Goal: Transaction & Acquisition: Purchase product/service

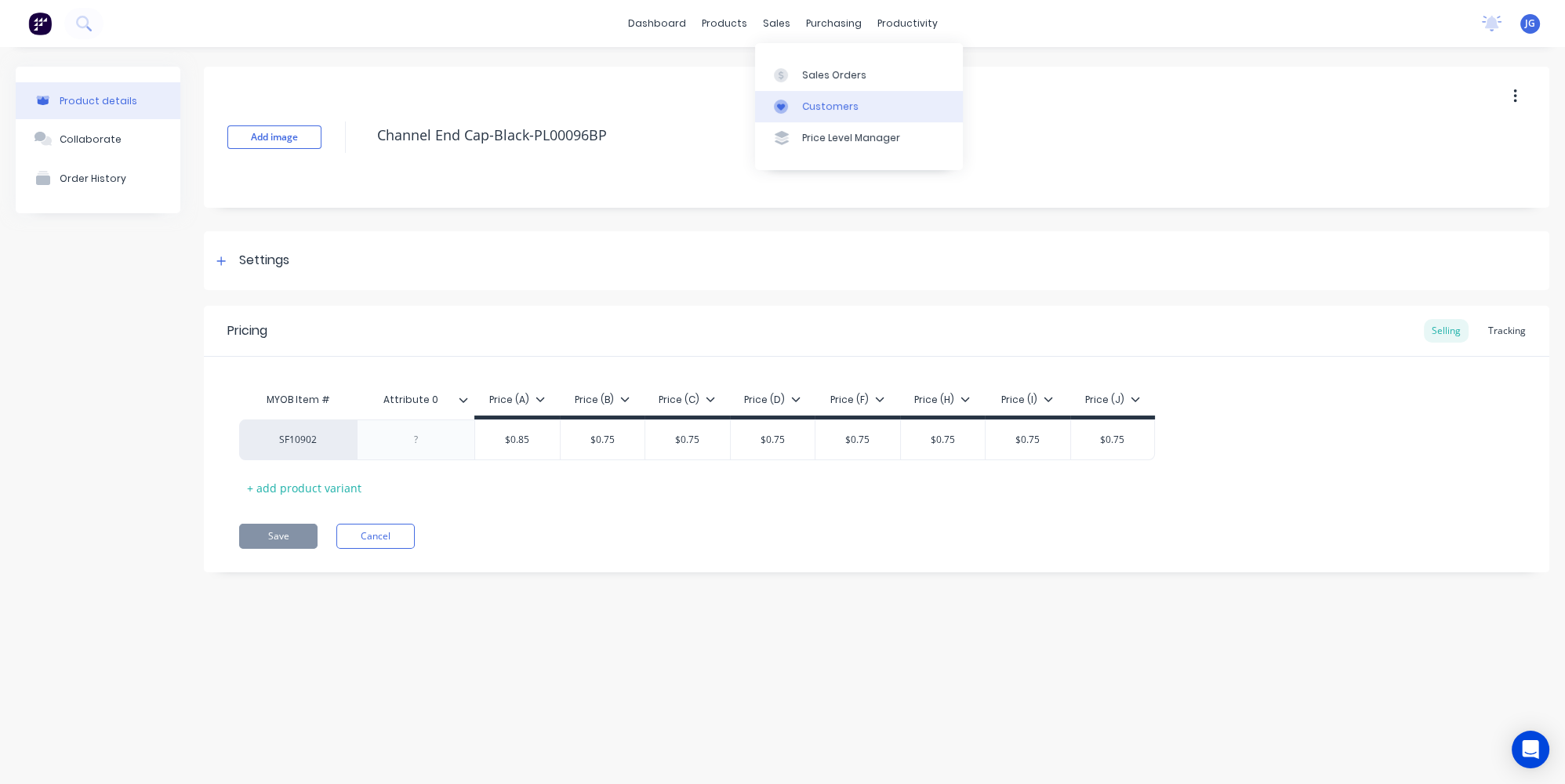
click at [806, 106] on div "Customers" at bounding box center [830, 106] width 56 height 15
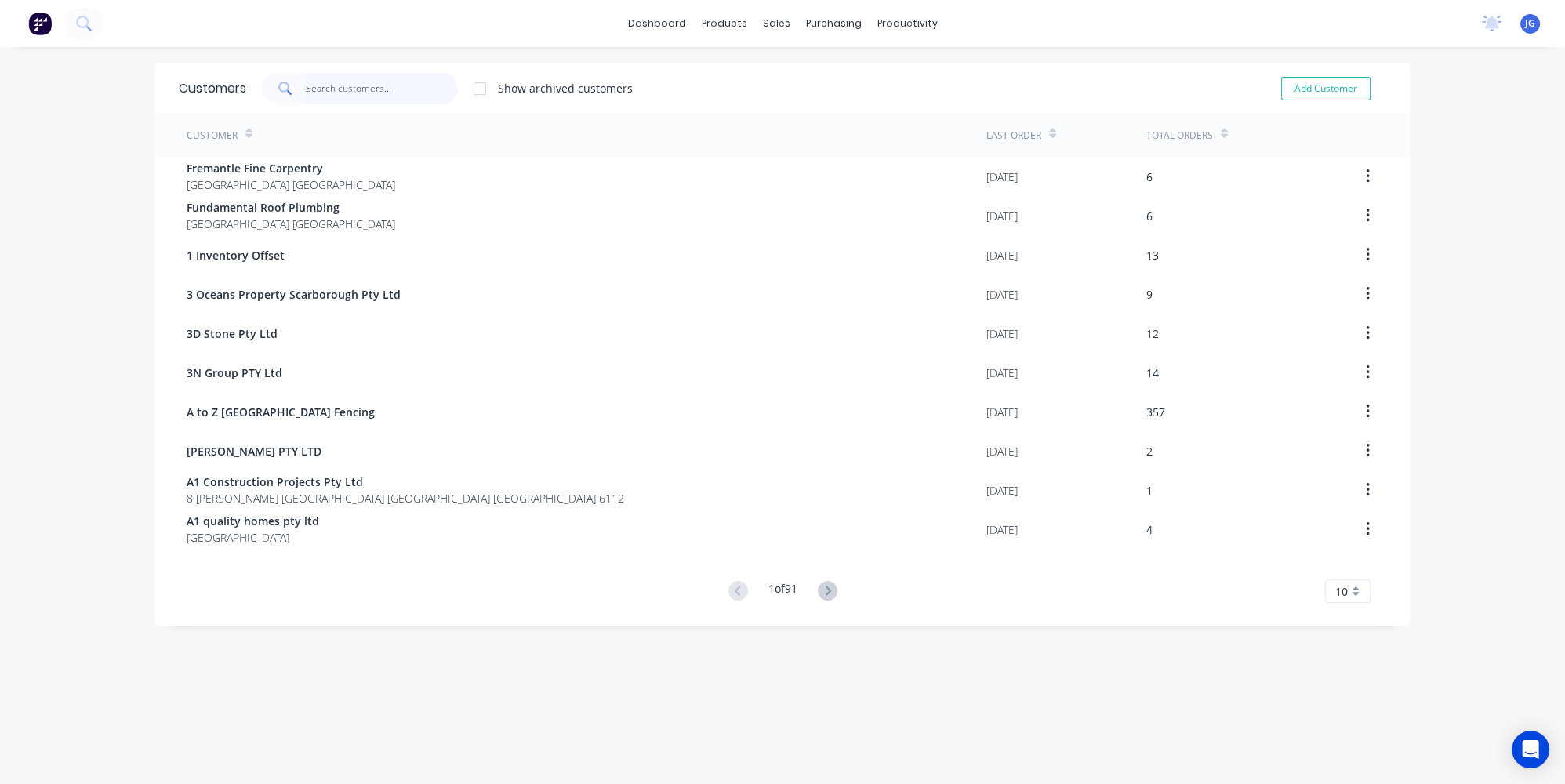
click at [346, 89] on input "text" at bounding box center [382, 89] width 153 height 31
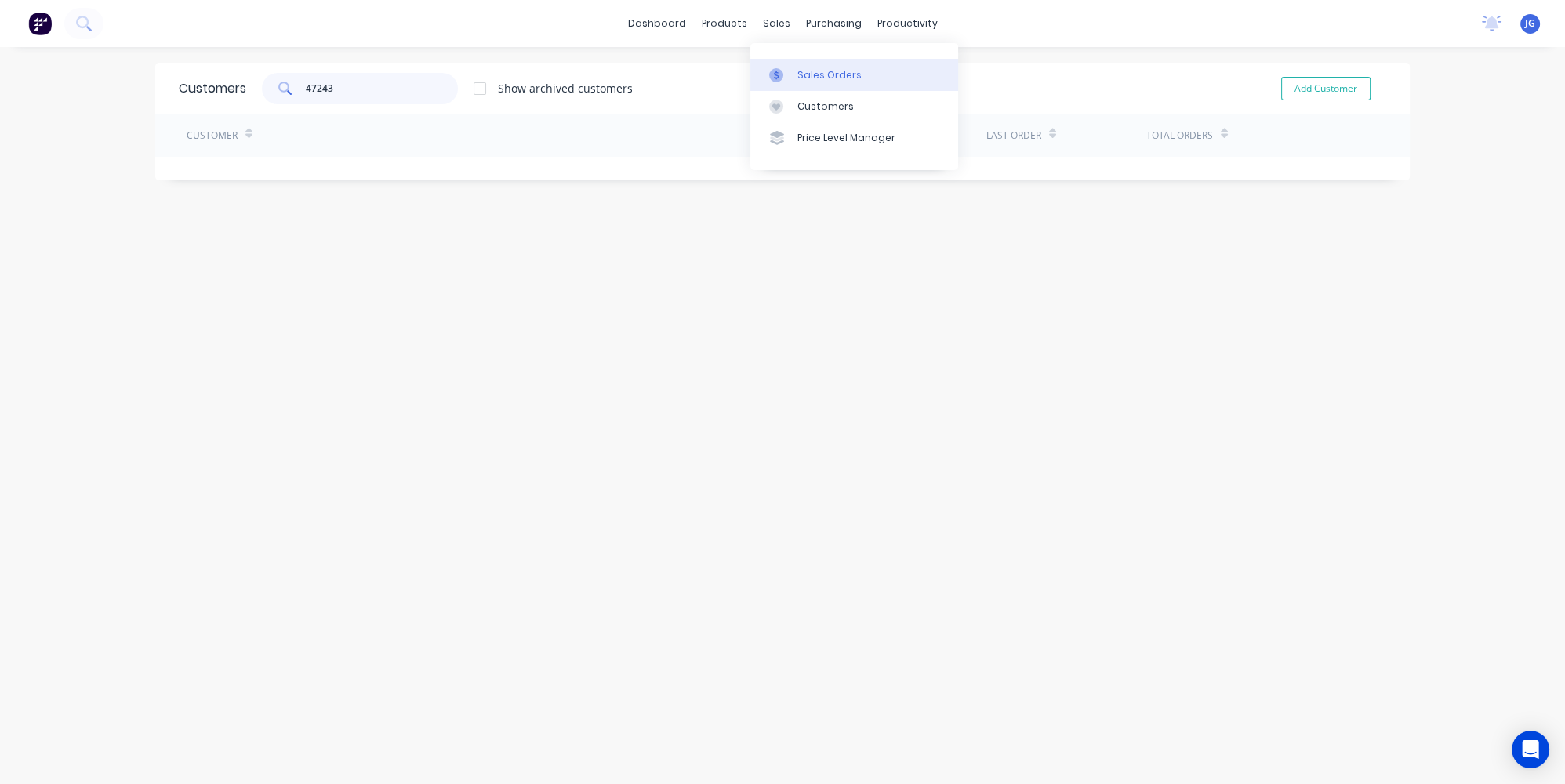
type input "47243"
click at [785, 73] on div at bounding box center [781, 75] width 23 height 15
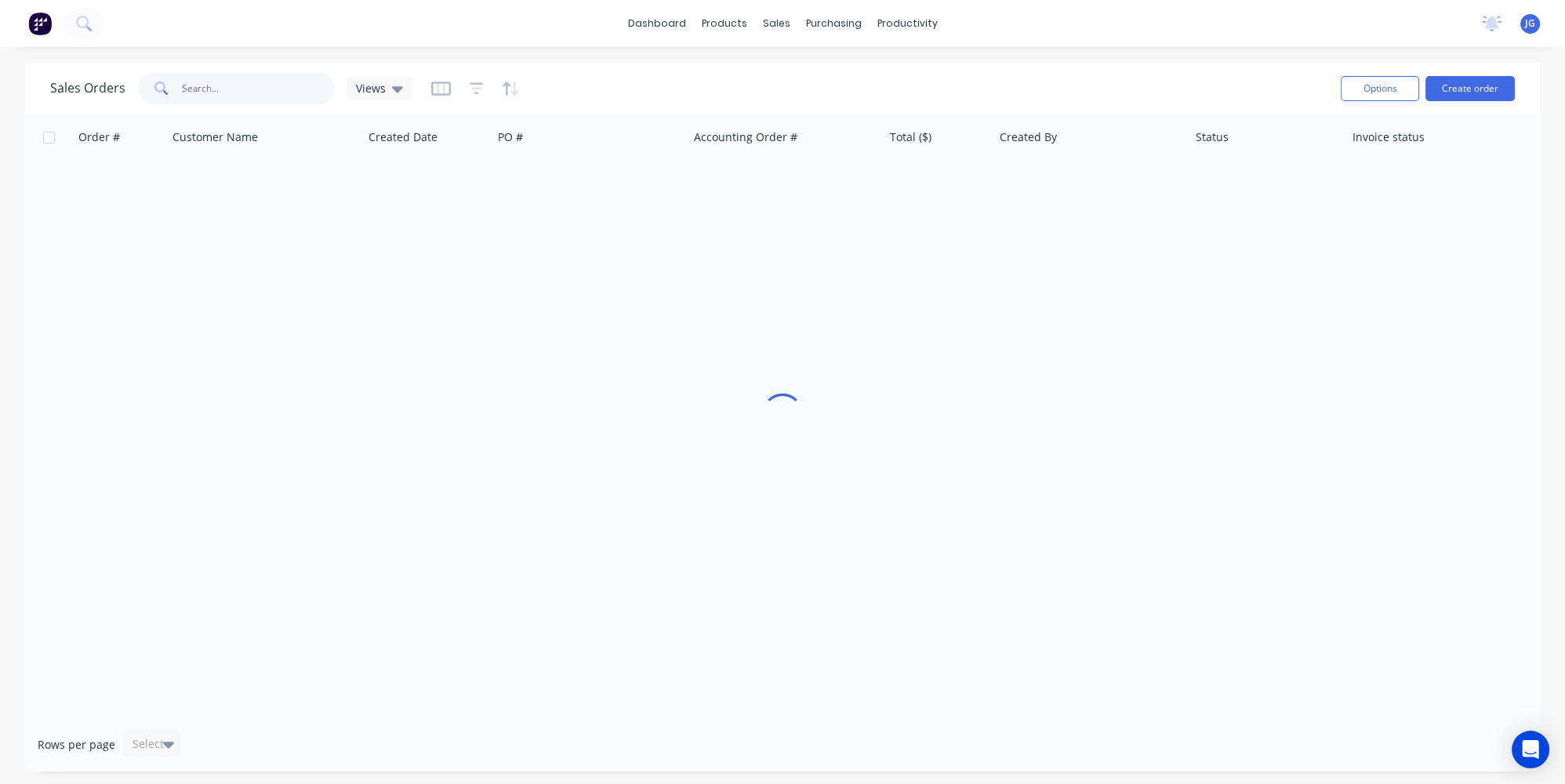
click at [276, 94] on input "text" at bounding box center [258, 89] width 153 height 31
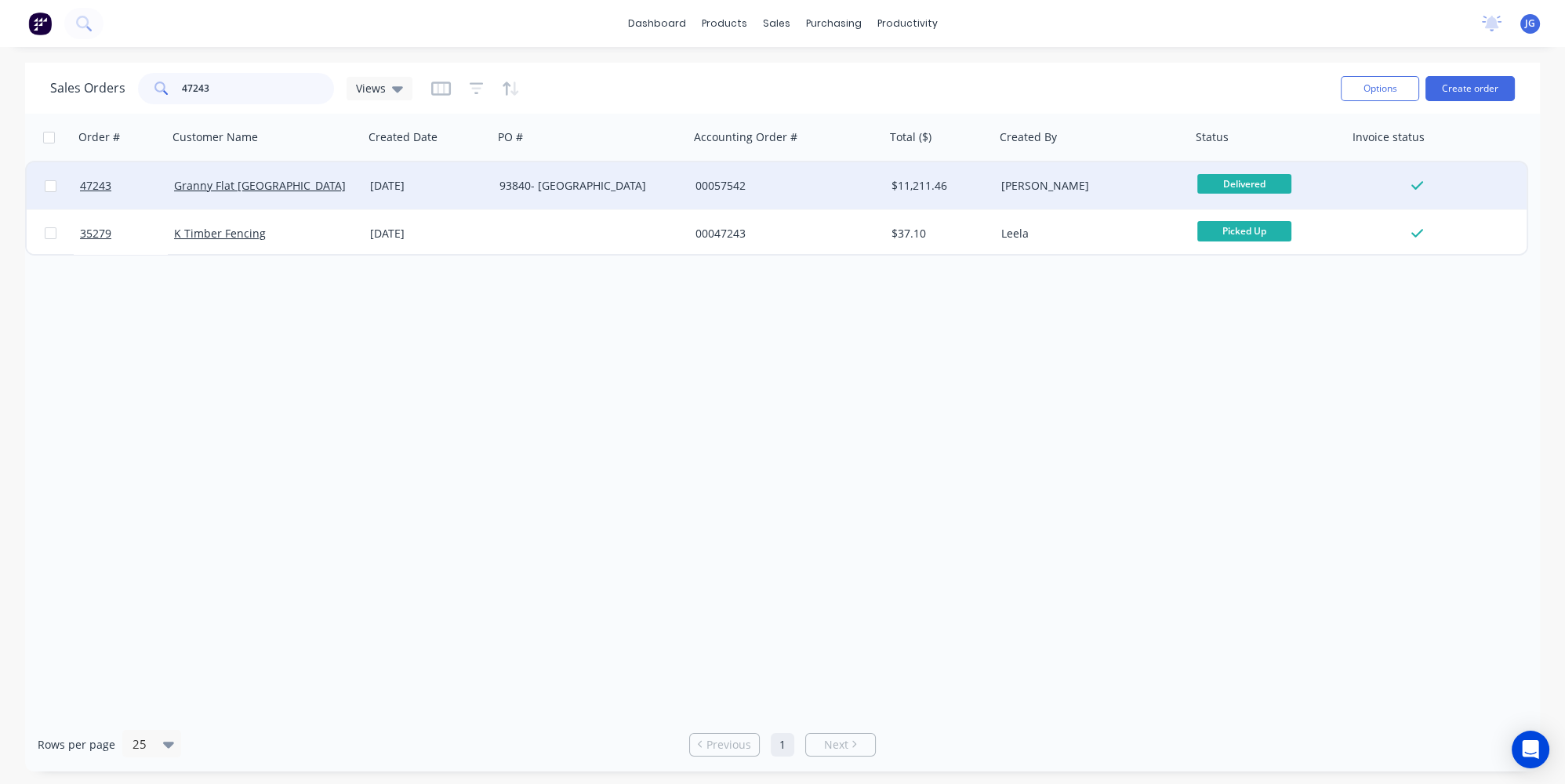
type input "47243"
click at [659, 185] on div "93840- SOUTH LAKE" at bounding box center [586, 186] width 174 height 16
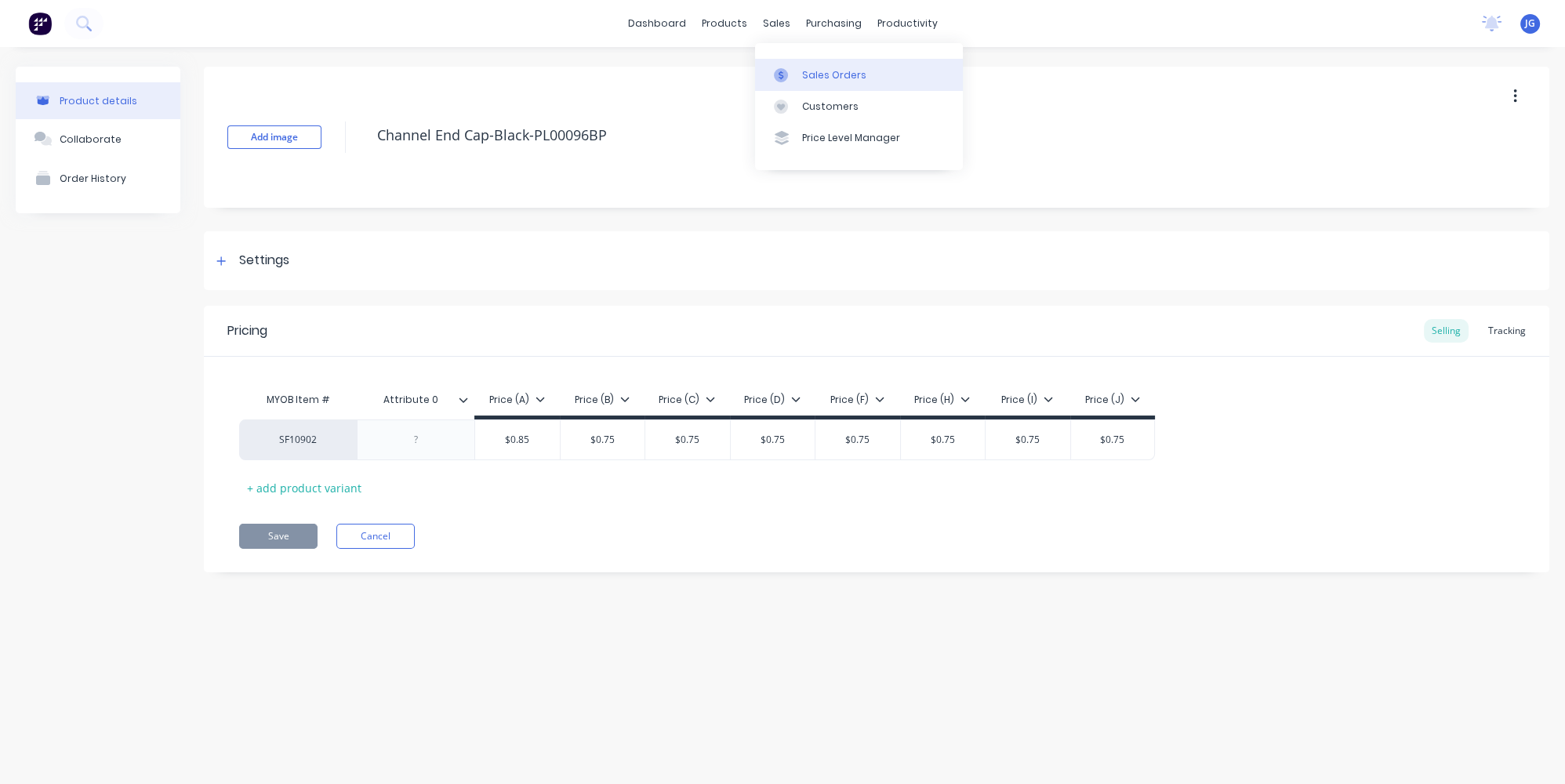
click at [794, 88] on link "Sales Orders" at bounding box center [859, 74] width 208 height 31
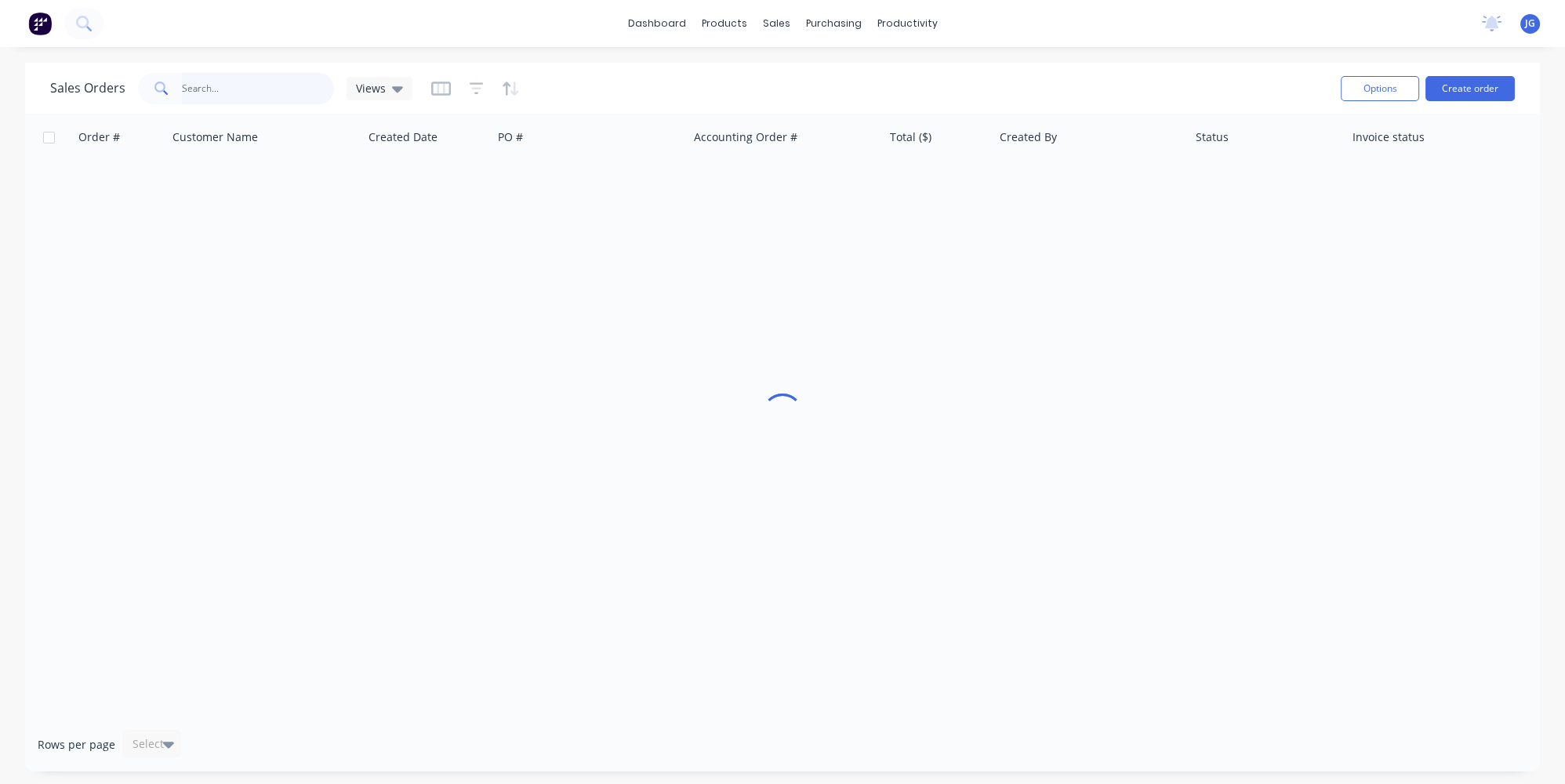
click at [289, 78] on input "text" at bounding box center [258, 89] width 153 height 31
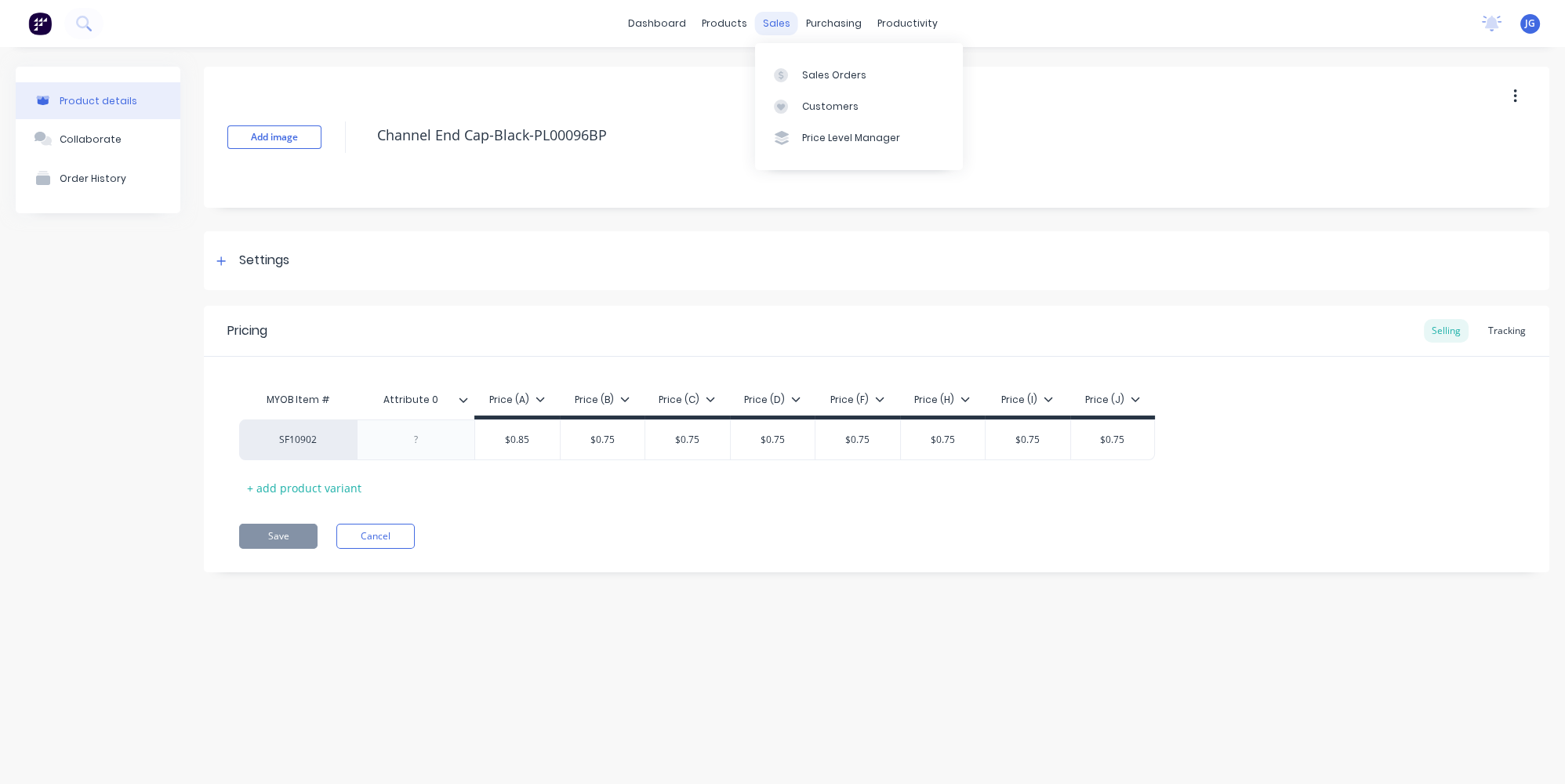
click at [768, 23] on div "sales" at bounding box center [777, 23] width 43 height 23
type textarea "x"
click at [787, 72] on icon at bounding box center [781, 75] width 15 height 15
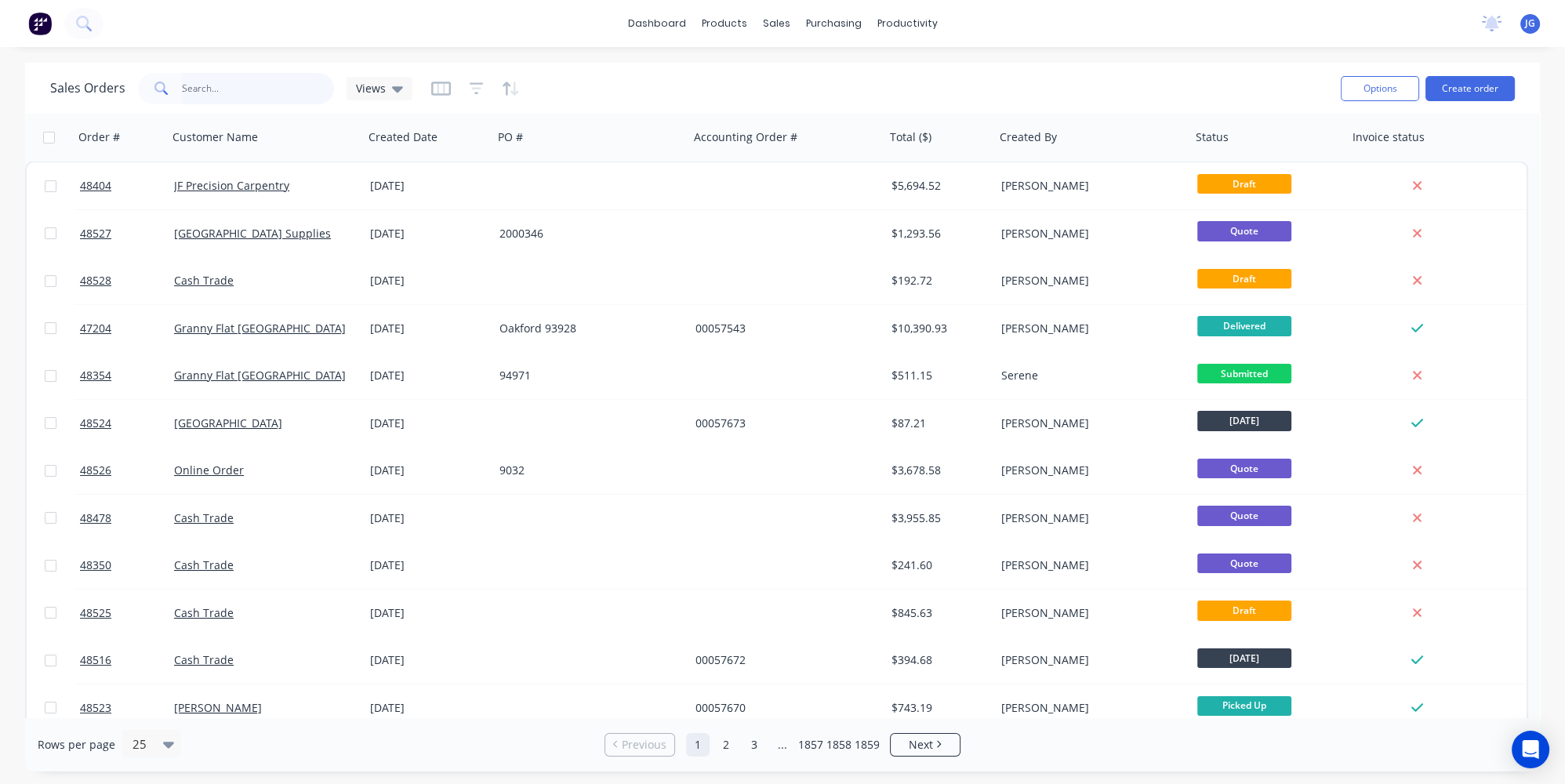
click at [258, 92] on input "text" at bounding box center [258, 89] width 153 height 31
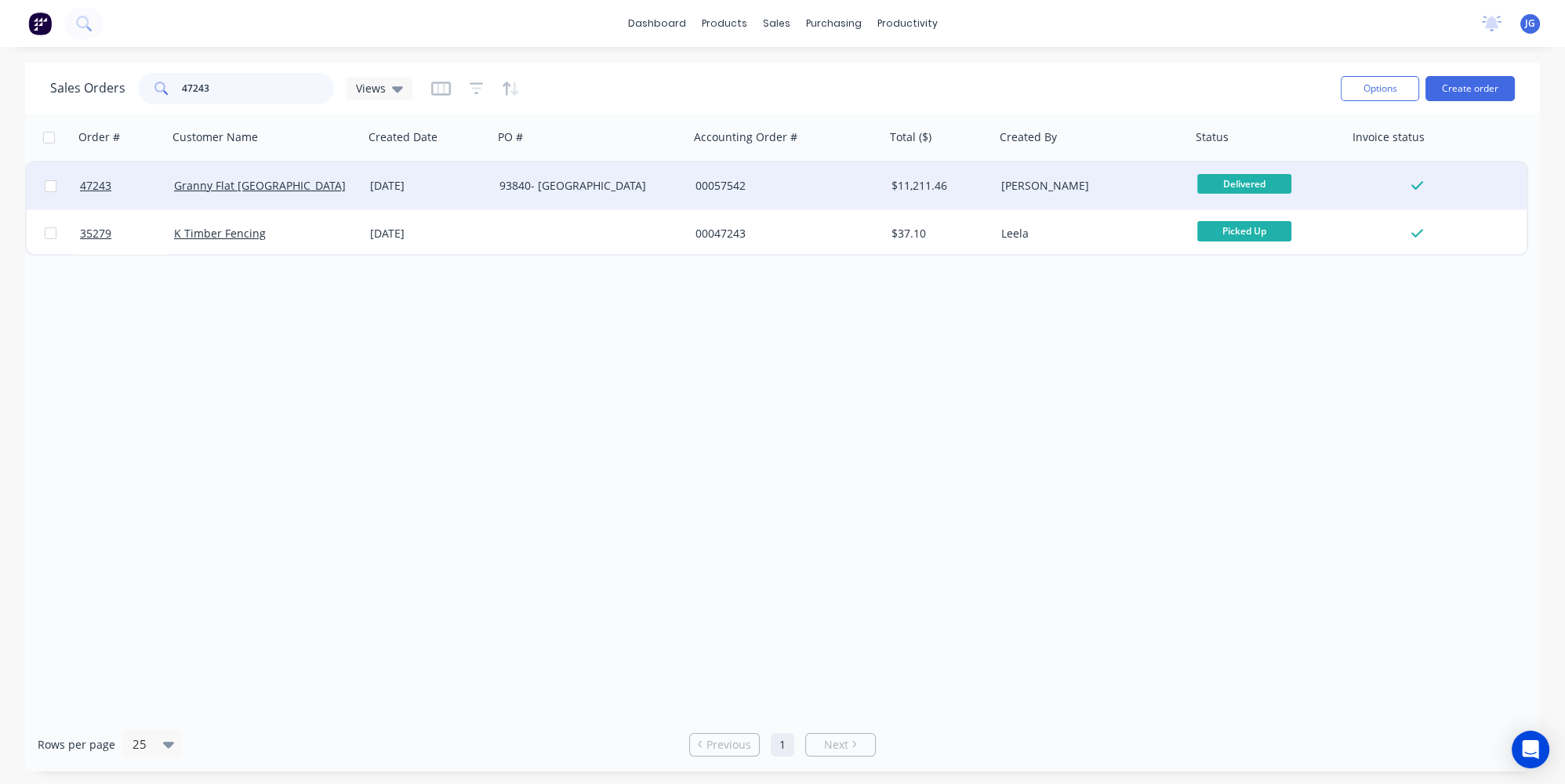
type input "47243"
click at [307, 179] on div "Granny Flat WA" at bounding box center [261, 186] width 174 height 16
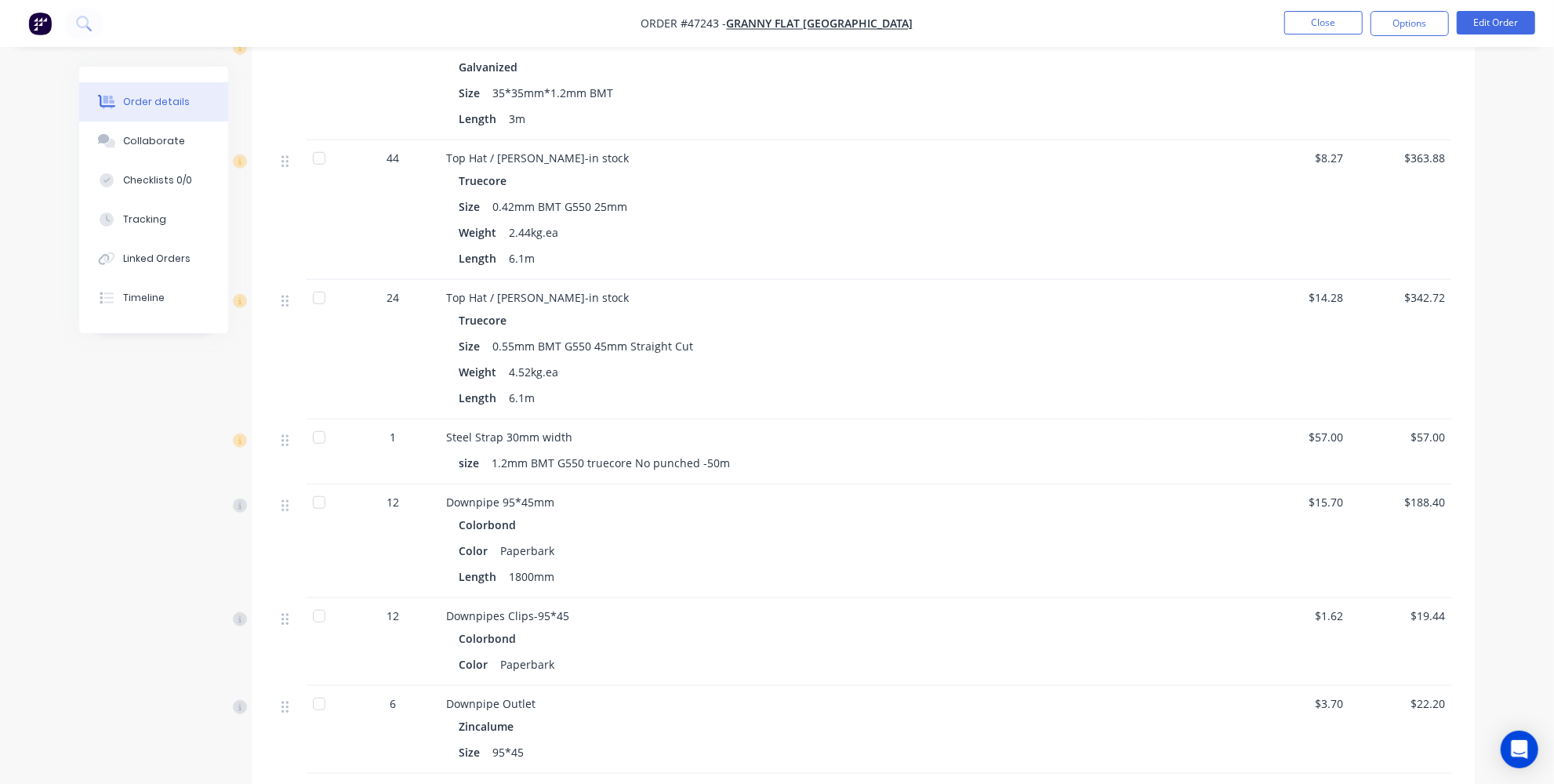
scroll to position [783, 0]
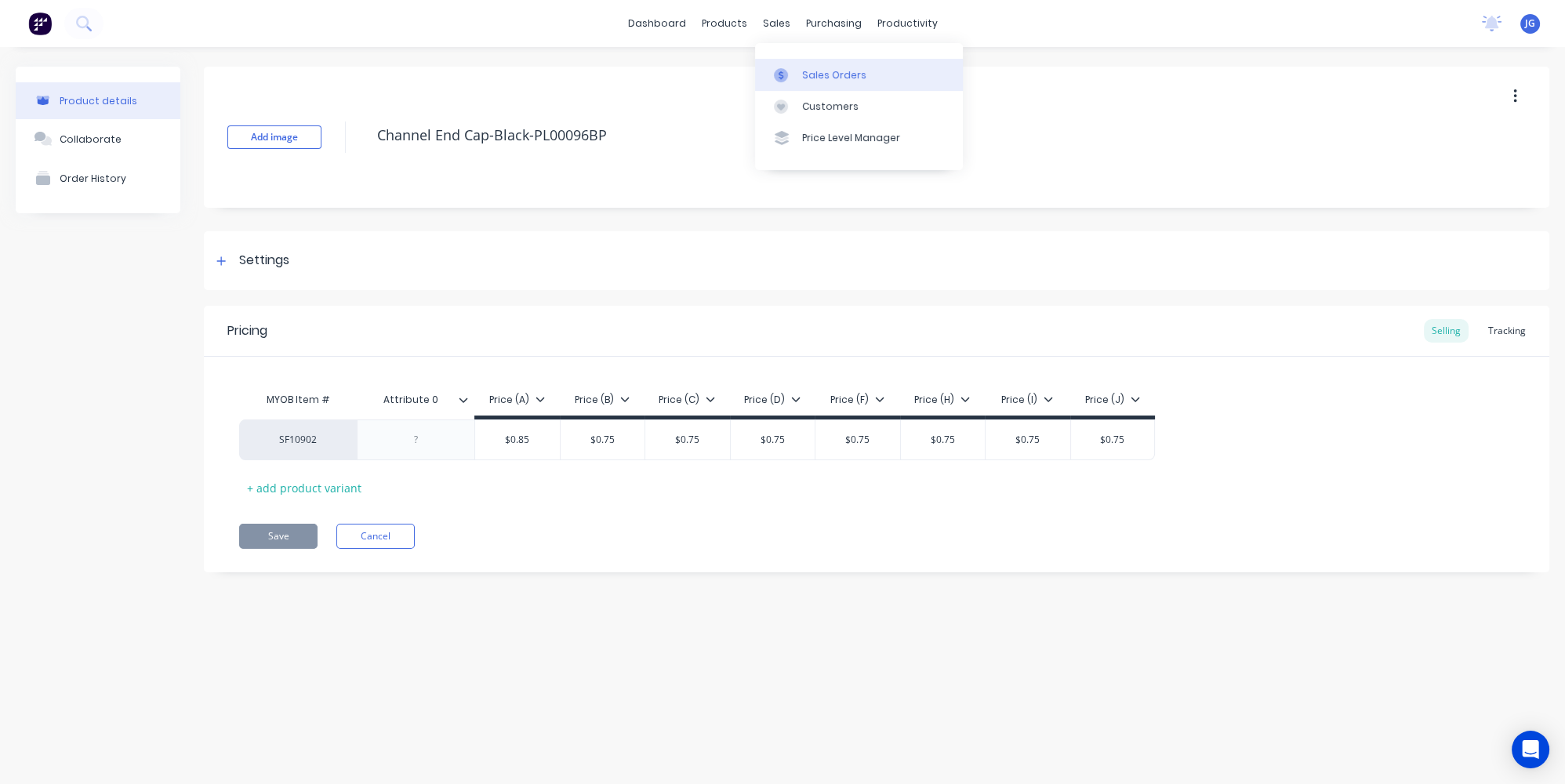
click at [786, 68] on icon at bounding box center [781, 75] width 15 height 15
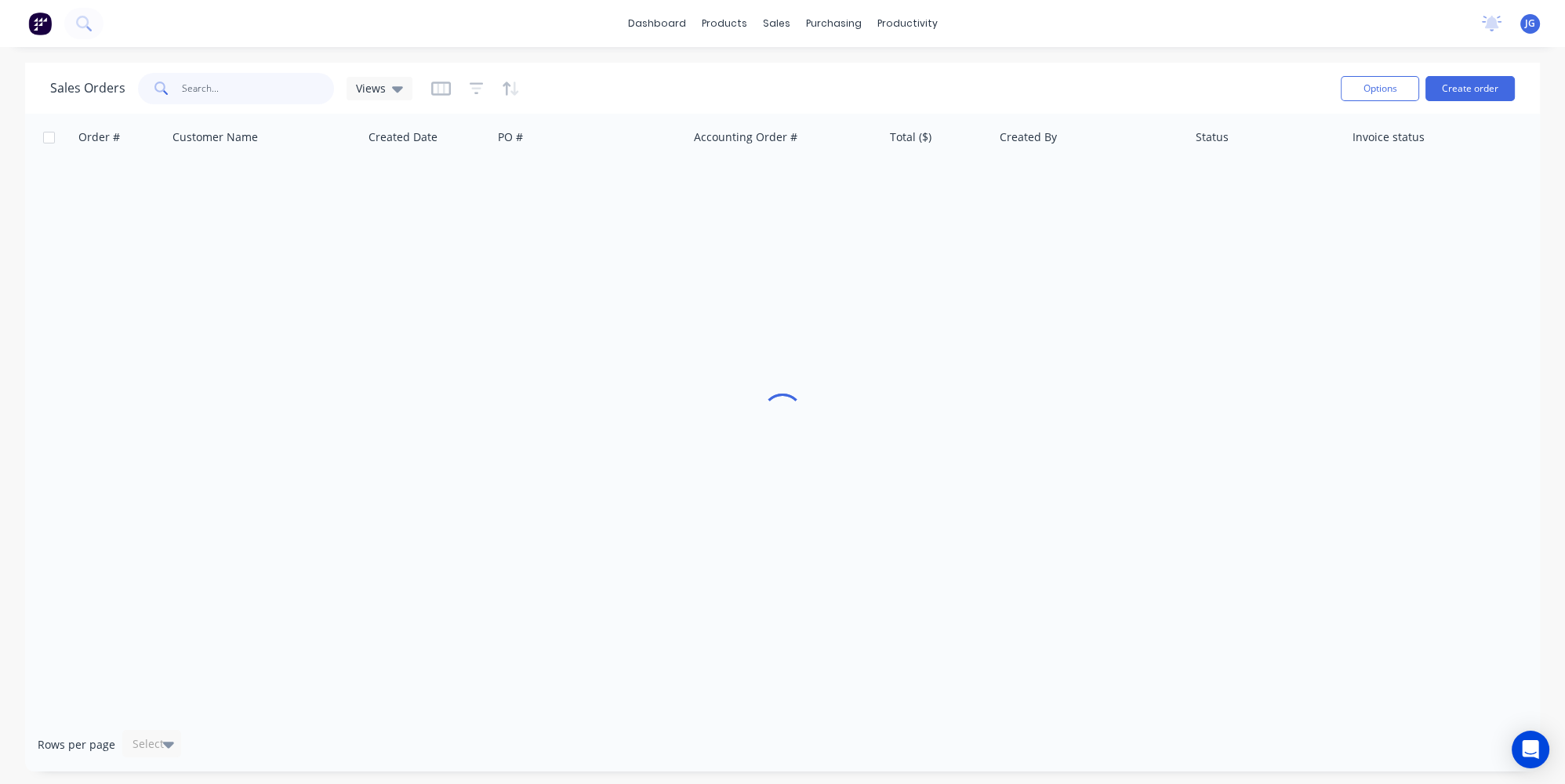
click at [279, 87] on input "text" at bounding box center [258, 89] width 153 height 31
paste input "48108"
type input "48108"
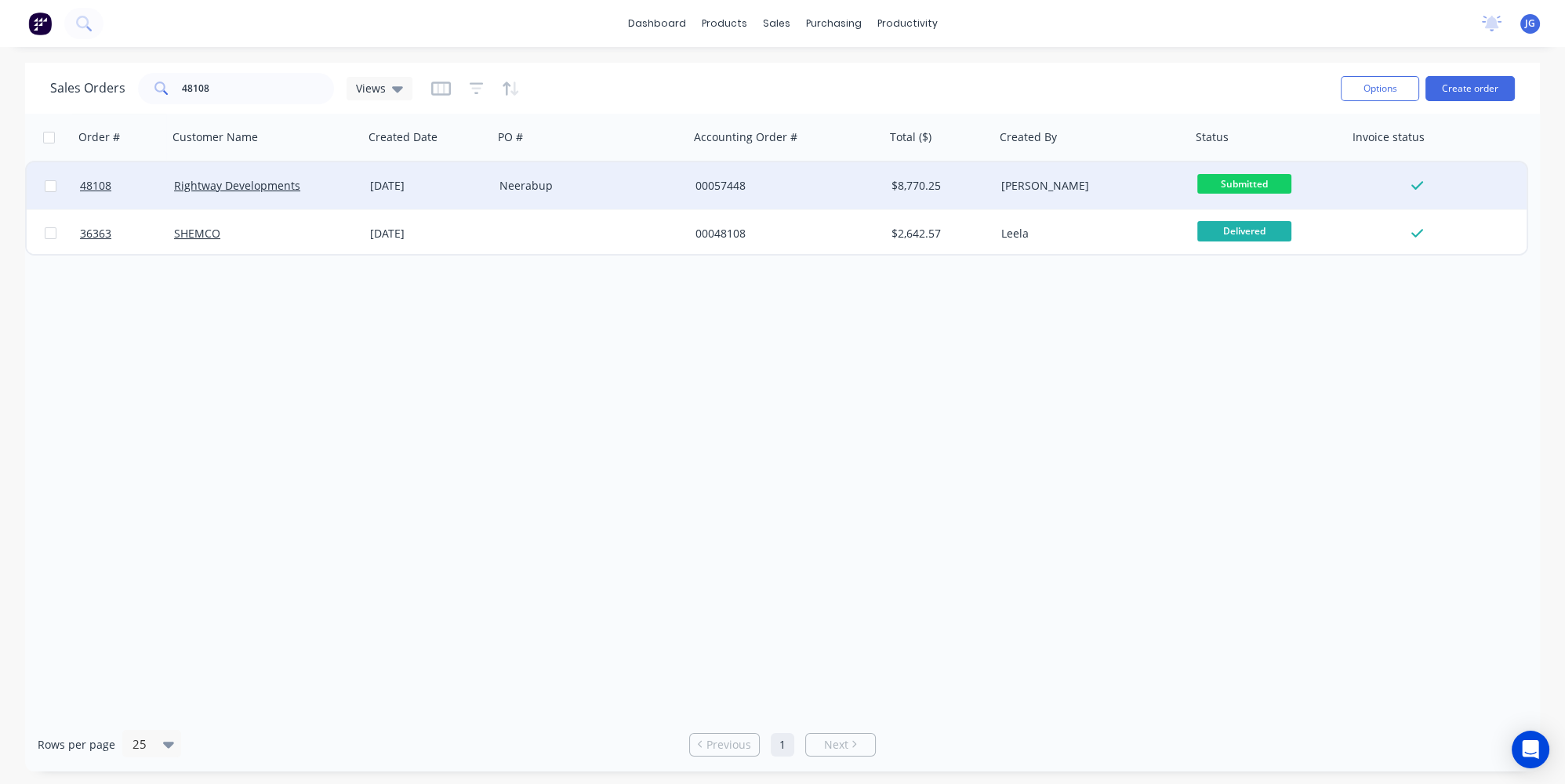
click at [602, 175] on div "Neerabup" at bounding box center [591, 186] width 196 height 47
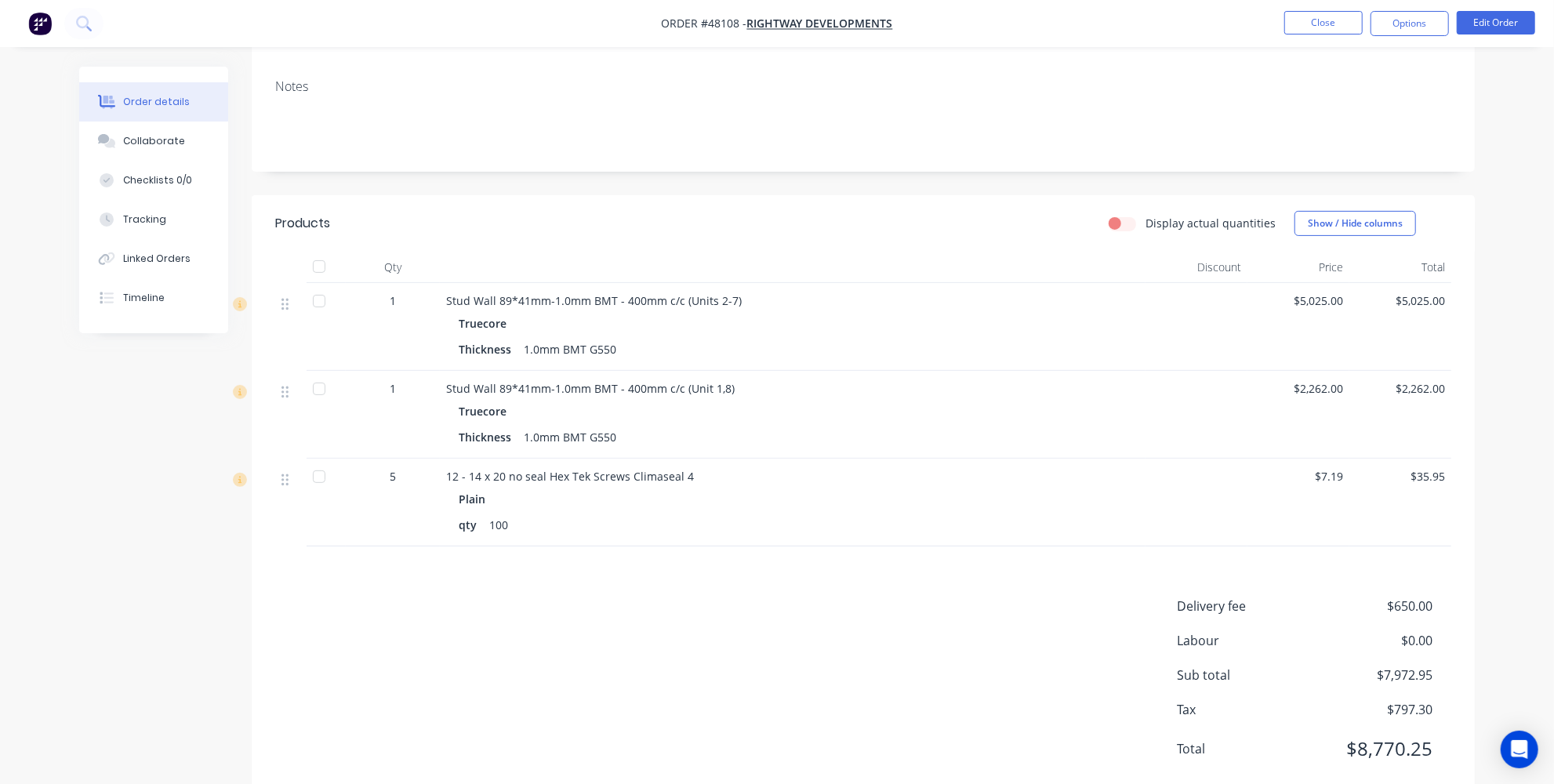
scroll to position [280, 0]
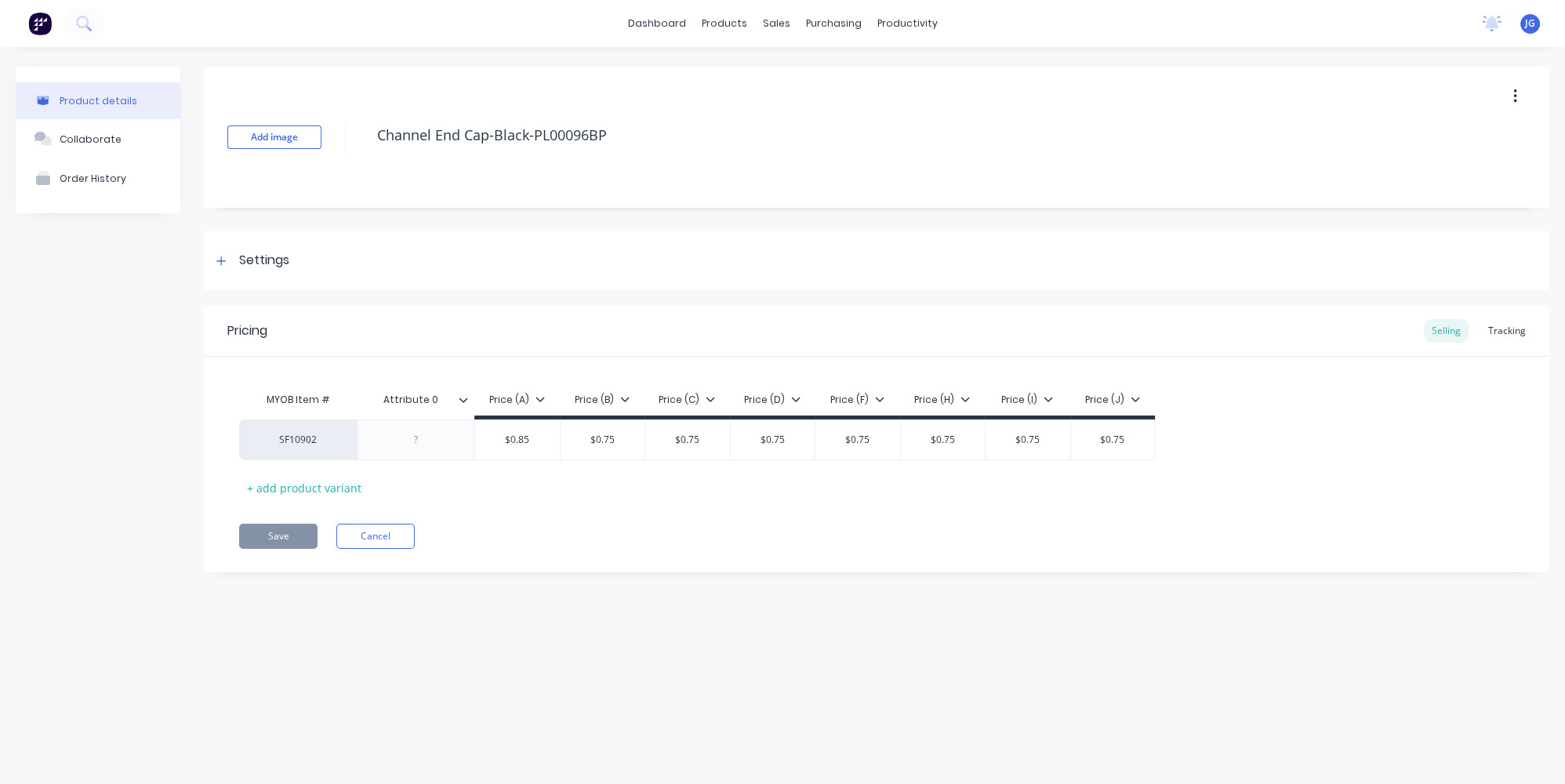
type textarea "x"
click at [785, 71] on icon at bounding box center [781, 75] width 15 height 15
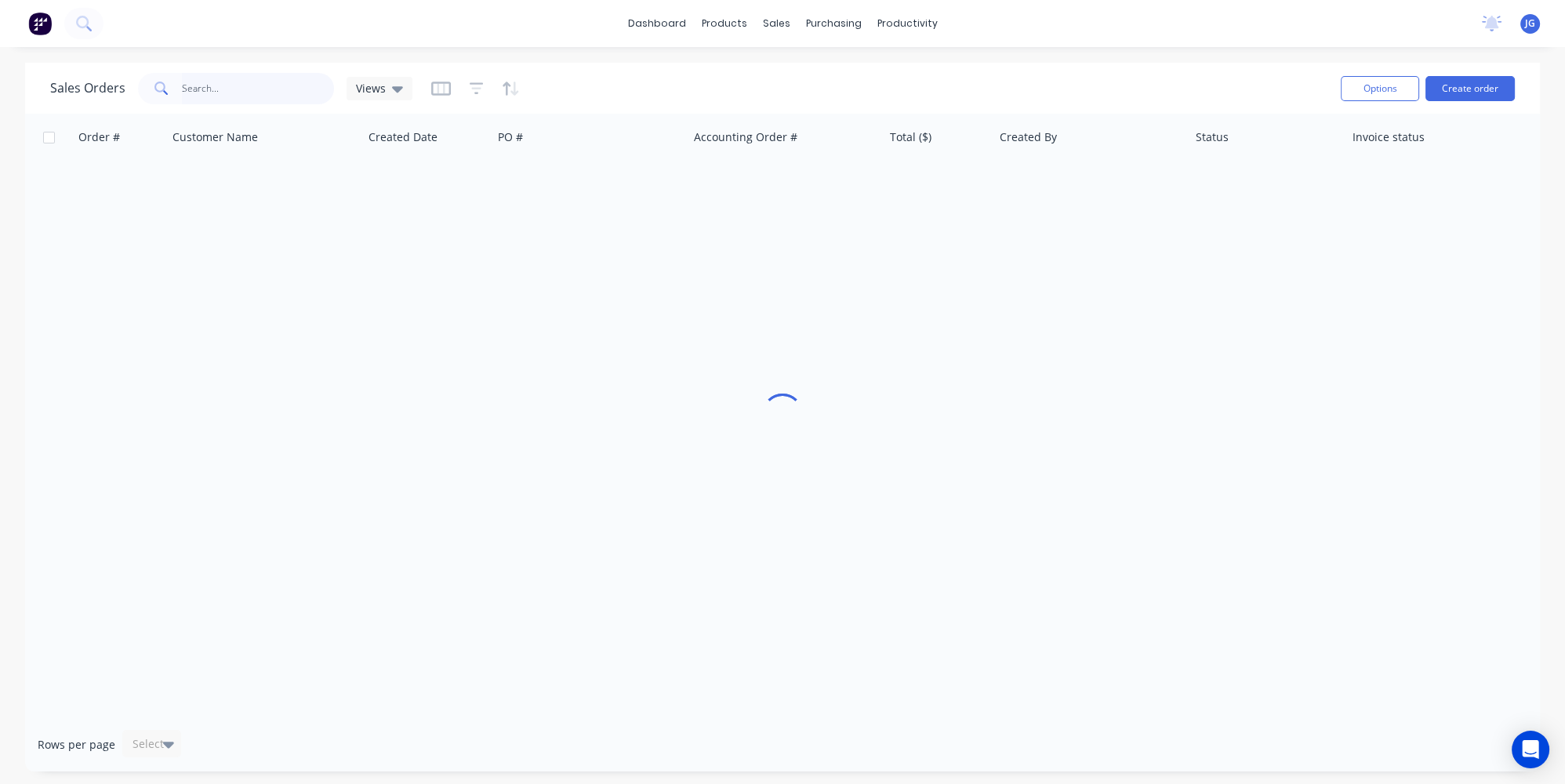
click at [240, 83] on input "text" at bounding box center [258, 89] width 153 height 31
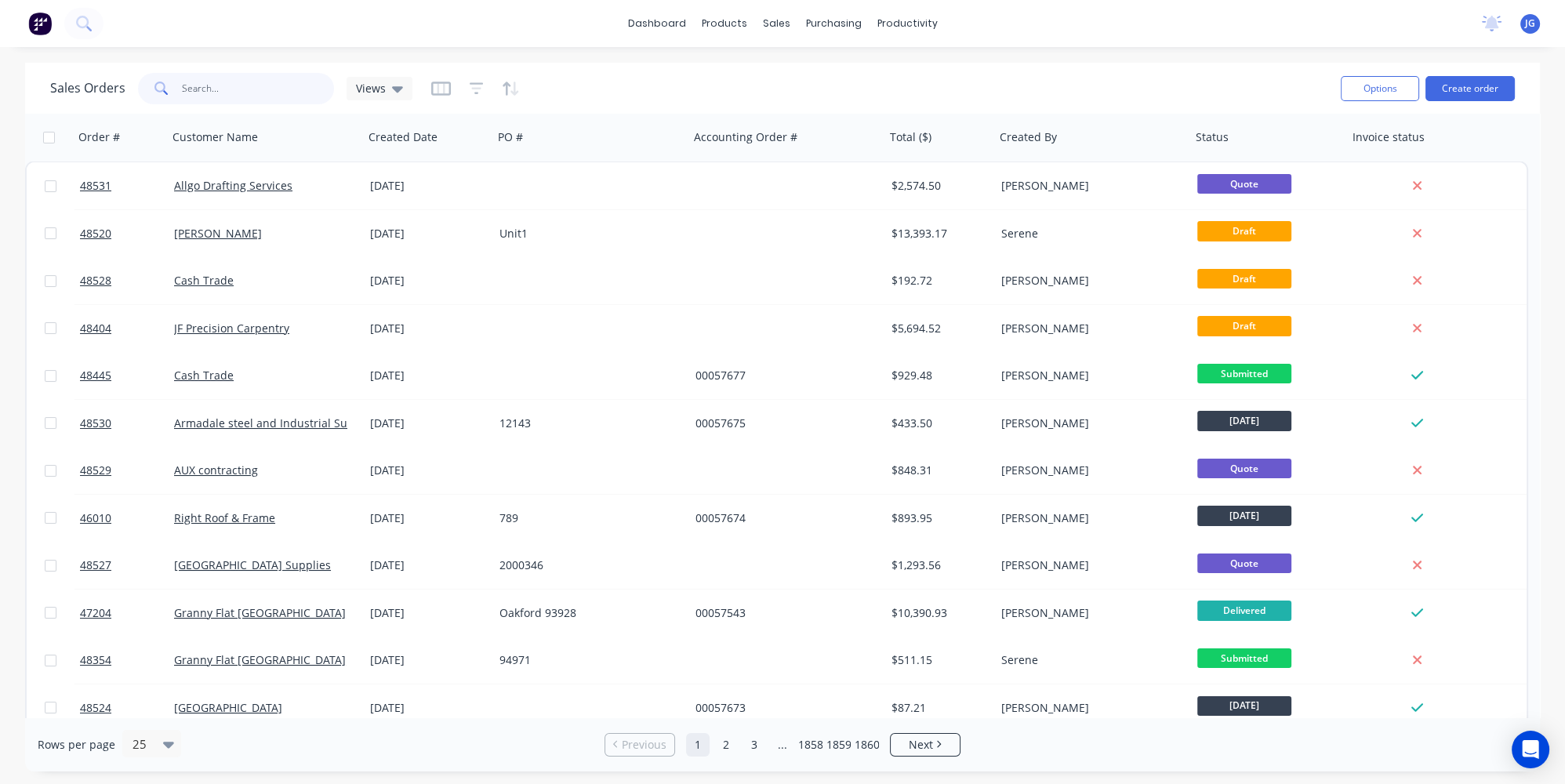
paste input "48464"
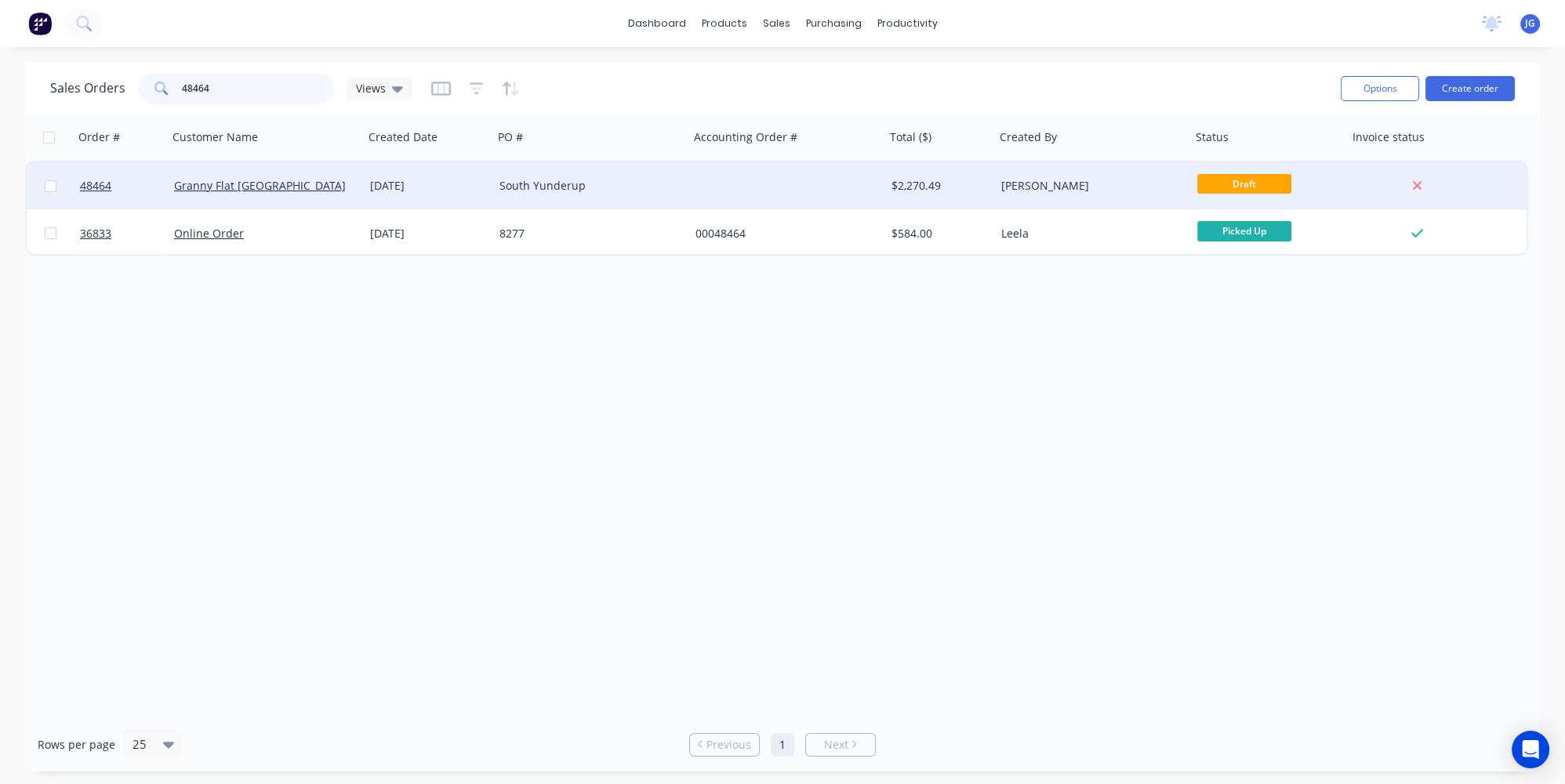
type input "48464"
click at [624, 196] on div "South Yunderup" at bounding box center [591, 186] width 196 height 47
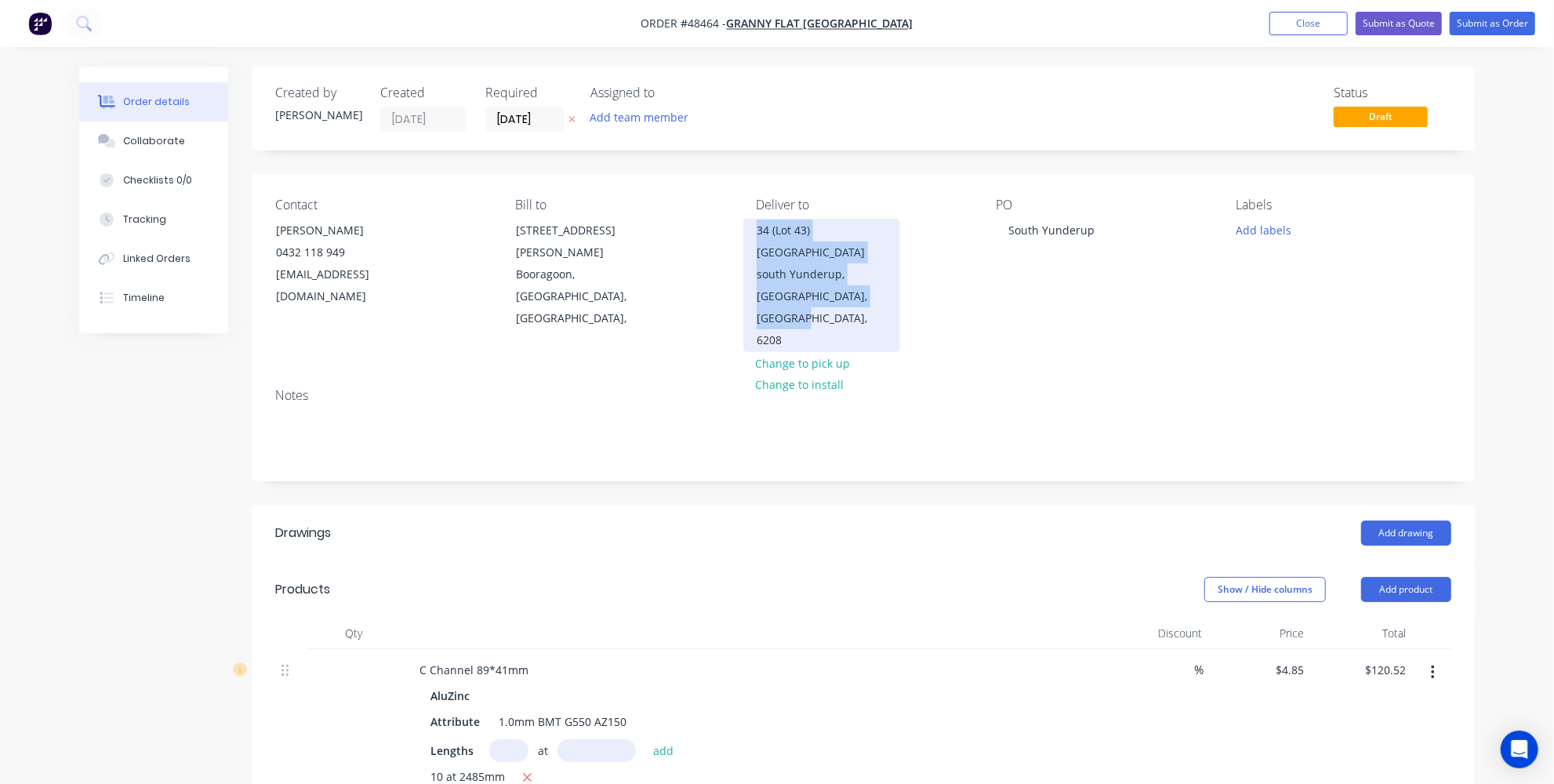
drag, startPoint x: 757, startPoint y: 225, endPoint x: 844, endPoint y: 302, distance: 116.2
click at [844, 302] on div "34 (Lot 43) south Yunderup Road south Yunderup, Western Australia, Australia, 6…" at bounding box center [821, 285] width 157 height 133
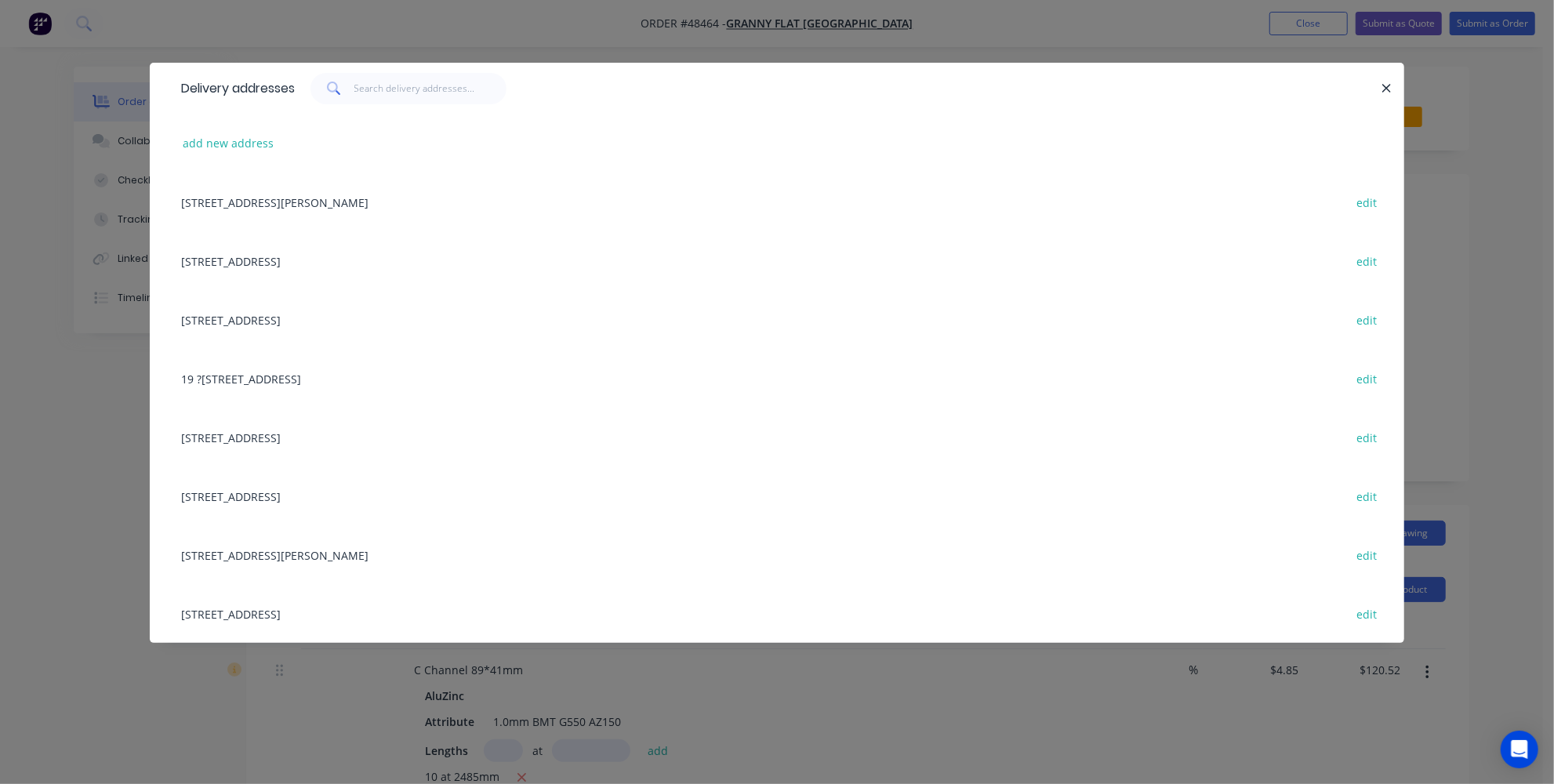
click at [1496, 152] on div "Delivery addresses add new address 92 McCoy st, Booragoon, Western Australia, A…" at bounding box center [777, 392] width 1554 height 784
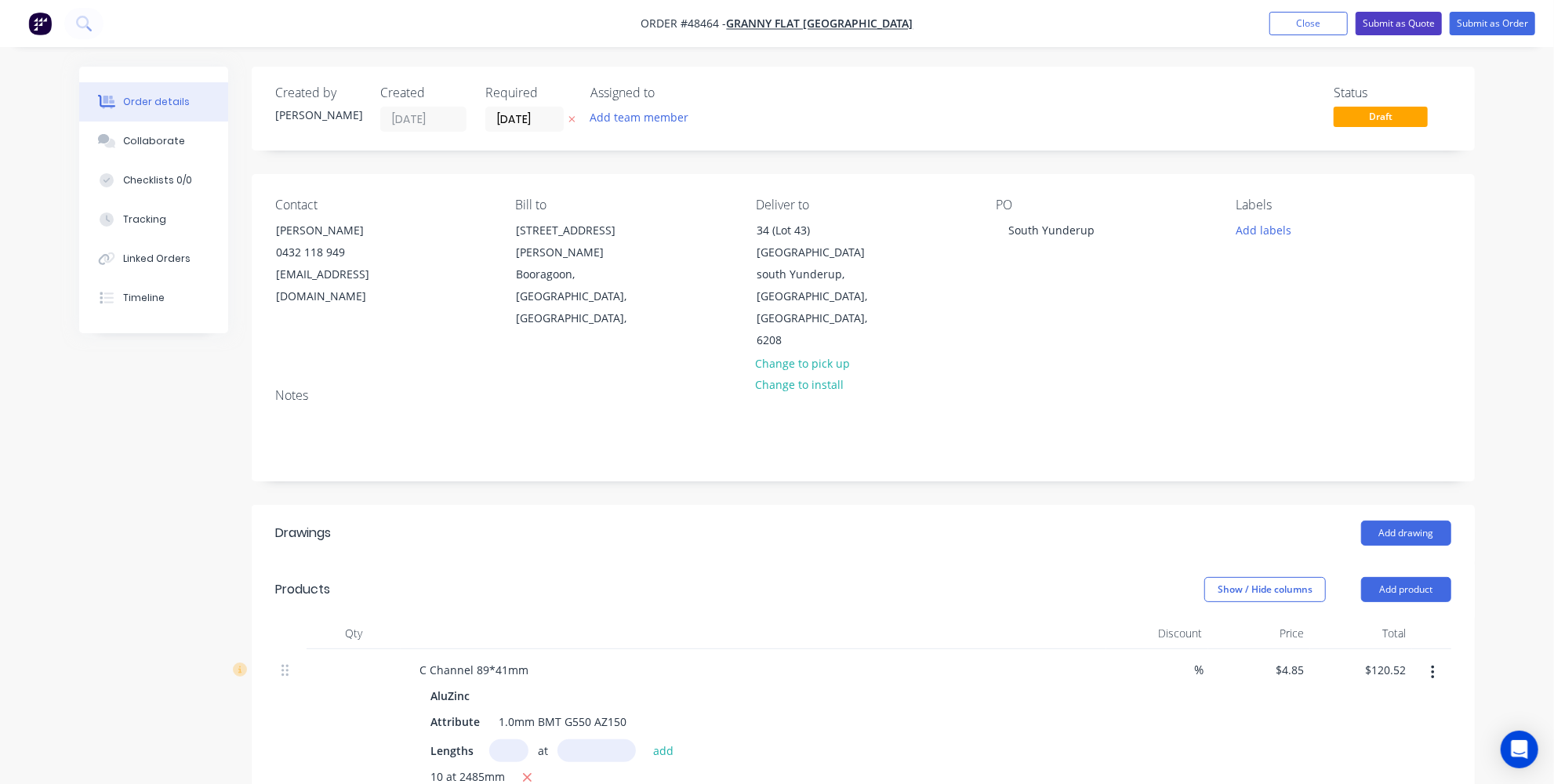
click at [1387, 18] on button "Submit as Quote" at bounding box center [1398, 23] width 87 height 23
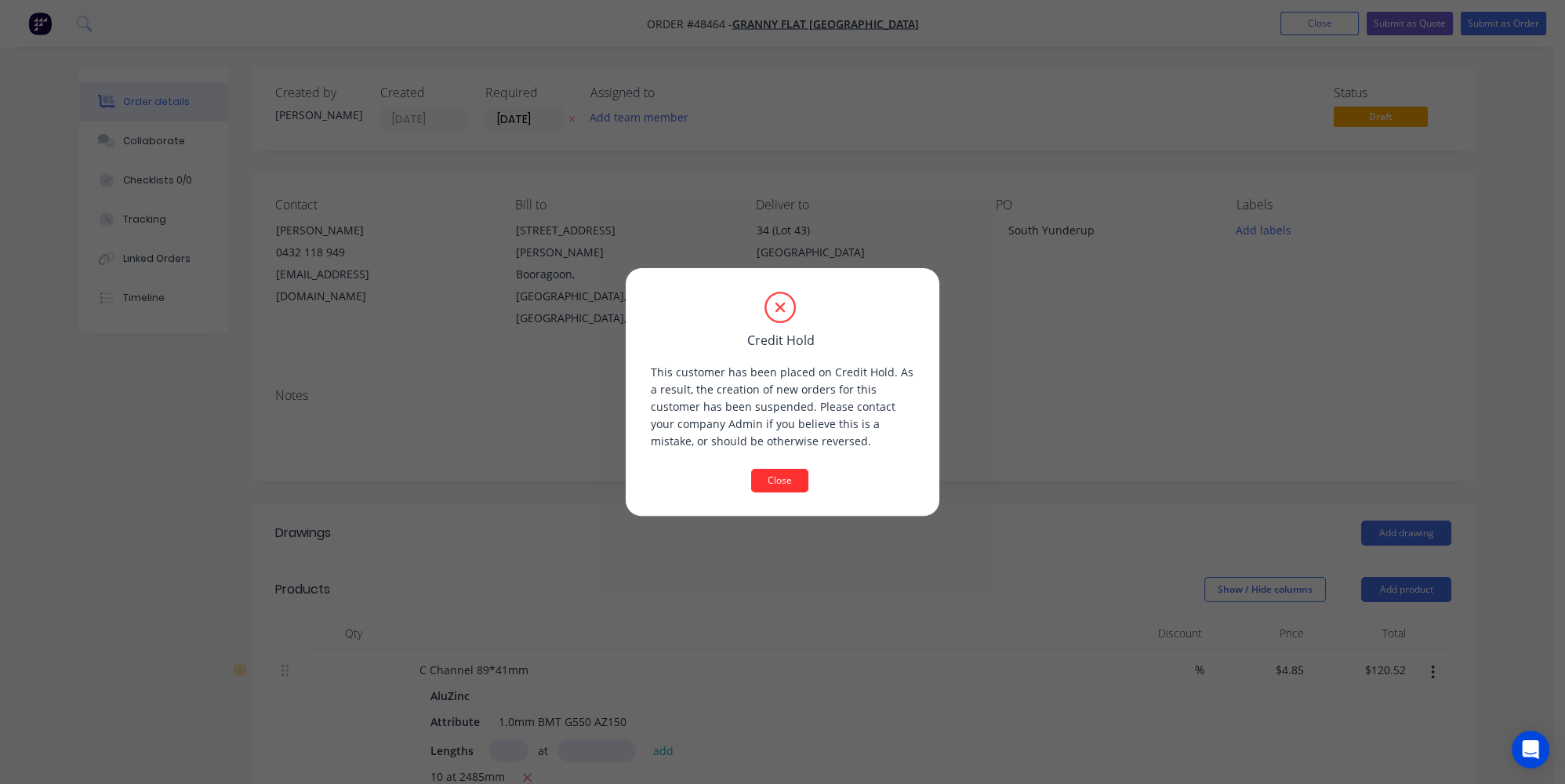
click at [802, 481] on button "Close" at bounding box center [780, 481] width 57 height 23
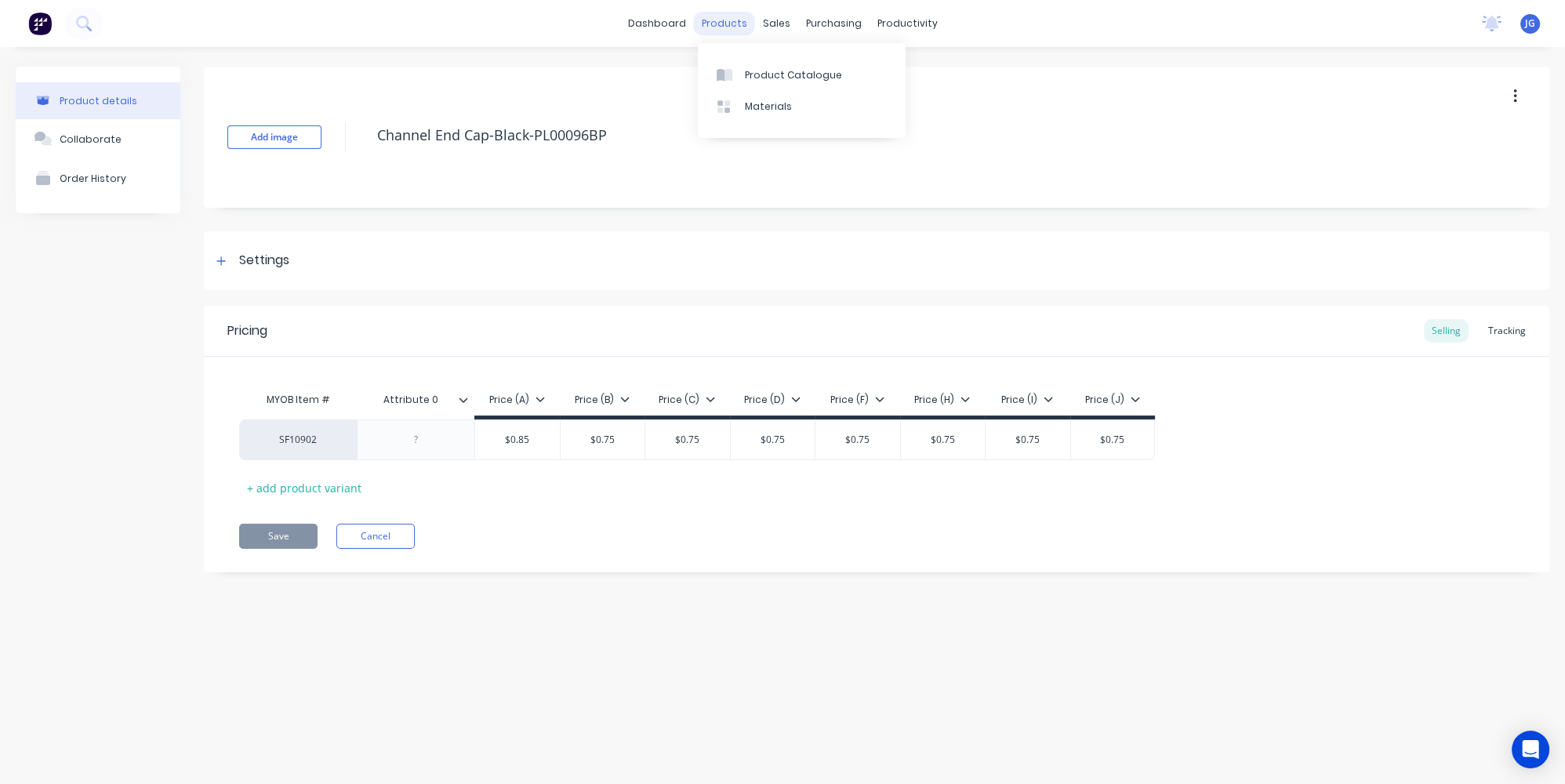
click at [716, 14] on div "products" at bounding box center [724, 23] width 61 height 23
type textarea "x"
click at [730, 68] on icon at bounding box center [724, 75] width 16 height 15
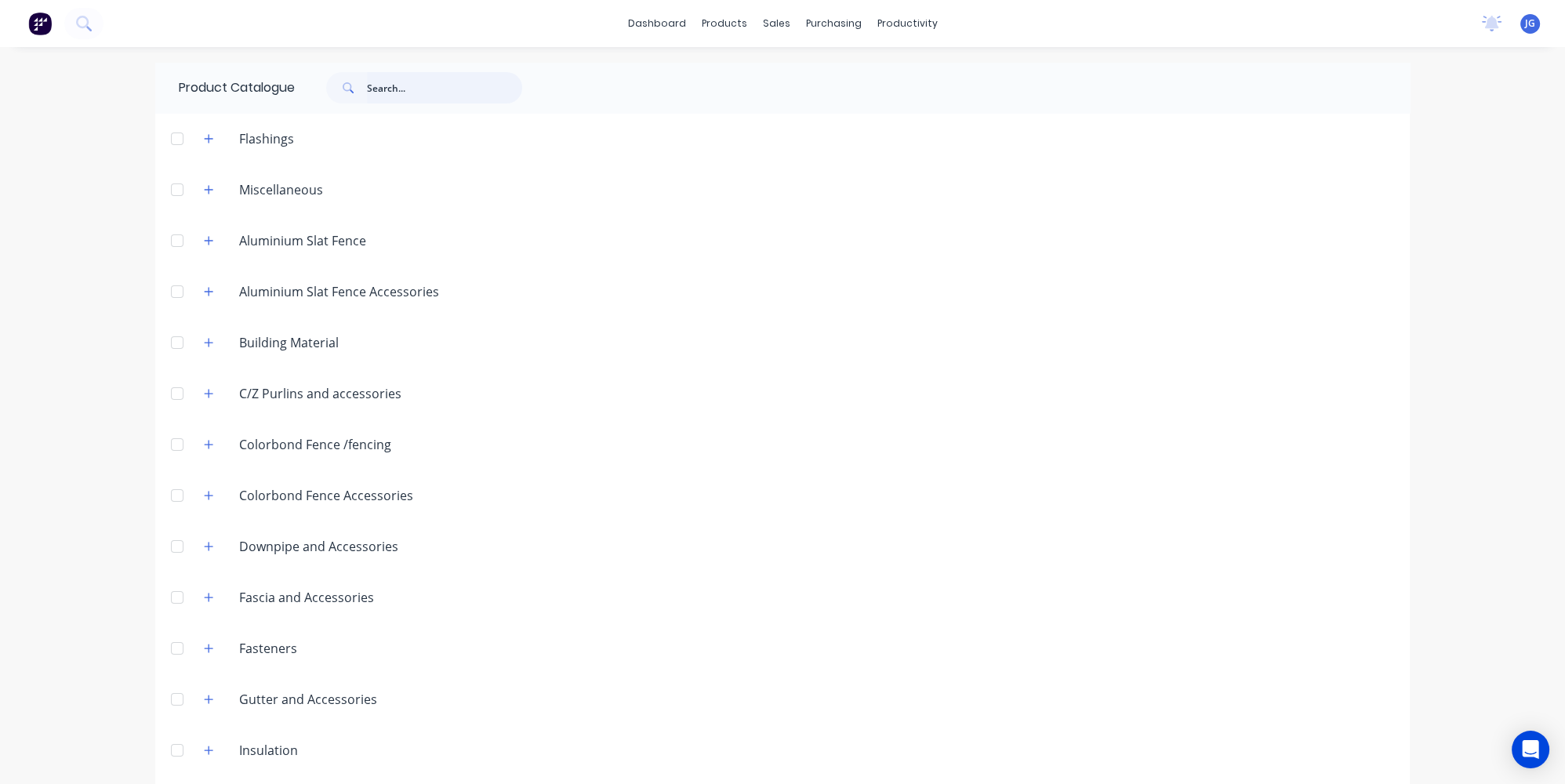
click at [374, 92] on input "text" at bounding box center [445, 88] width 156 height 31
type input "g"
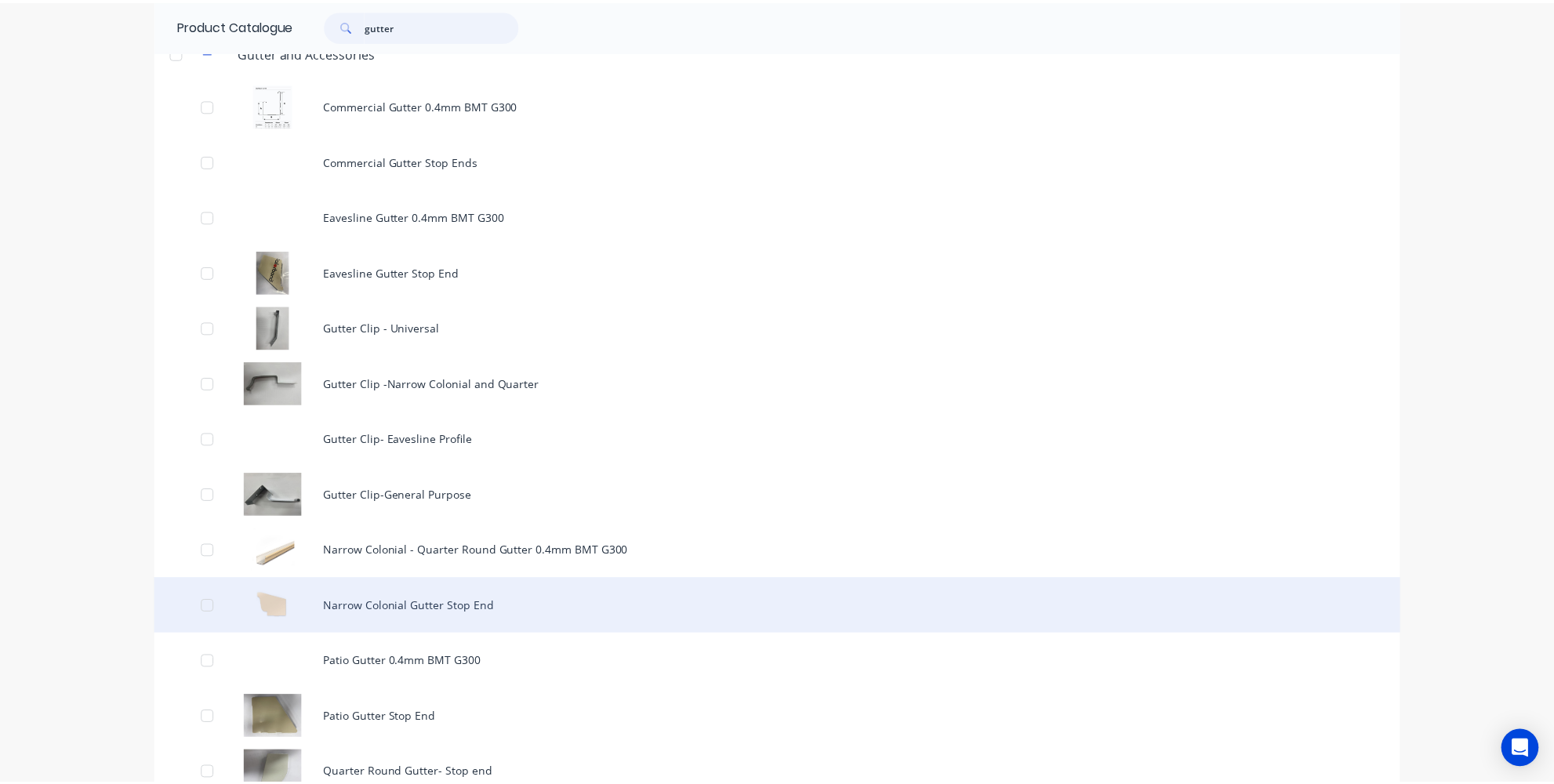
scroll to position [213, 0]
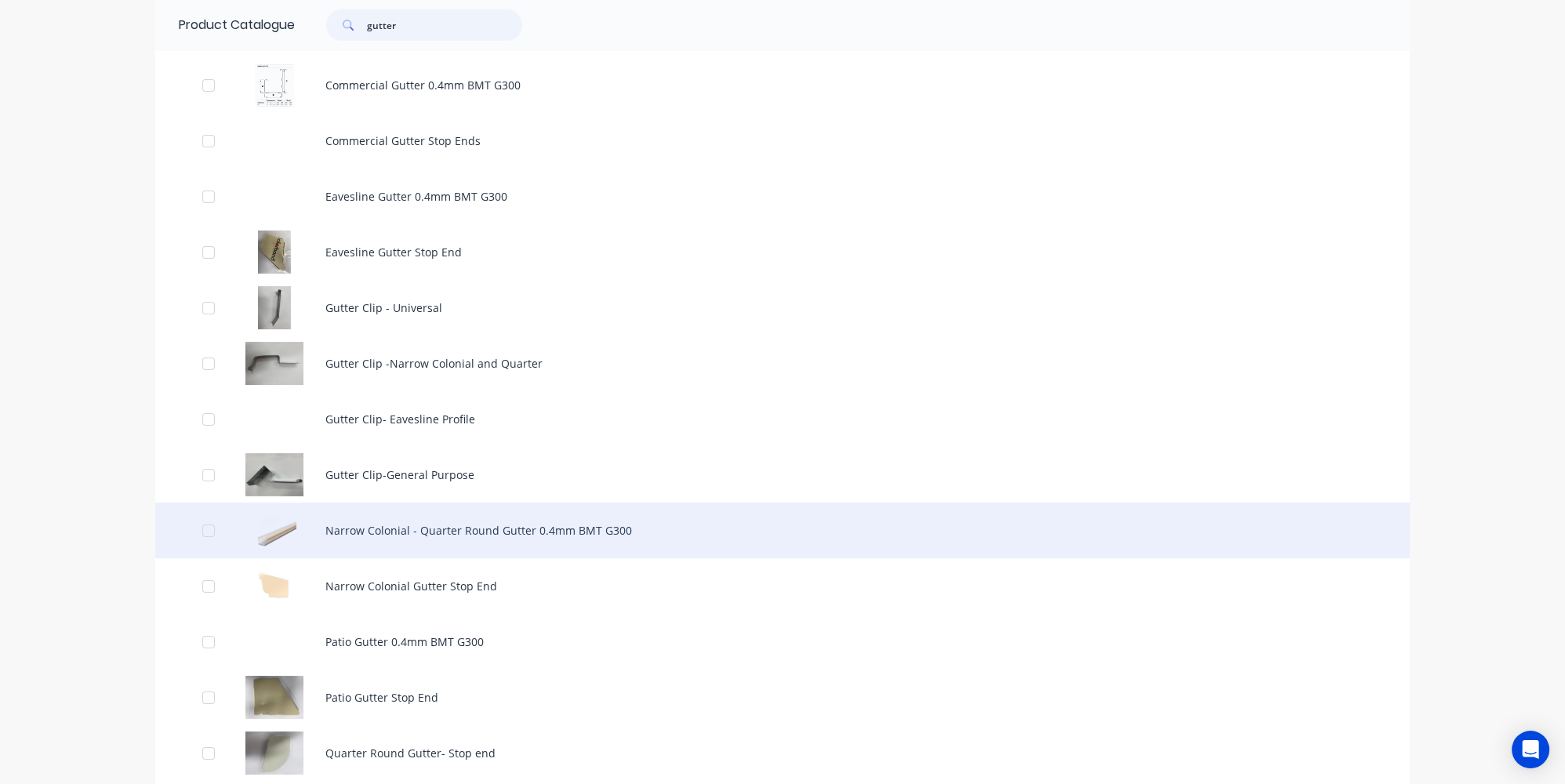
type input "gutter"
click at [400, 530] on div "Narrow Colonial - Quarter Round Gutter 0.4mm BMT G300" at bounding box center [782, 530] width 1255 height 55
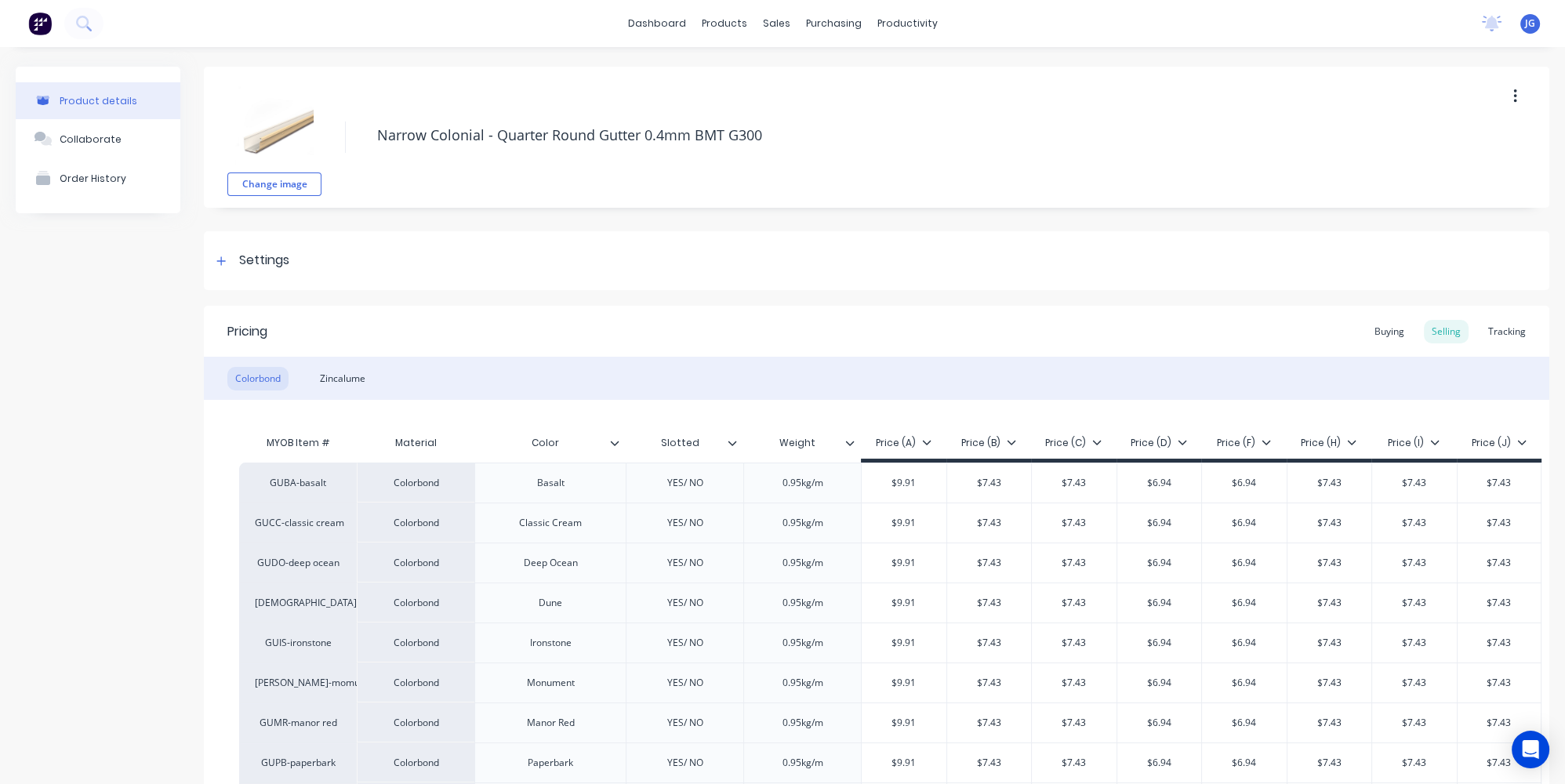
type textarea "x"
click at [811, 82] on link "Sales Orders" at bounding box center [855, 74] width 208 height 31
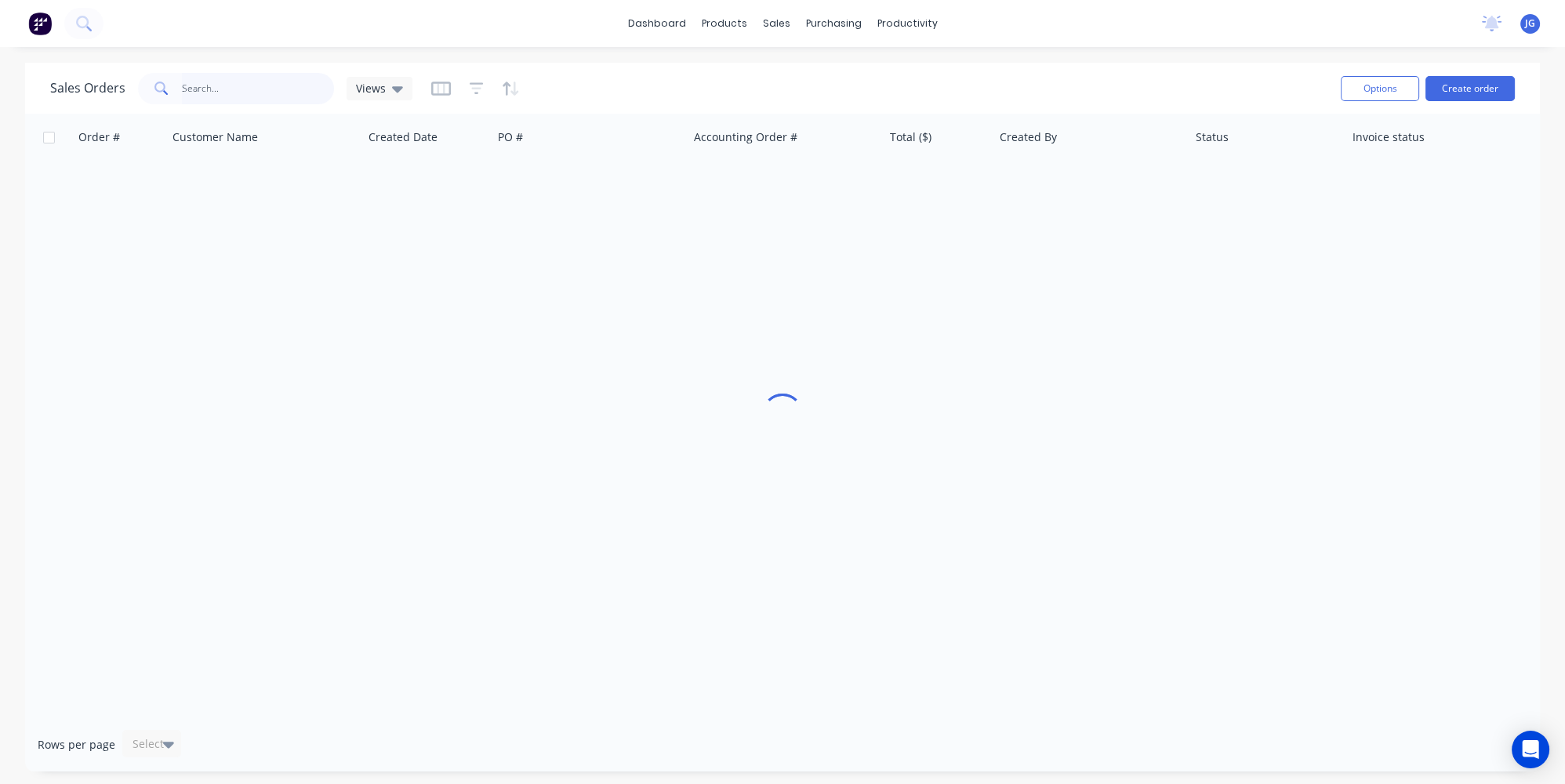
click at [291, 81] on input "text" at bounding box center [258, 89] width 153 height 31
type input "0"
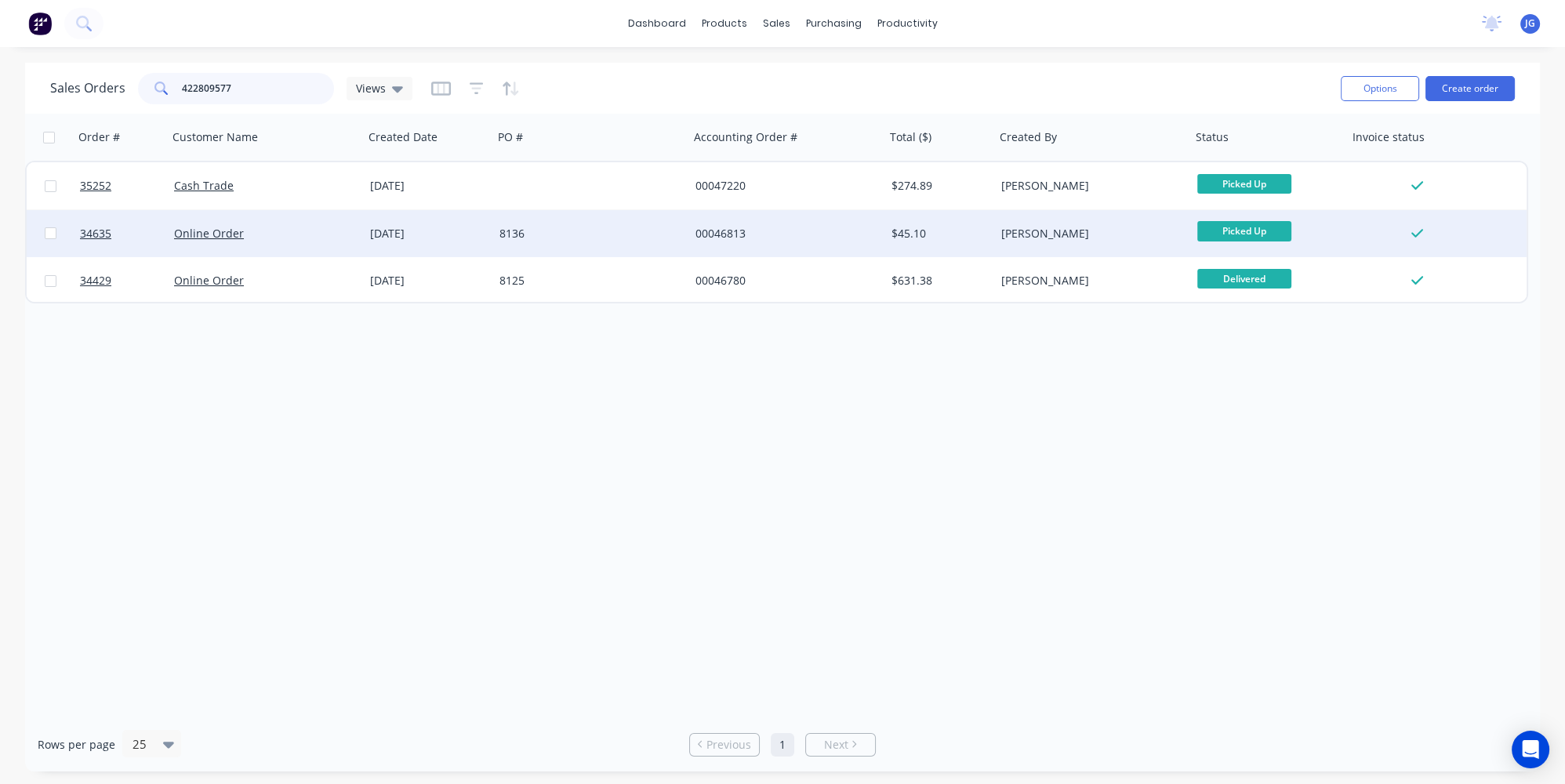
type input "422809577"
click at [316, 233] on div "Online Order" at bounding box center [261, 233] width 174 height 16
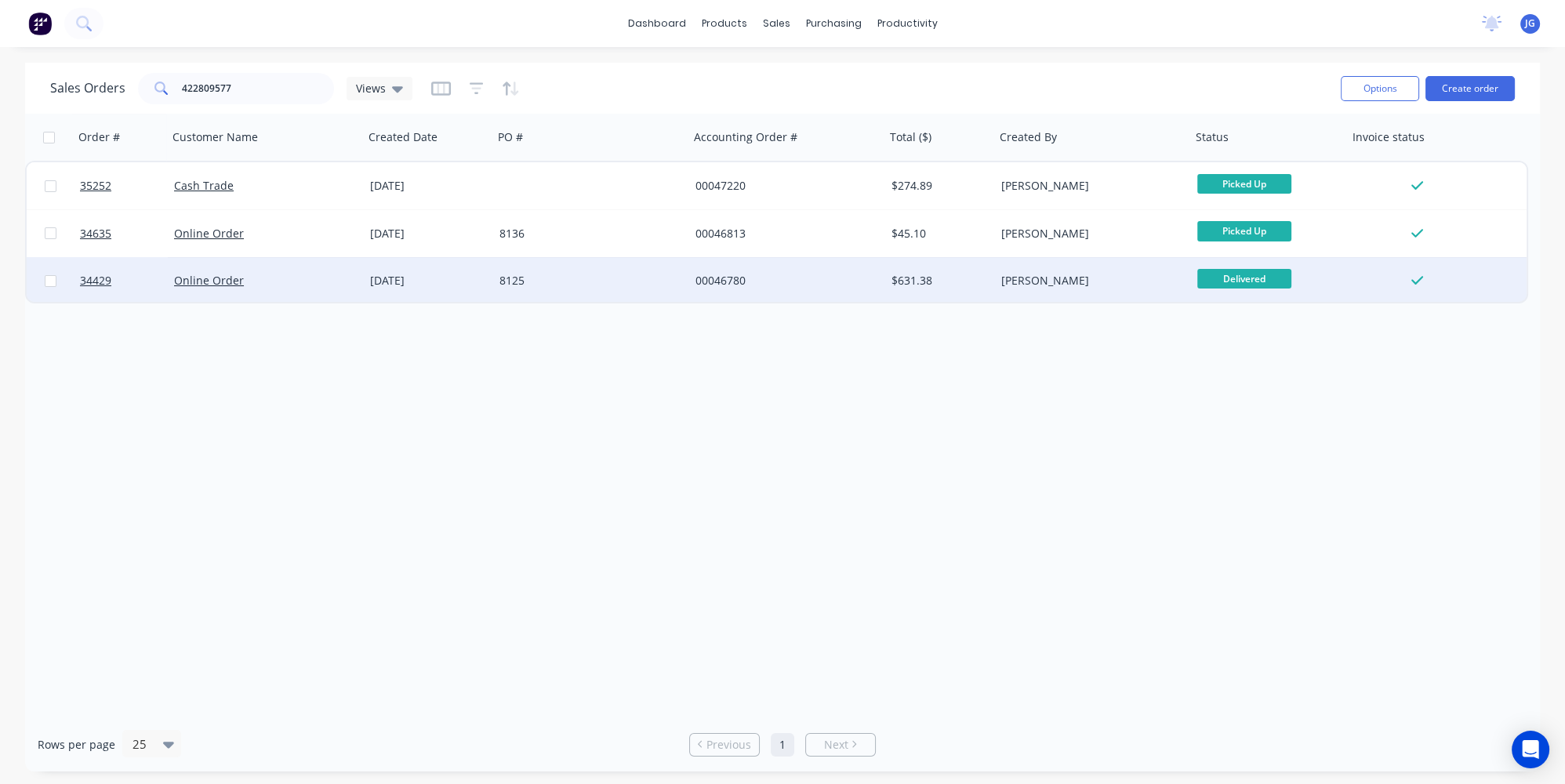
click at [571, 266] on div "8125" at bounding box center [591, 280] width 196 height 47
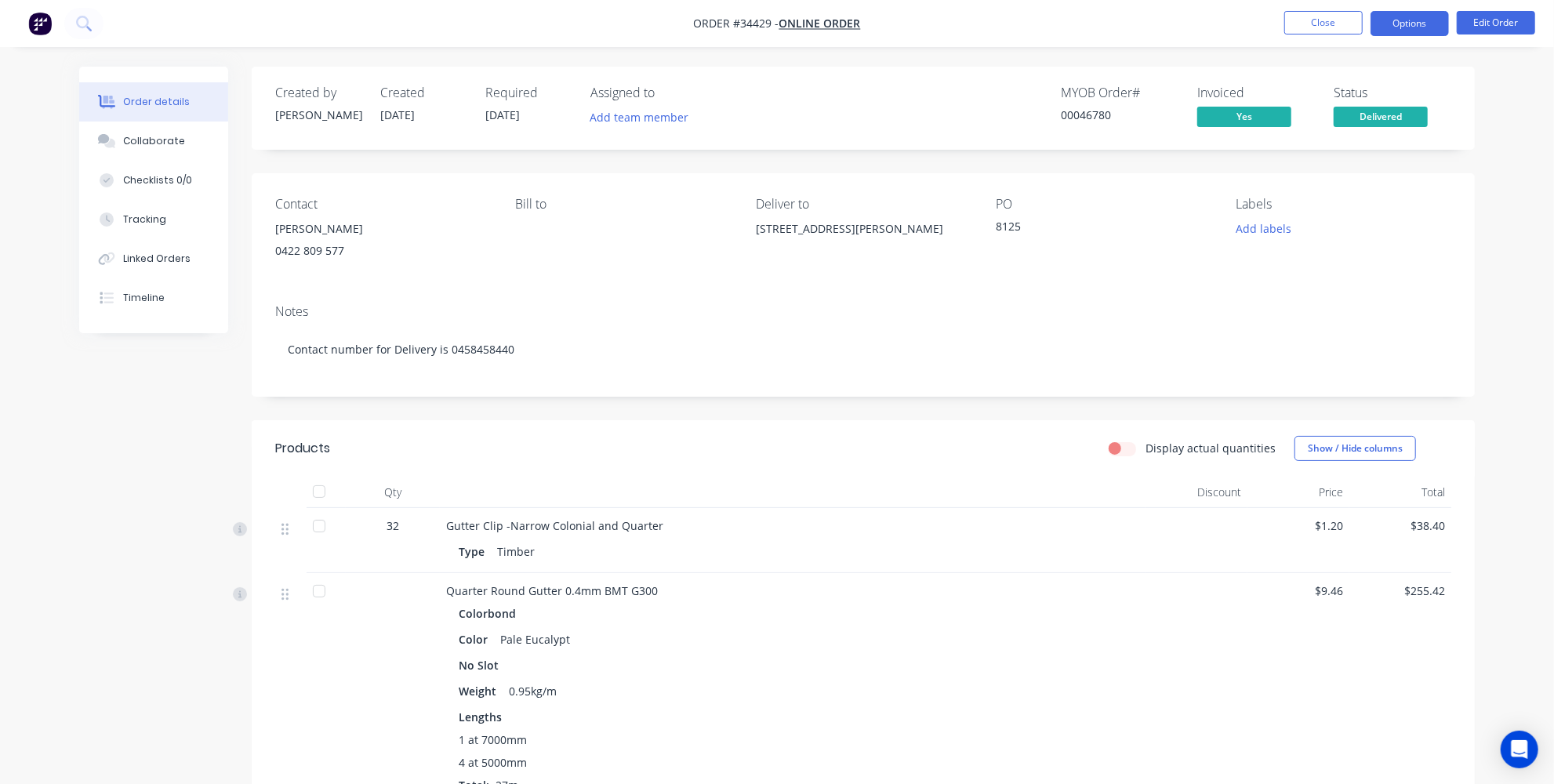
click at [1401, 24] on button "Options" at bounding box center [1410, 23] width 79 height 25
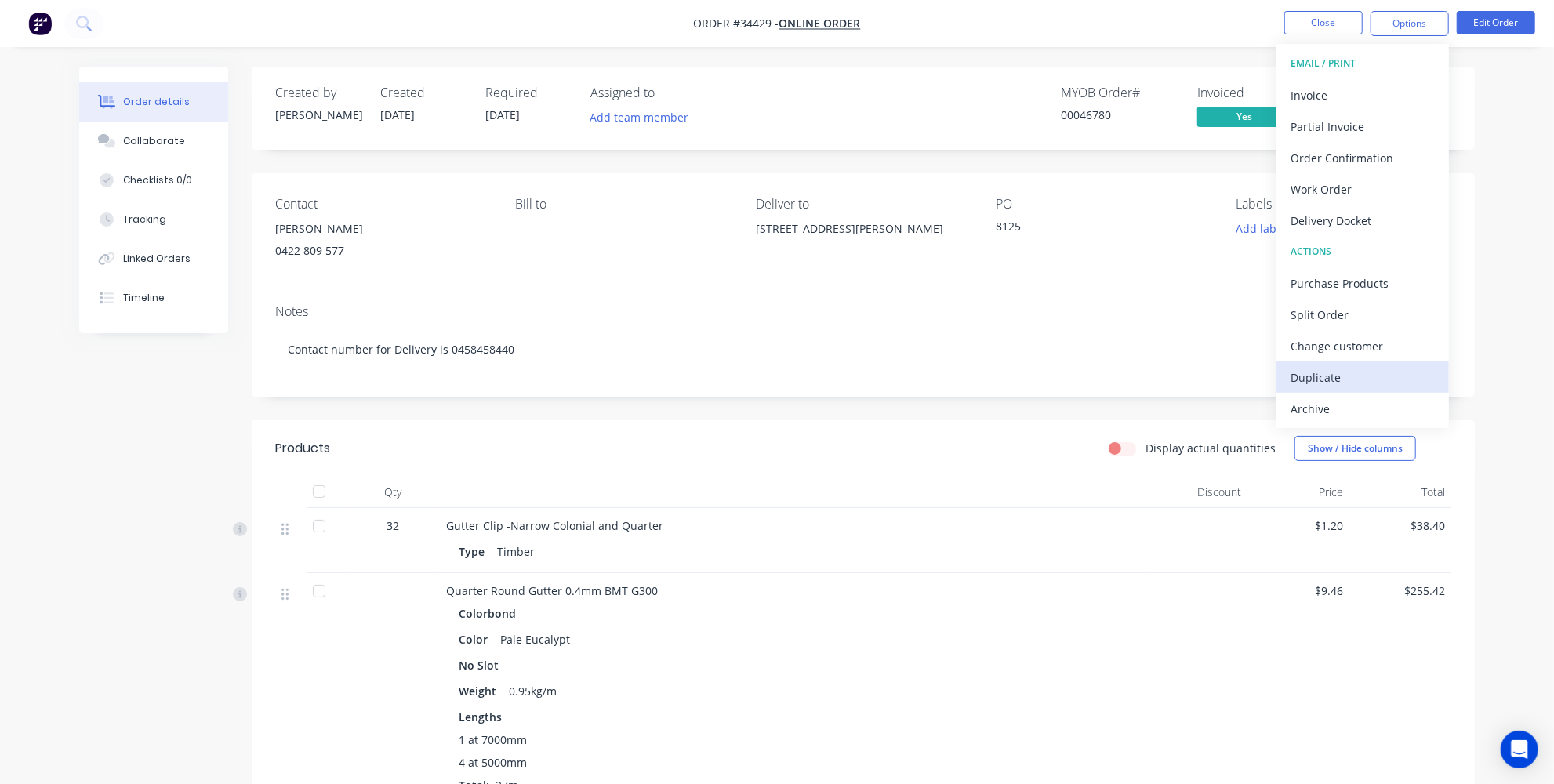
click at [1319, 383] on div "Duplicate" at bounding box center [1362, 376] width 144 height 22
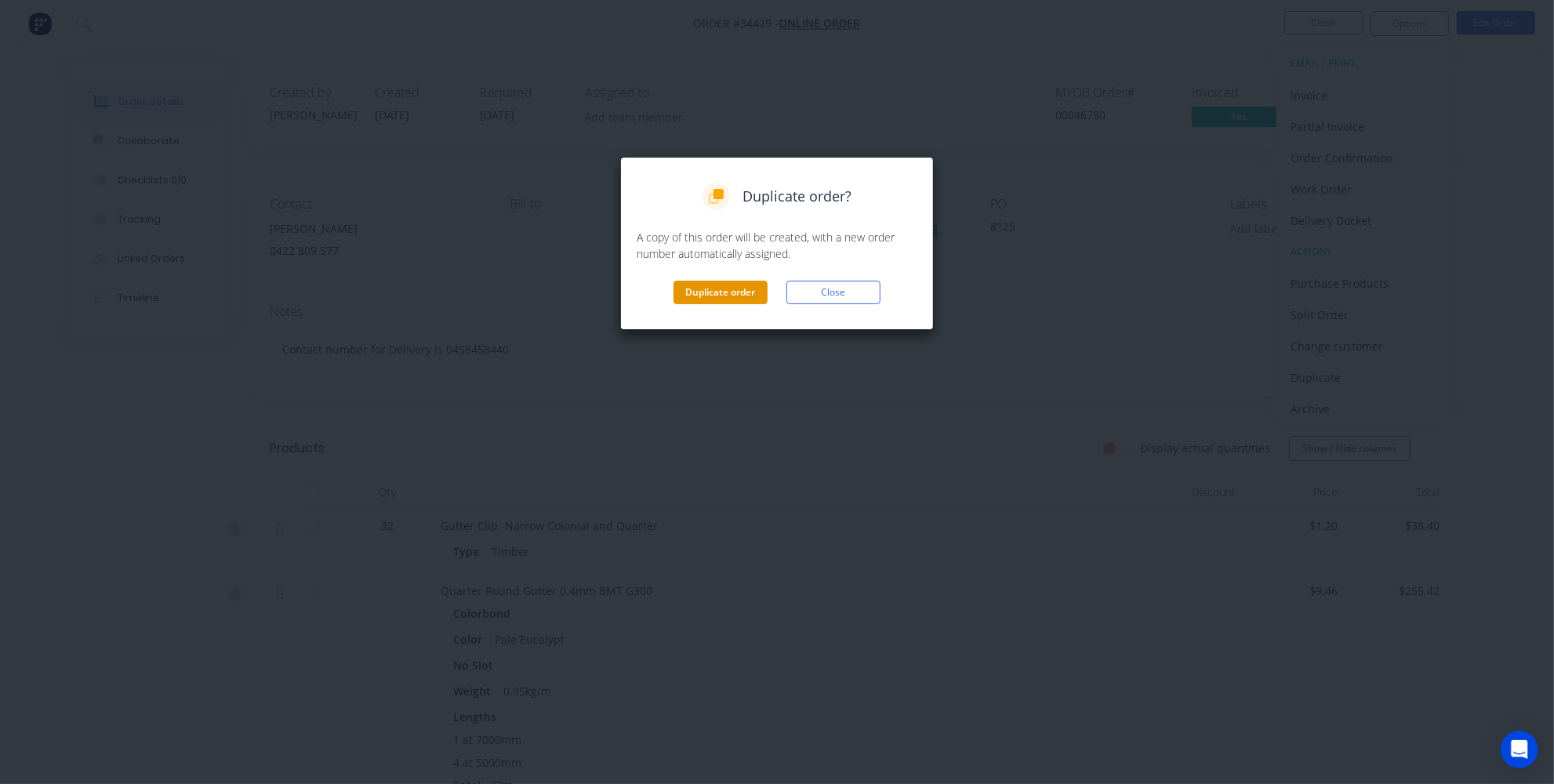
click at [730, 293] on button "Duplicate order" at bounding box center [720, 292] width 94 height 23
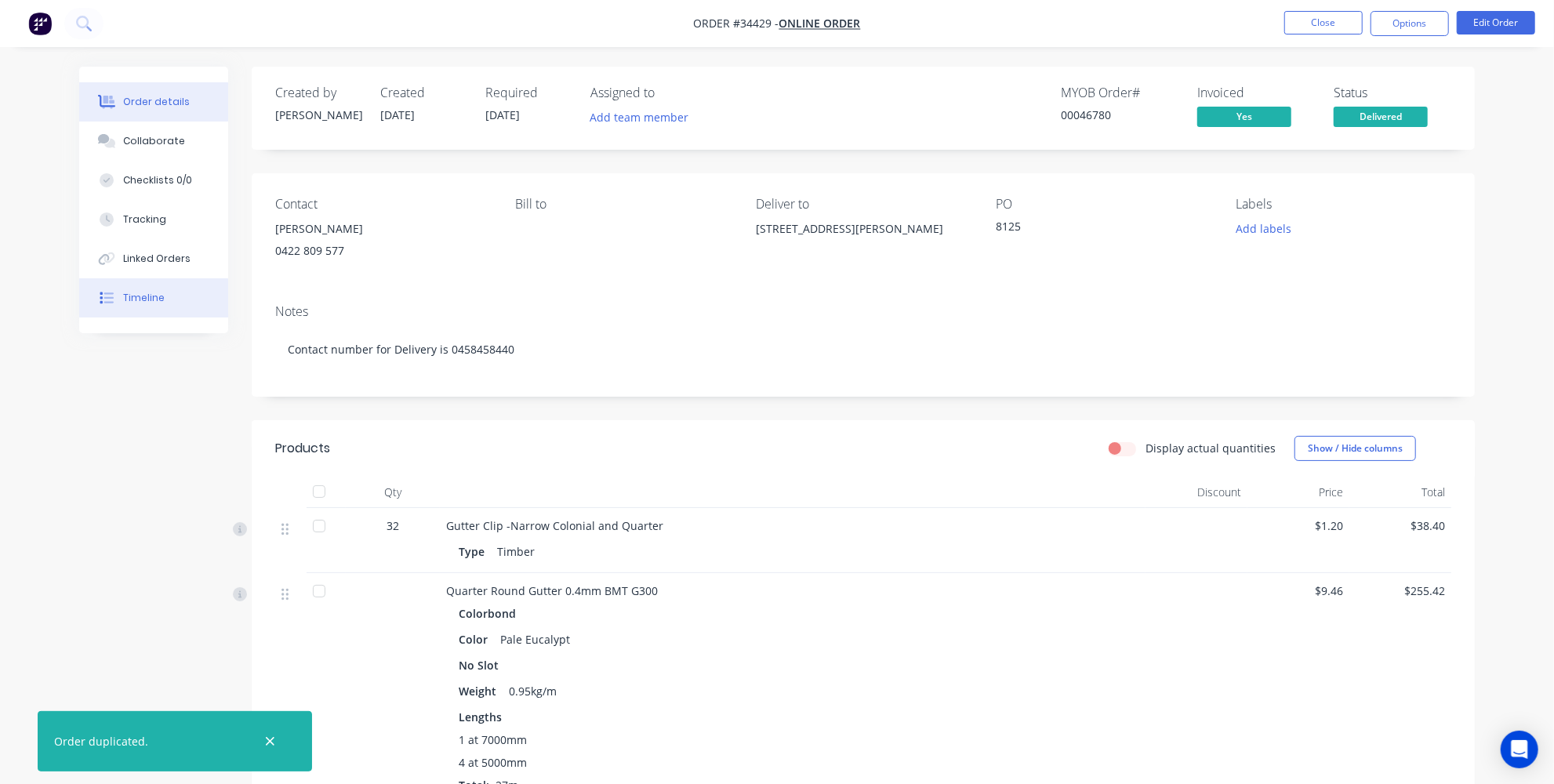
click at [155, 293] on div "Timeline" at bounding box center [144, 298] width 42 height 15
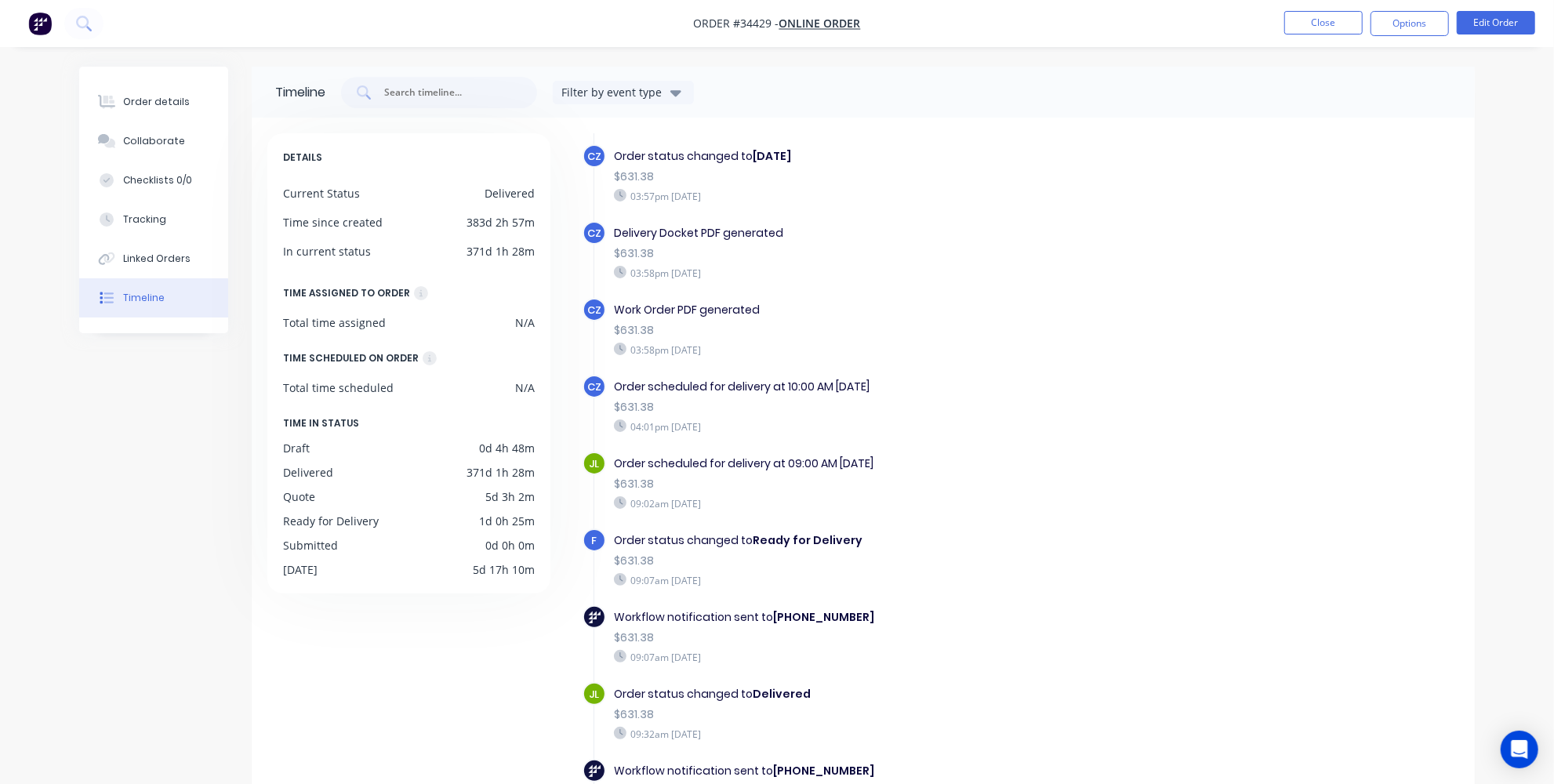
scroll to position [1657, 0]
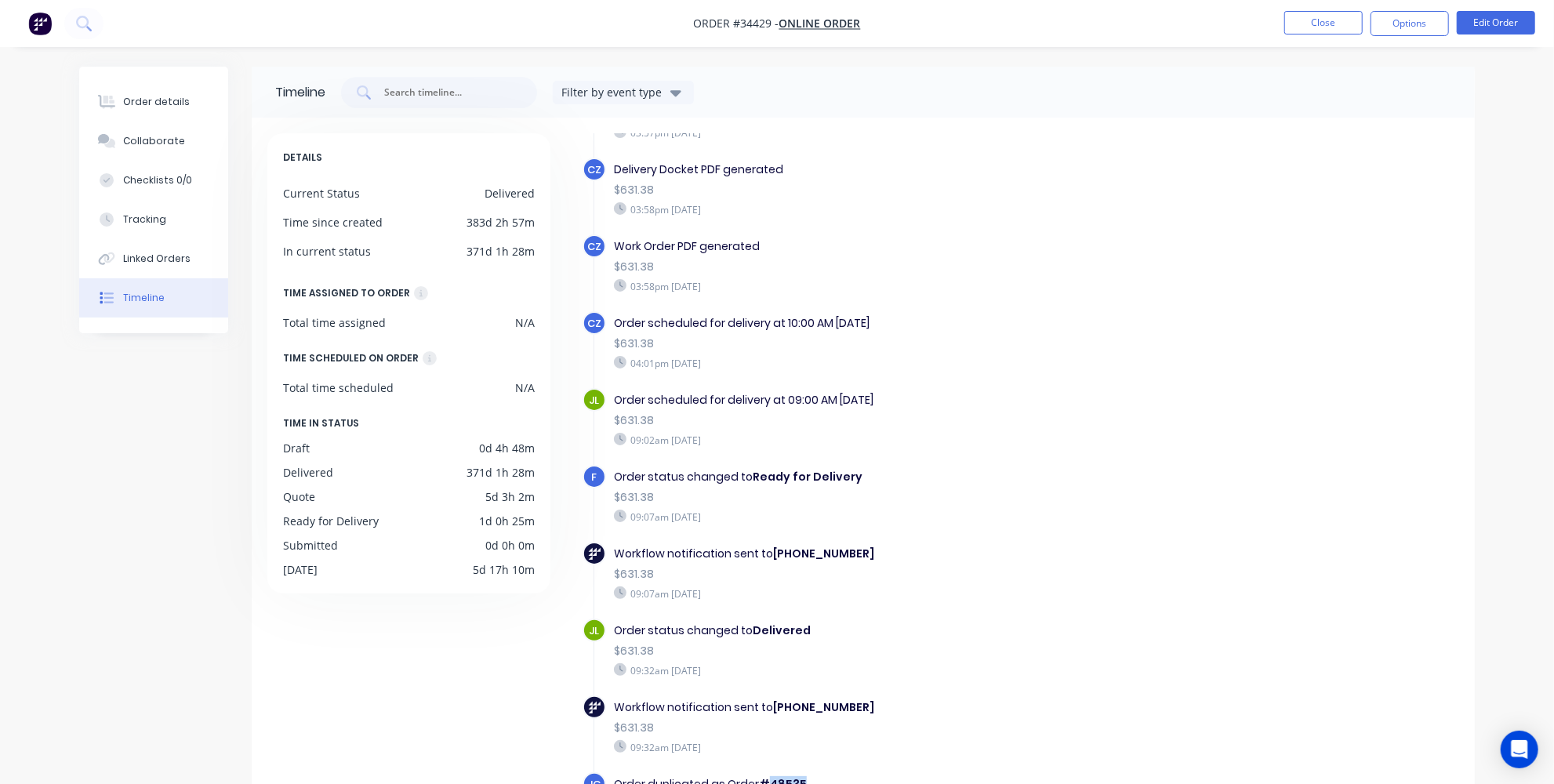
drag, startPoint x: 804, startPoint y: 768, endPoint x: 767, endPoint y: 768, distance: 37.0
click at [767, 776] on b "#48535" at bounding box center [782, 784] width 48 height 16
copy b "48535"
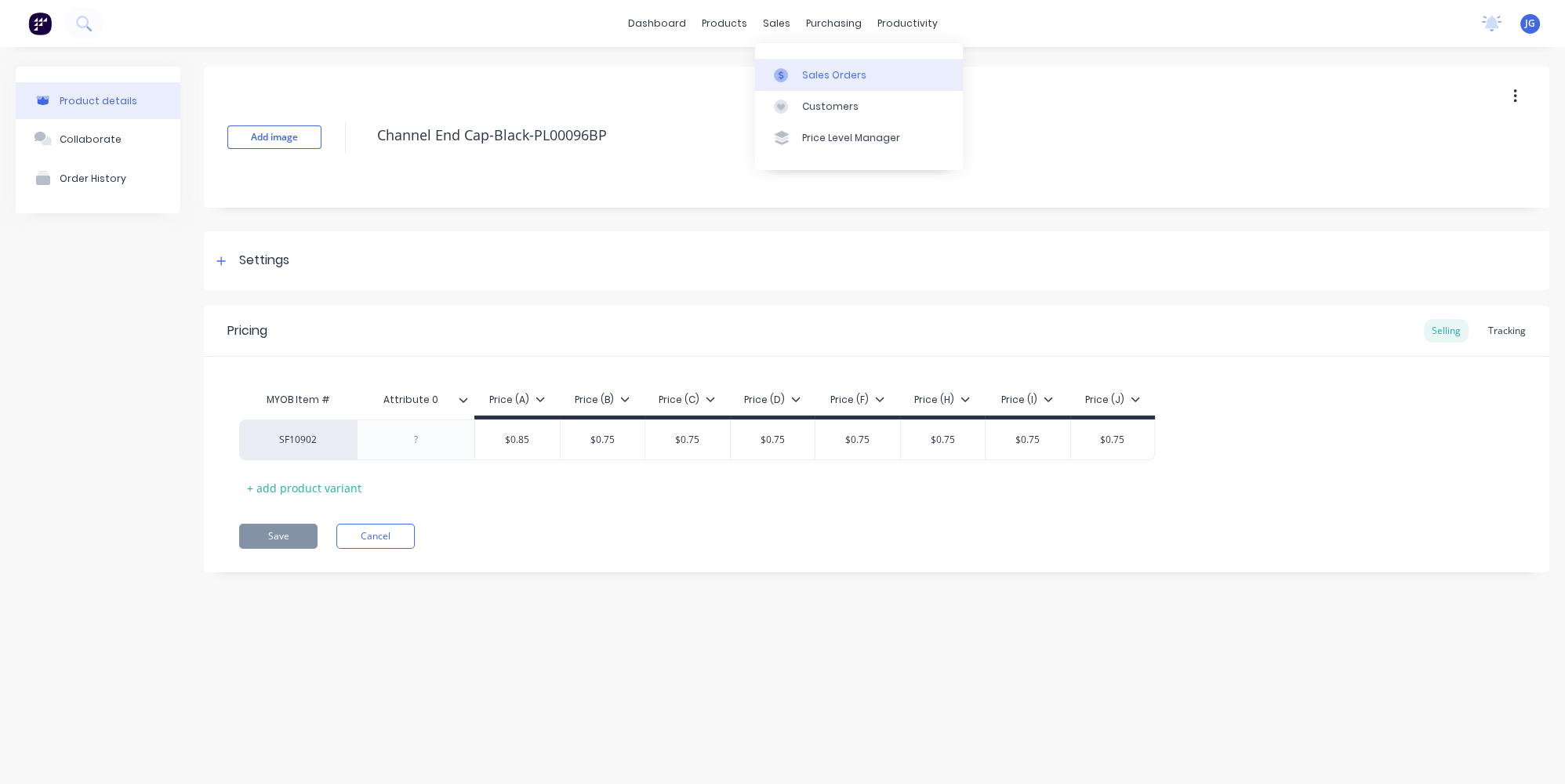
click at [793, 59] on link "Sales Orders" at bounding box center [859, 74] width 208 height 31
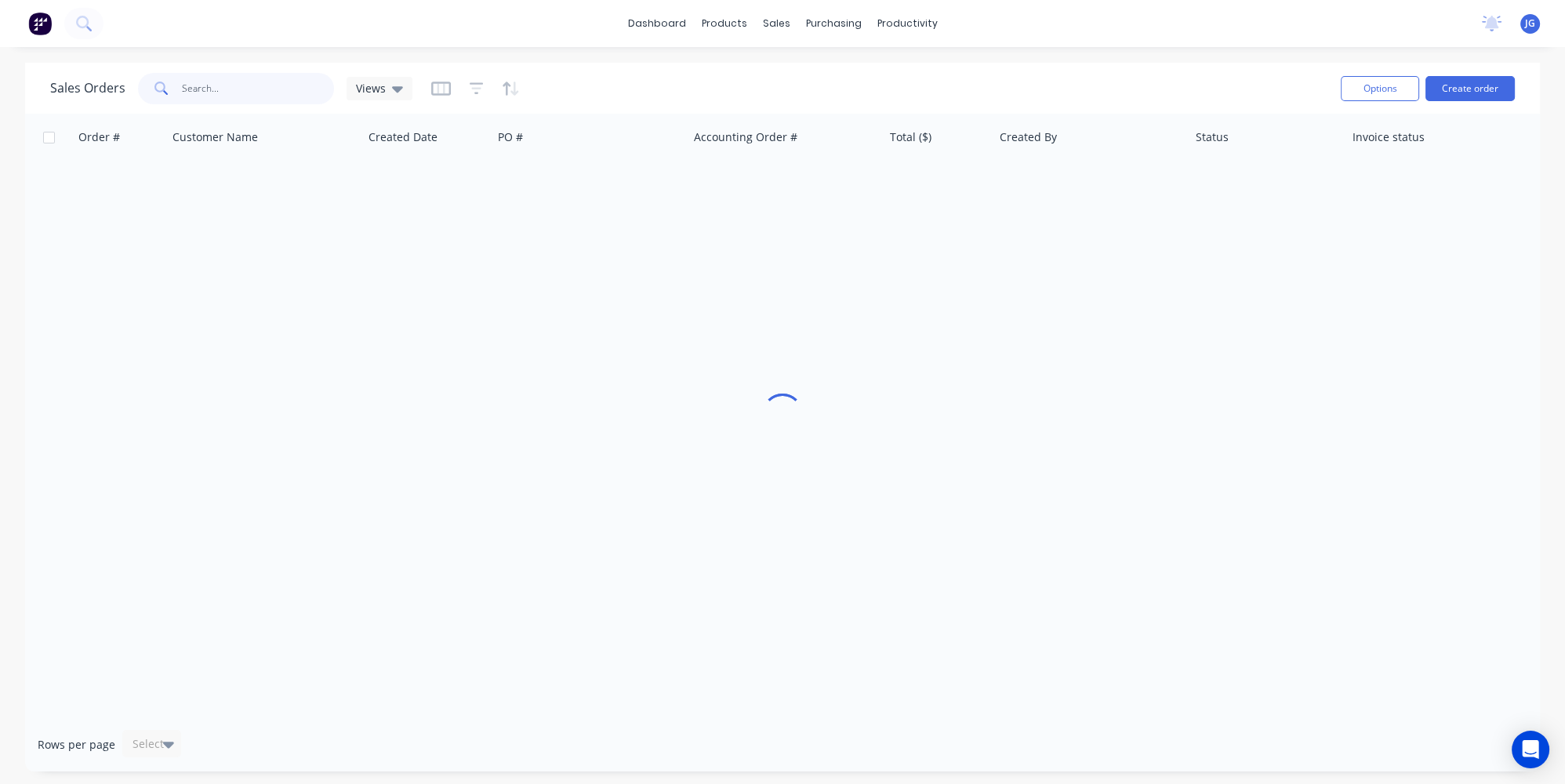
click at [265, 89] on input "text" at bounding box center [258, 89] width 153 height 31
paste input "48535"
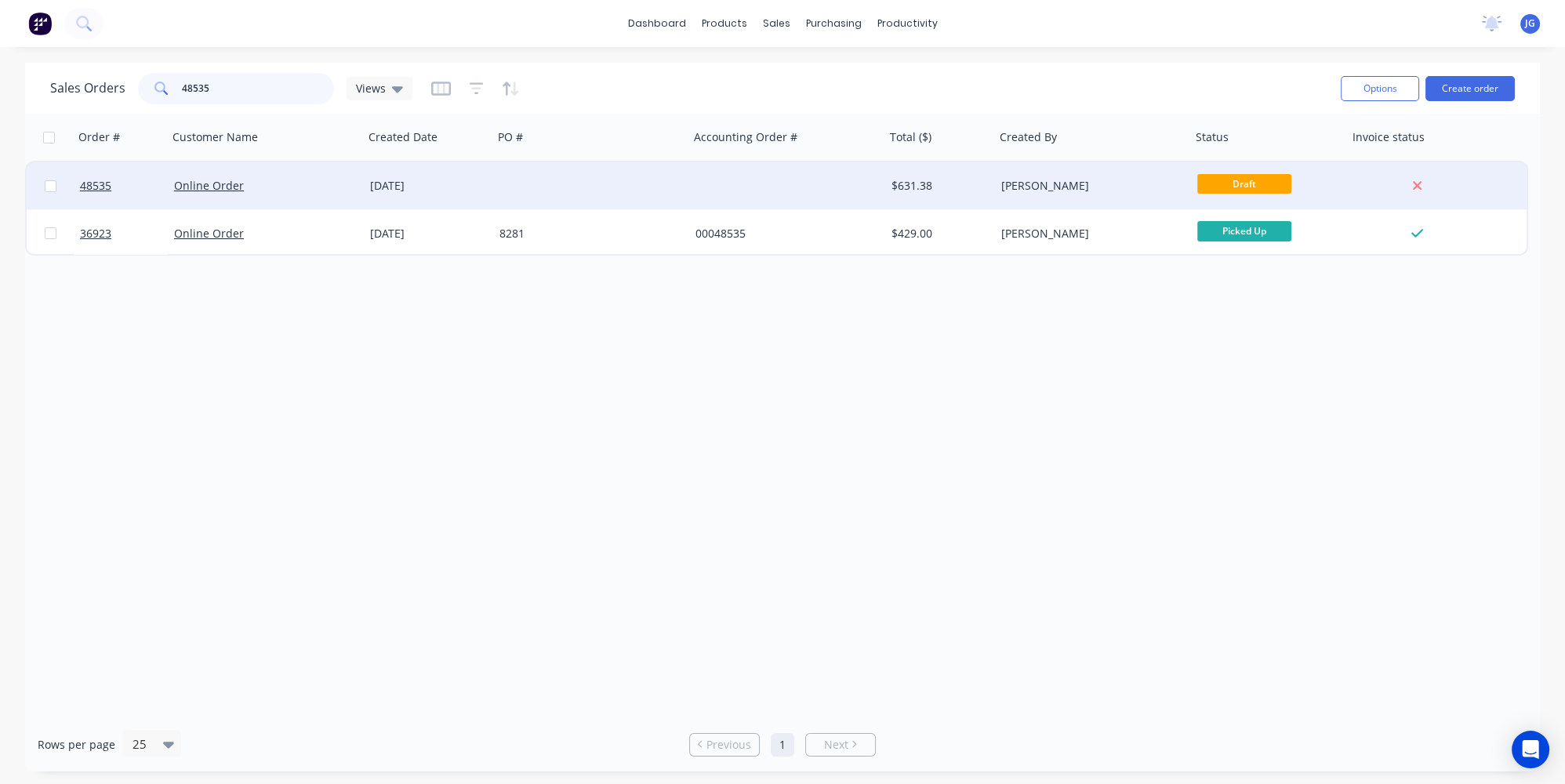
type input "48535"
click at [304, 186] on div "Online Order" at bounding box center [261, 186] width 174 height 16
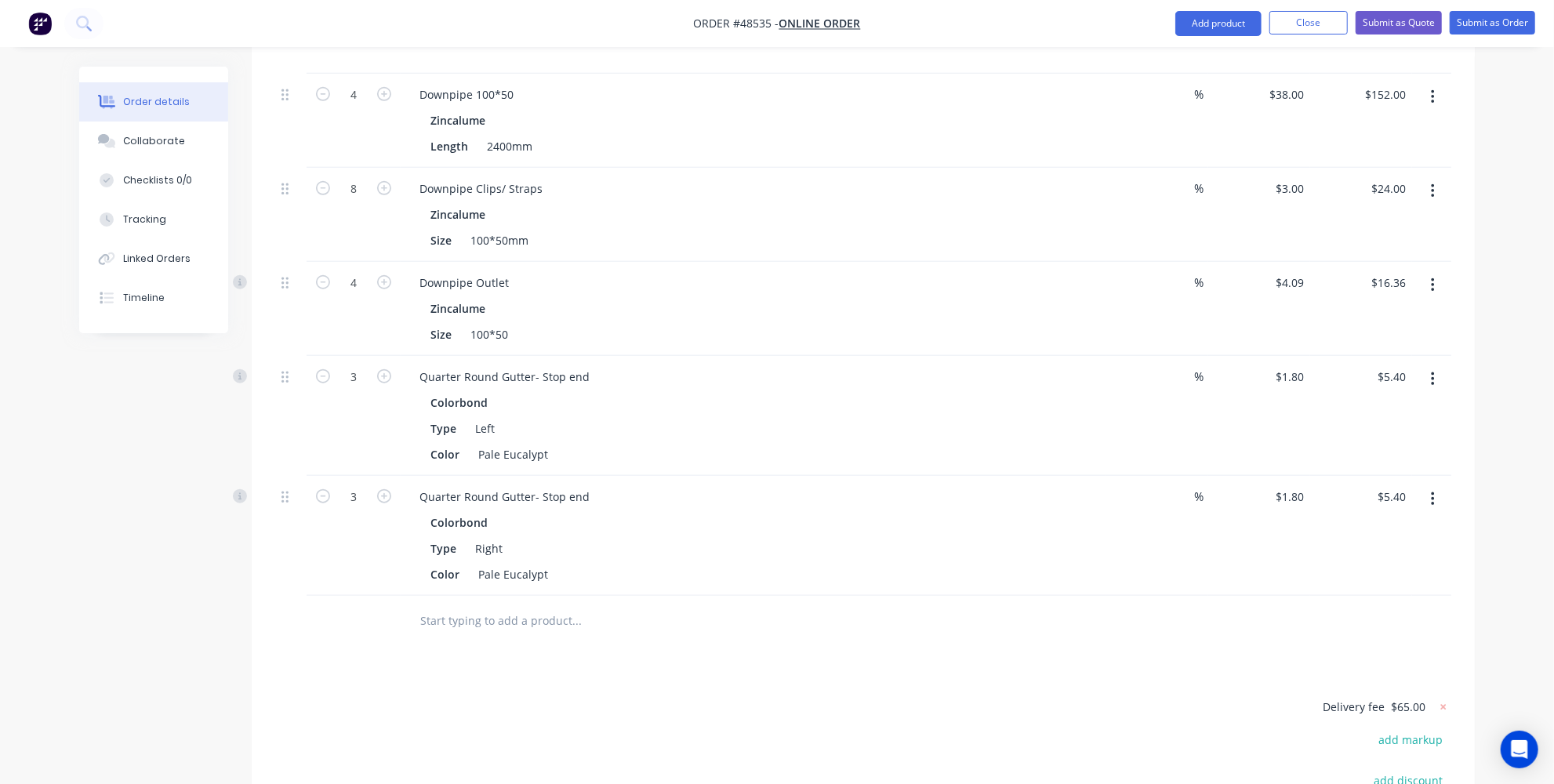
scroll to position [854, 0]
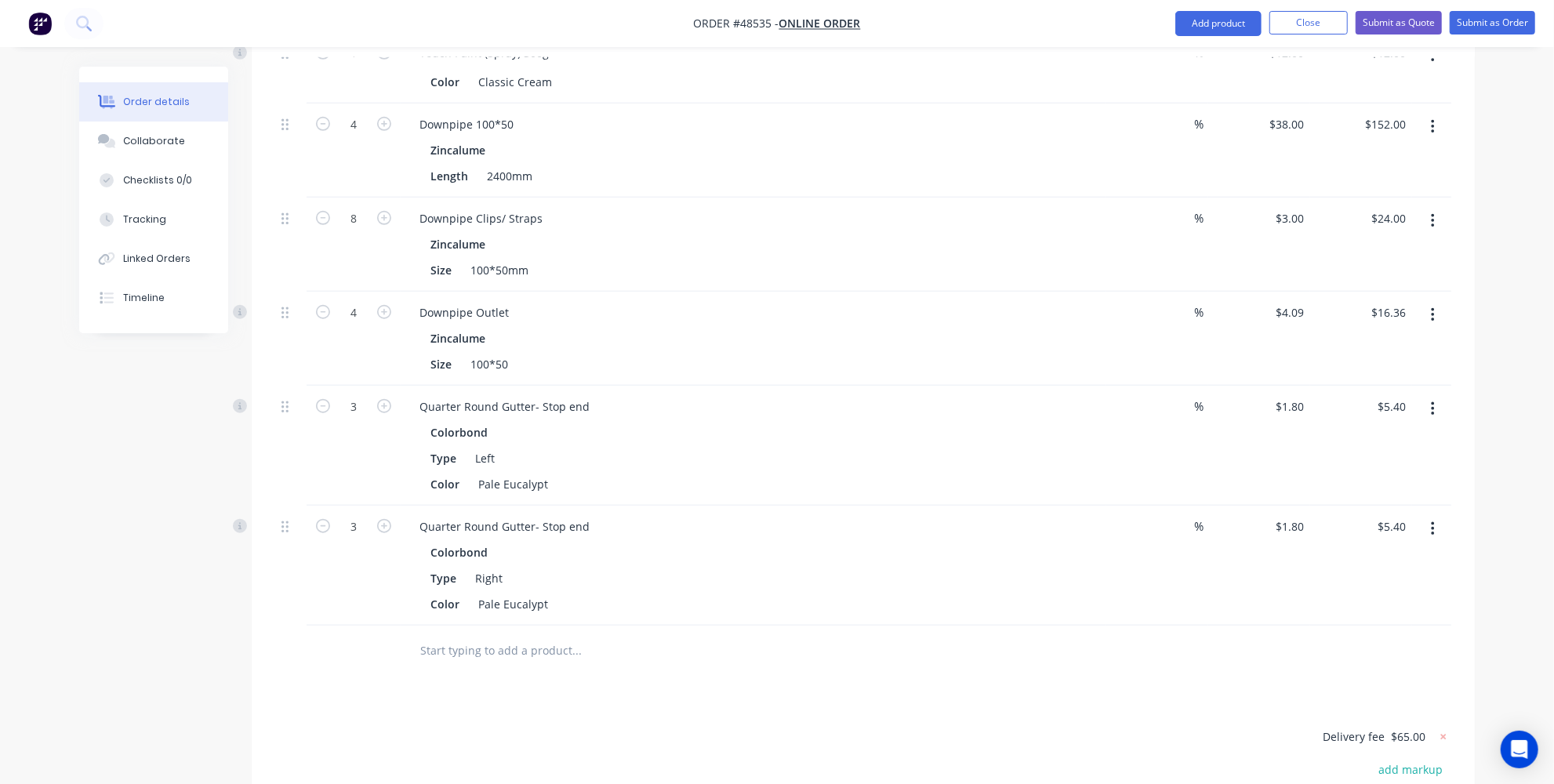
click at [1424, 526] on button "button" at bounding box center [1433, 528] width 37 height 28
click at [1339, 658] on div "Delete" at bounding box center [1377, 663] width 121 height 22
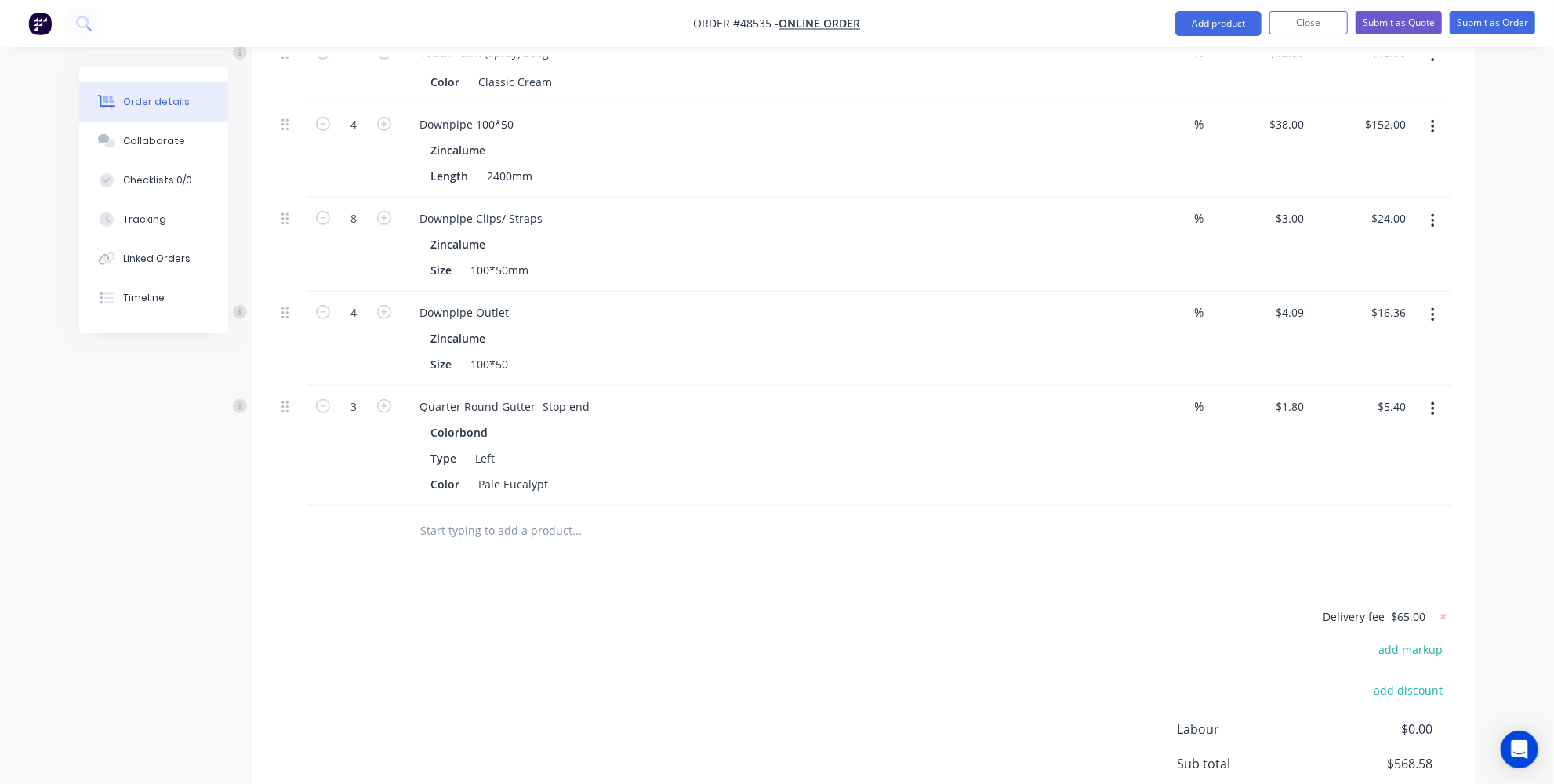
click at [1431, 410] on icon "button" at bounding box center [1433, 410] width 4 height 18
click at [1335, 533] on div "Delete" at bounding box center [1377, 544] width 121 height 22
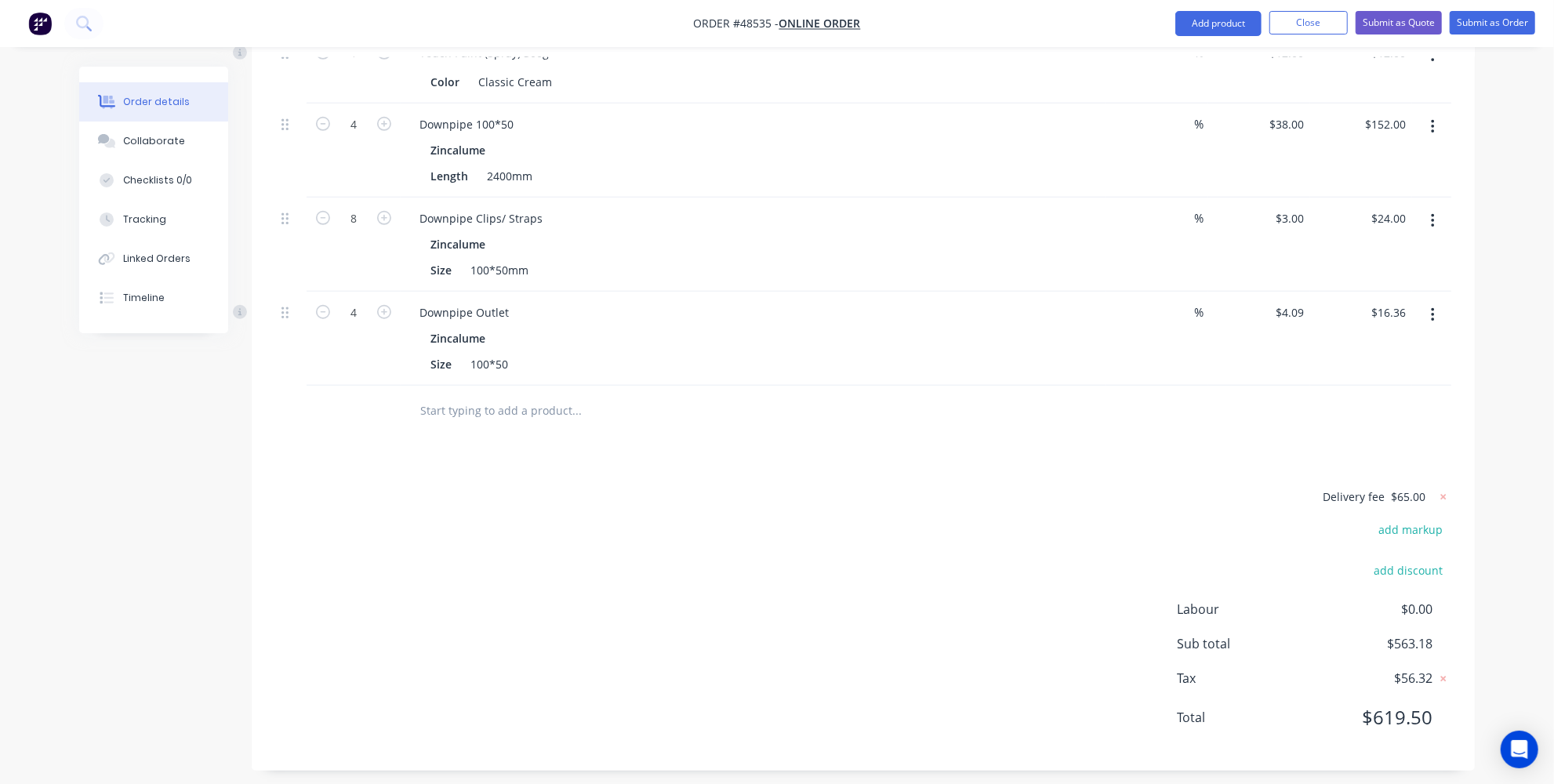
click at [1437, 314] on button "button" at bounding box center [1433, 314] width 37 height 28
click at [1351, 450] on div "Delete" at bounding box center [1377, 449] width 121 height 22
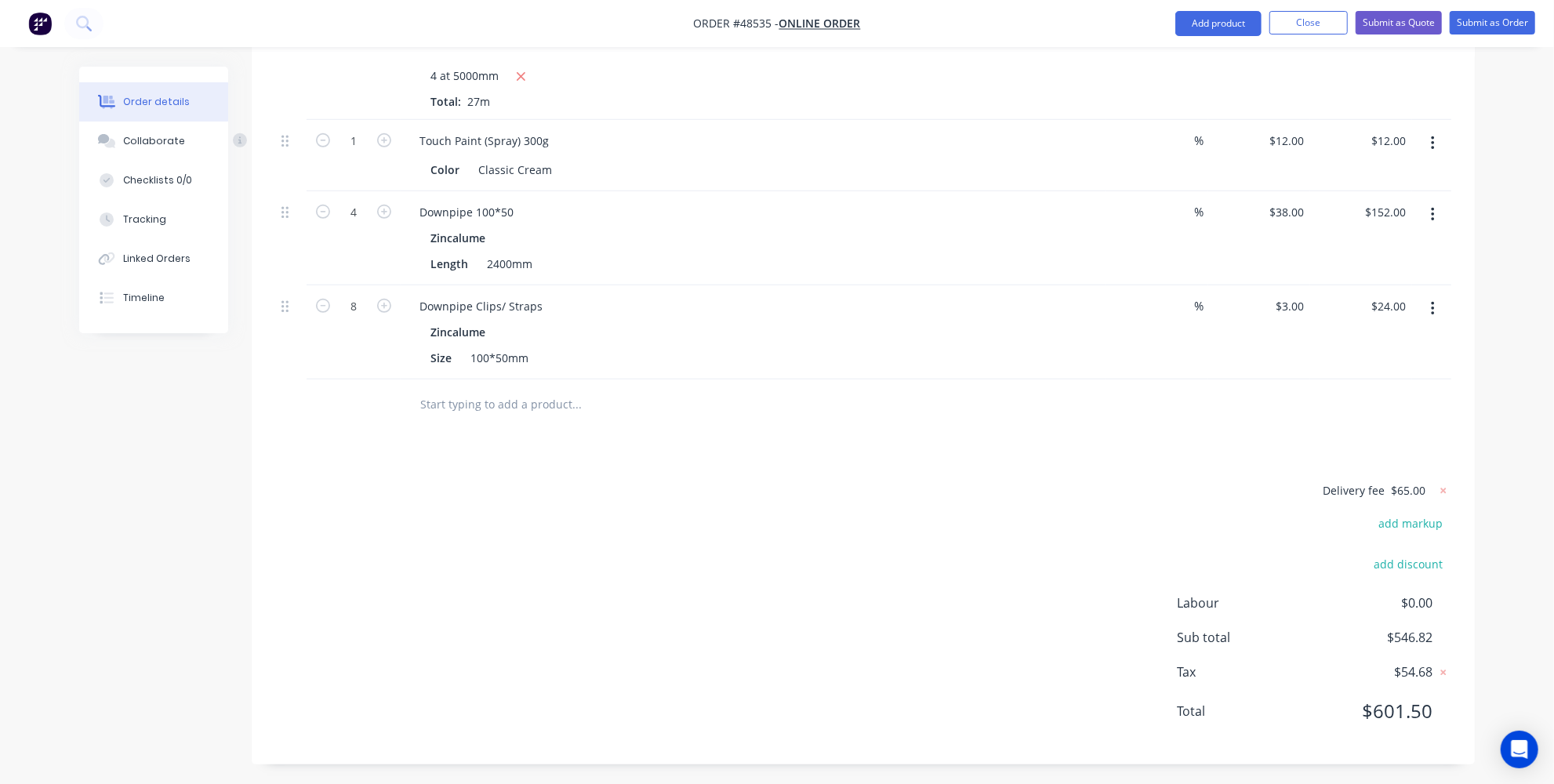
click at [1433, 302] on icon "button" at bounding box center [1433, 309] width 4 height 18
click at [1362, 445] on div "Delete" at bounding box center [1377, 444] width 121 height 22
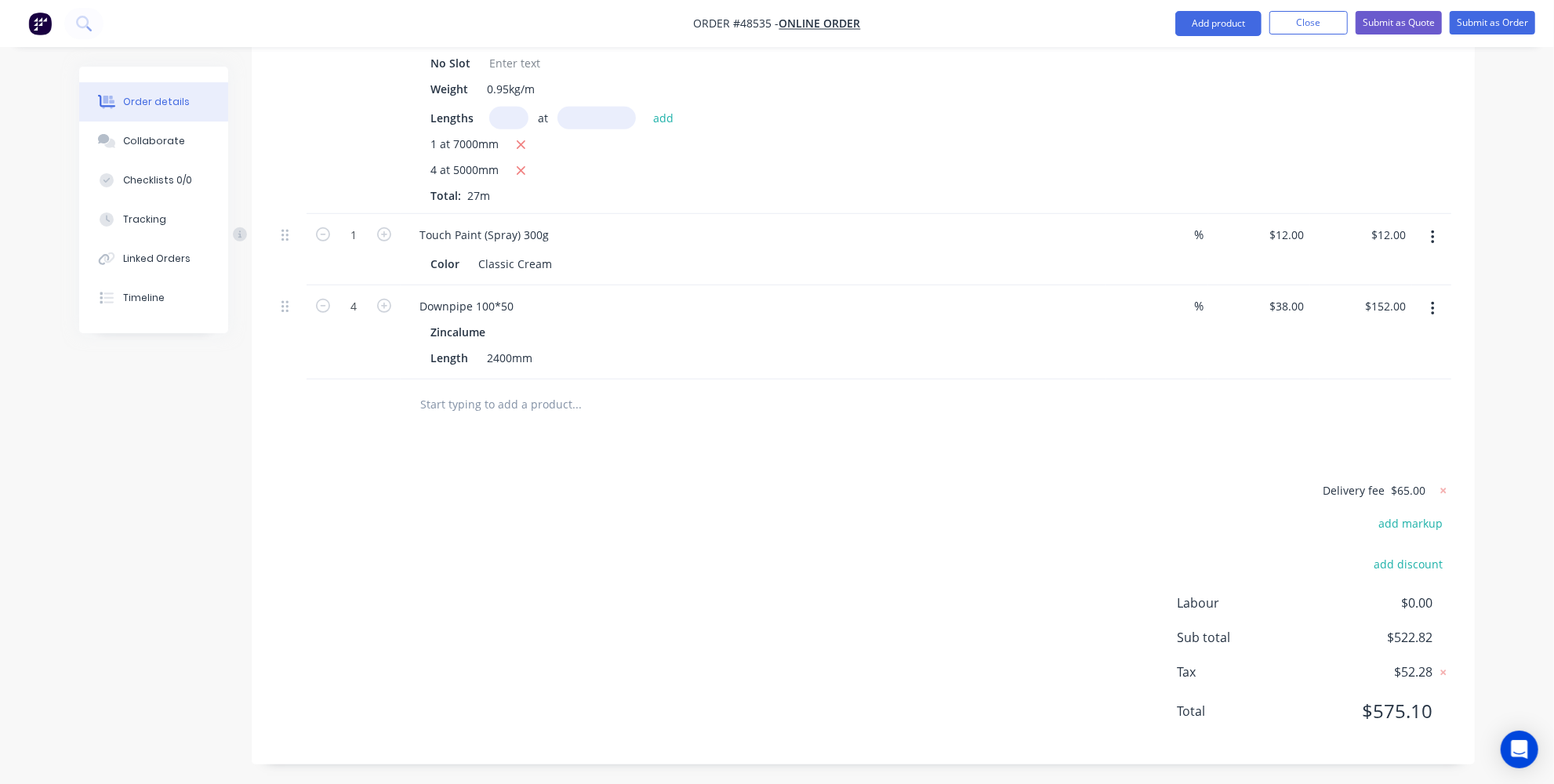
click at [1431, 295] on button "button" at bounding box center [1433, 308] width 37 height 28
click at [1334, 433] on div "Delete" at bounding box center [1377, 444] width 121 height 22
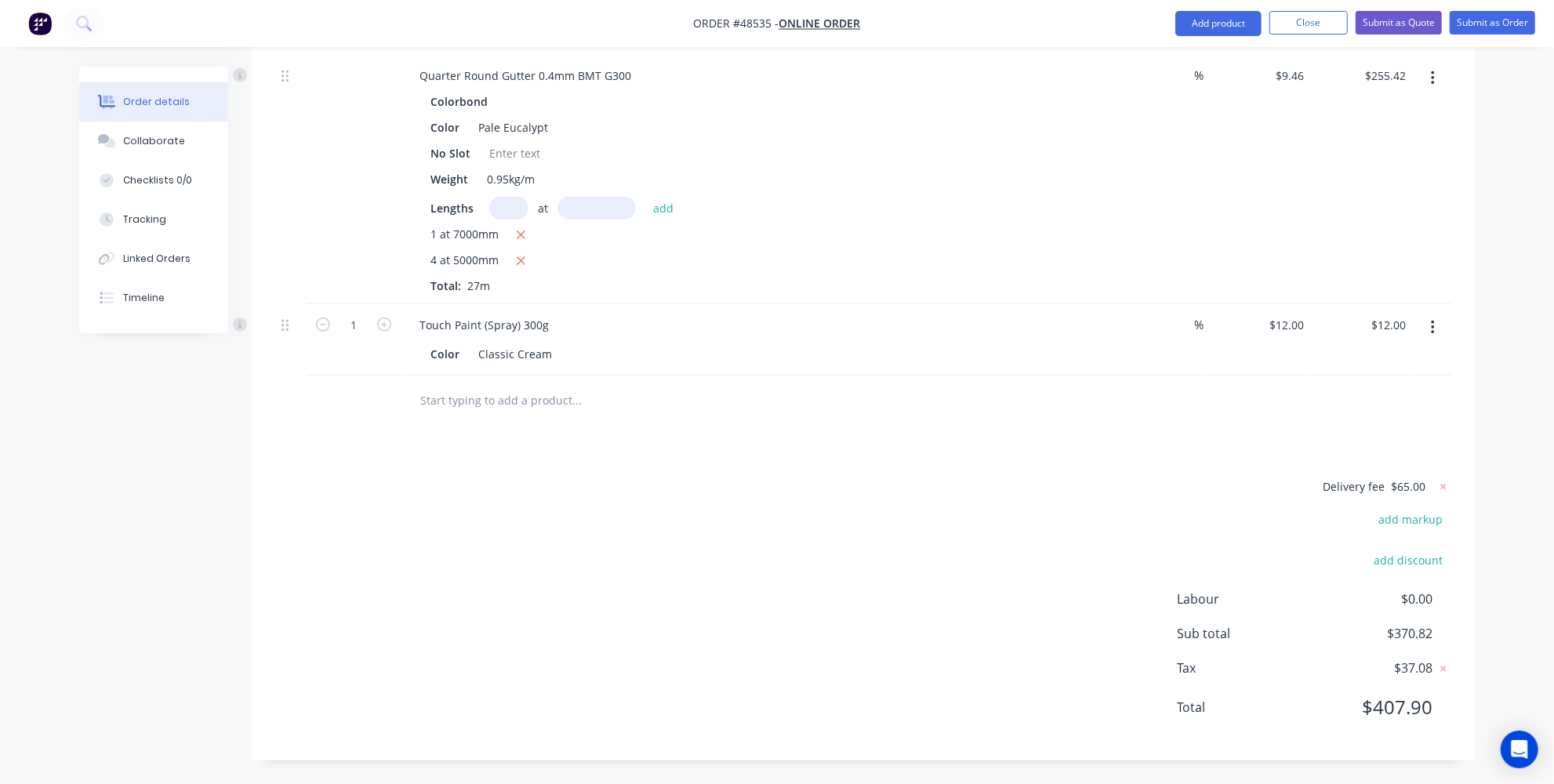
scroll to position [579, 0]
click at [1431, 326] on icon "button" at bounding box center [1433, 331] width 4 height 18
click at [1321, 457] on div "Delete" at bounding box center [1377, 465] width 121 height 22
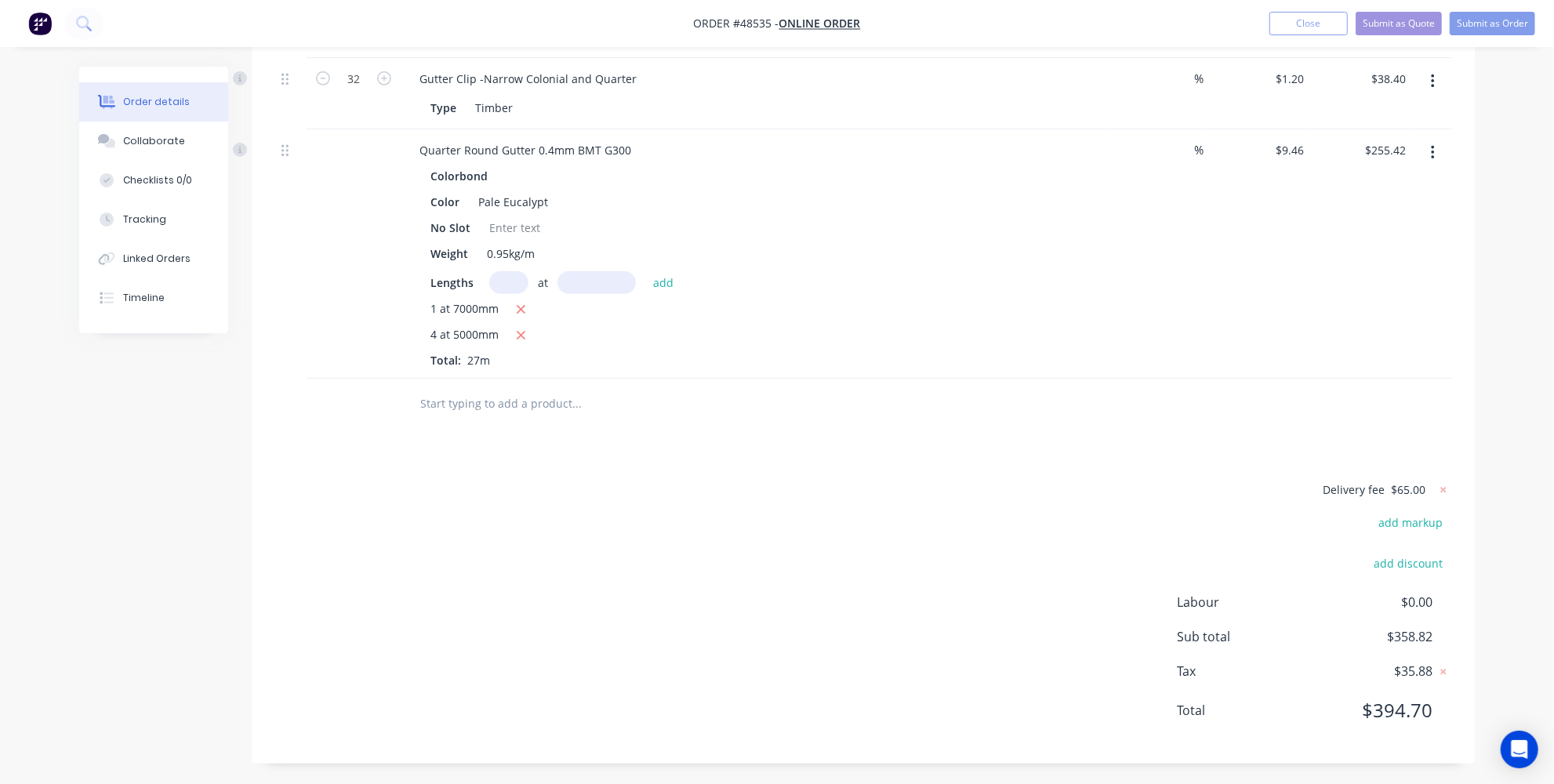
scroll to position [224, 0]
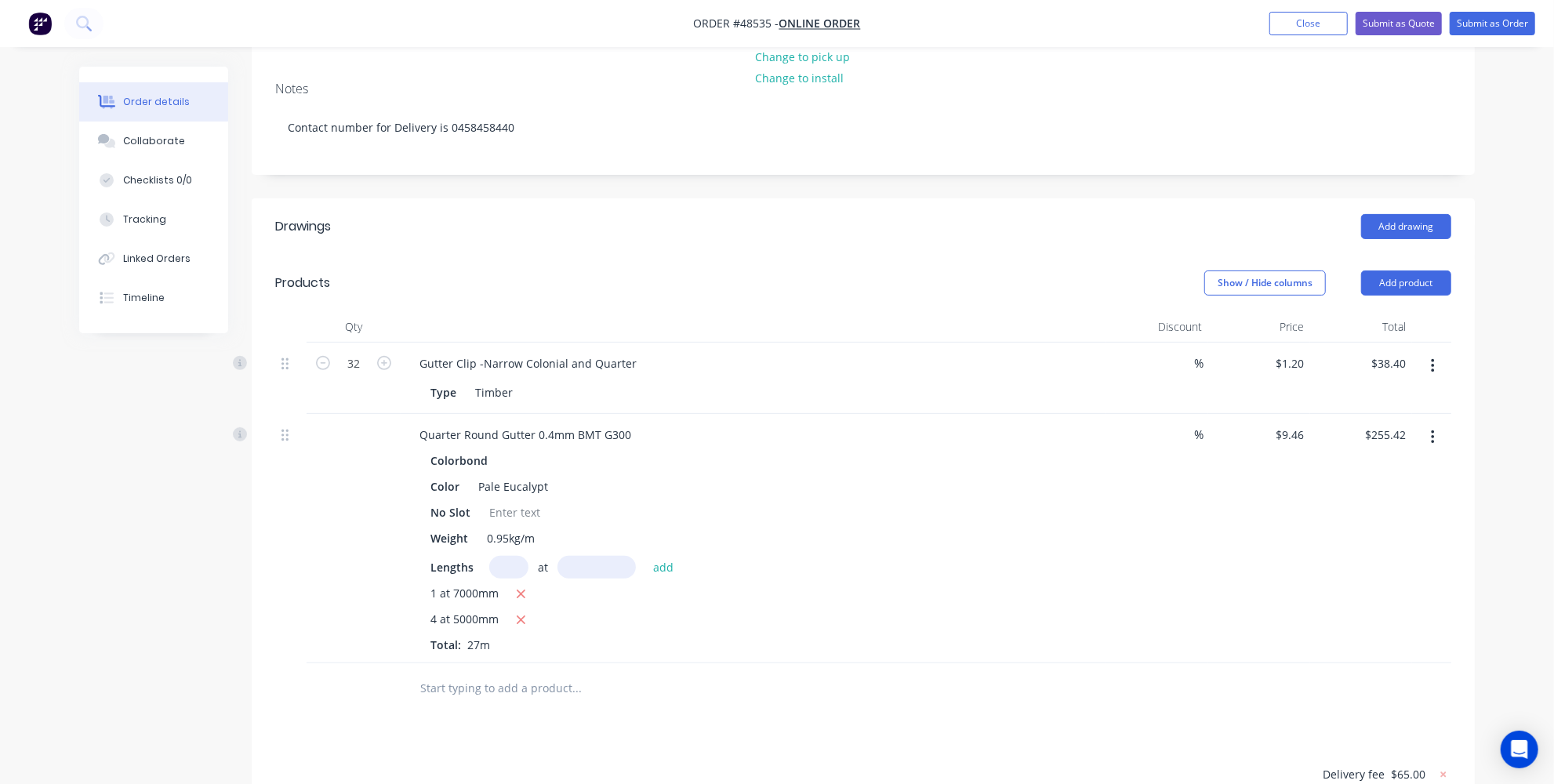
click at [1435, 426] on button "button" at bounding box center [1433, 437] width 37 height 28
click at [1343, 579] on div "Delete" at bounding box center [1377, 572] width 121 height 22
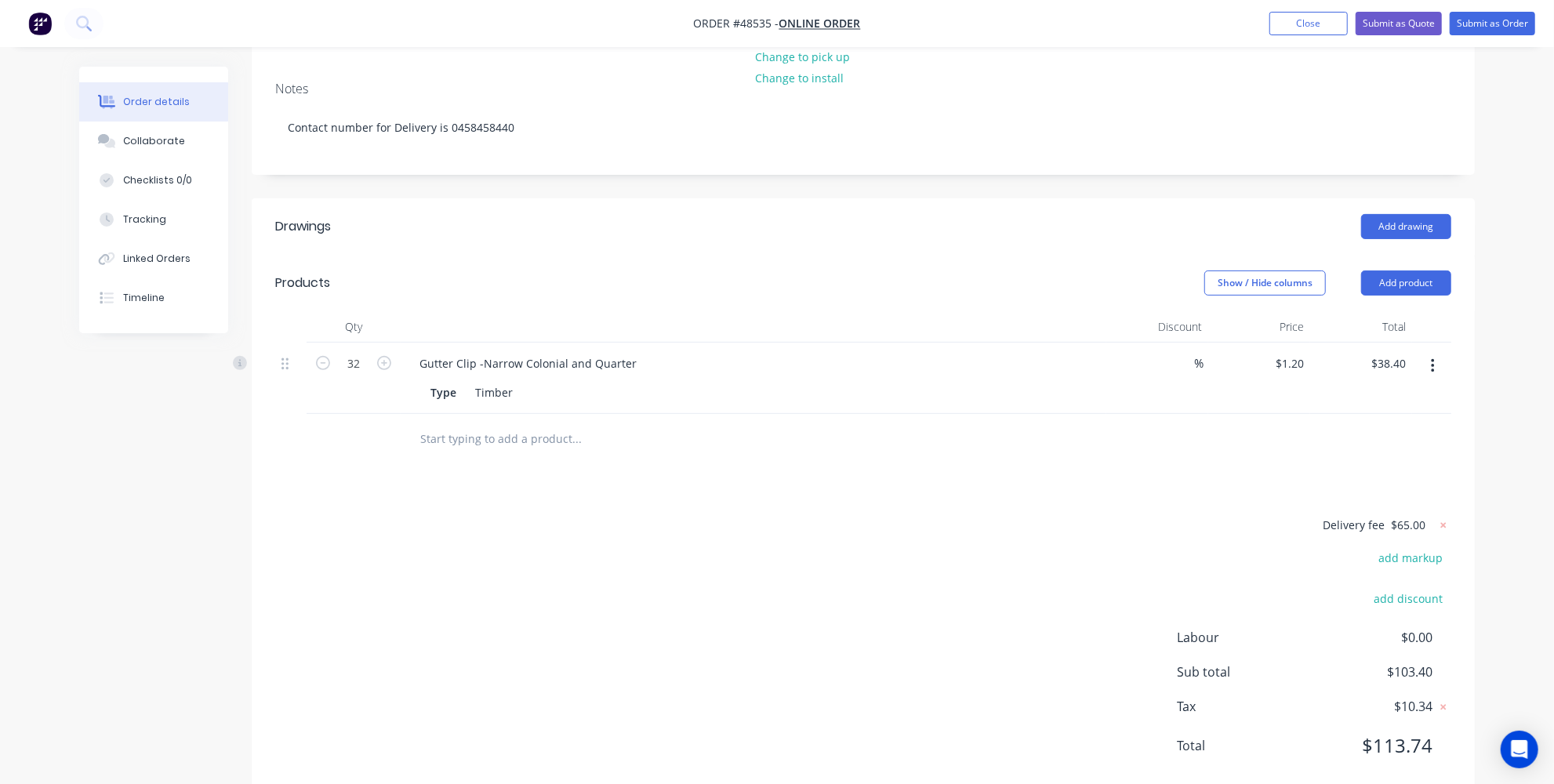
click at [1430, 367] on button "button" at bounding box center [1433, 366] width 37 height 28
click at [1336, 506] on div "Delete" at bounding box center [1377, 501] width 121 height 22
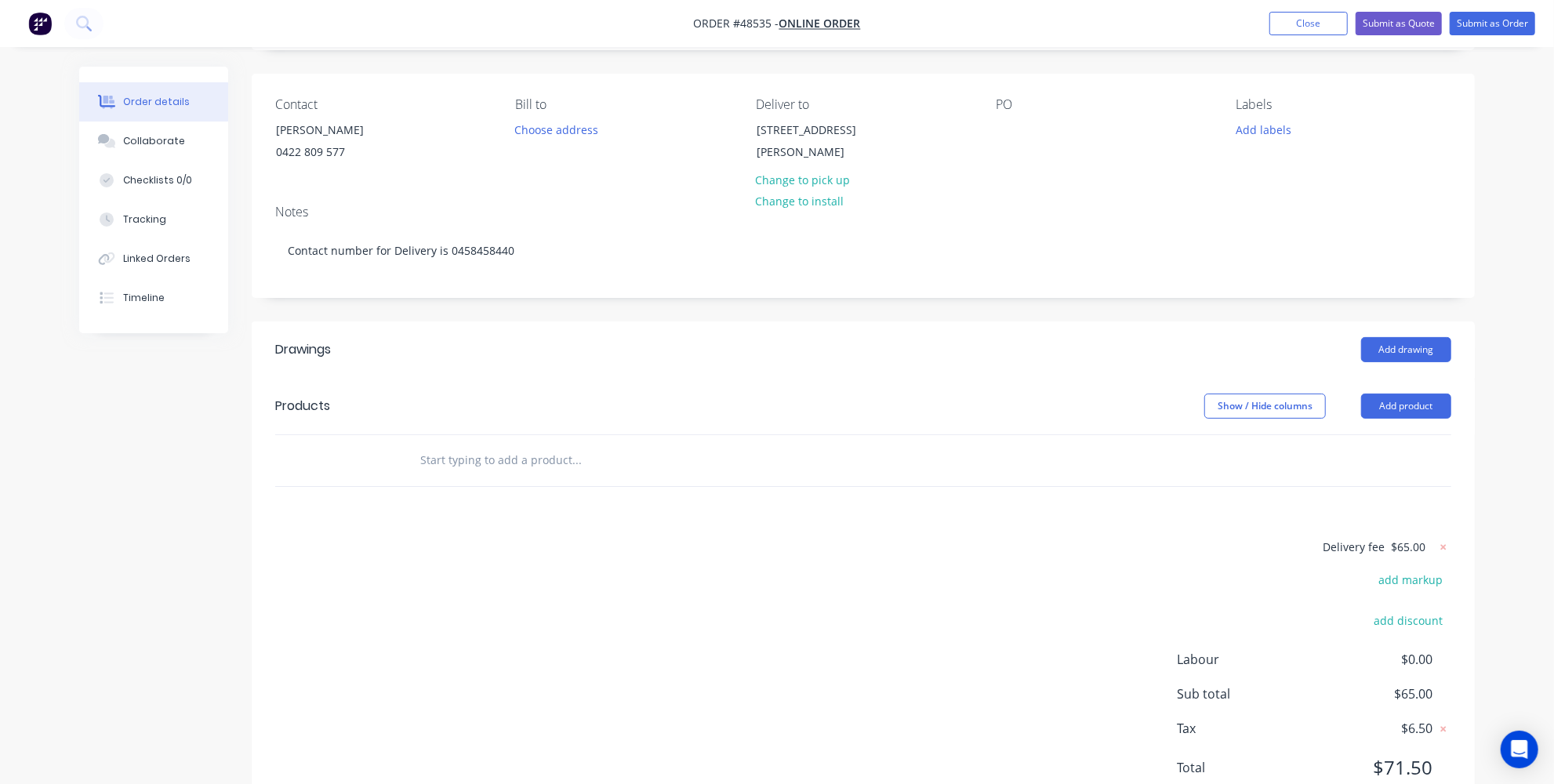
scroll to position [16, 0]
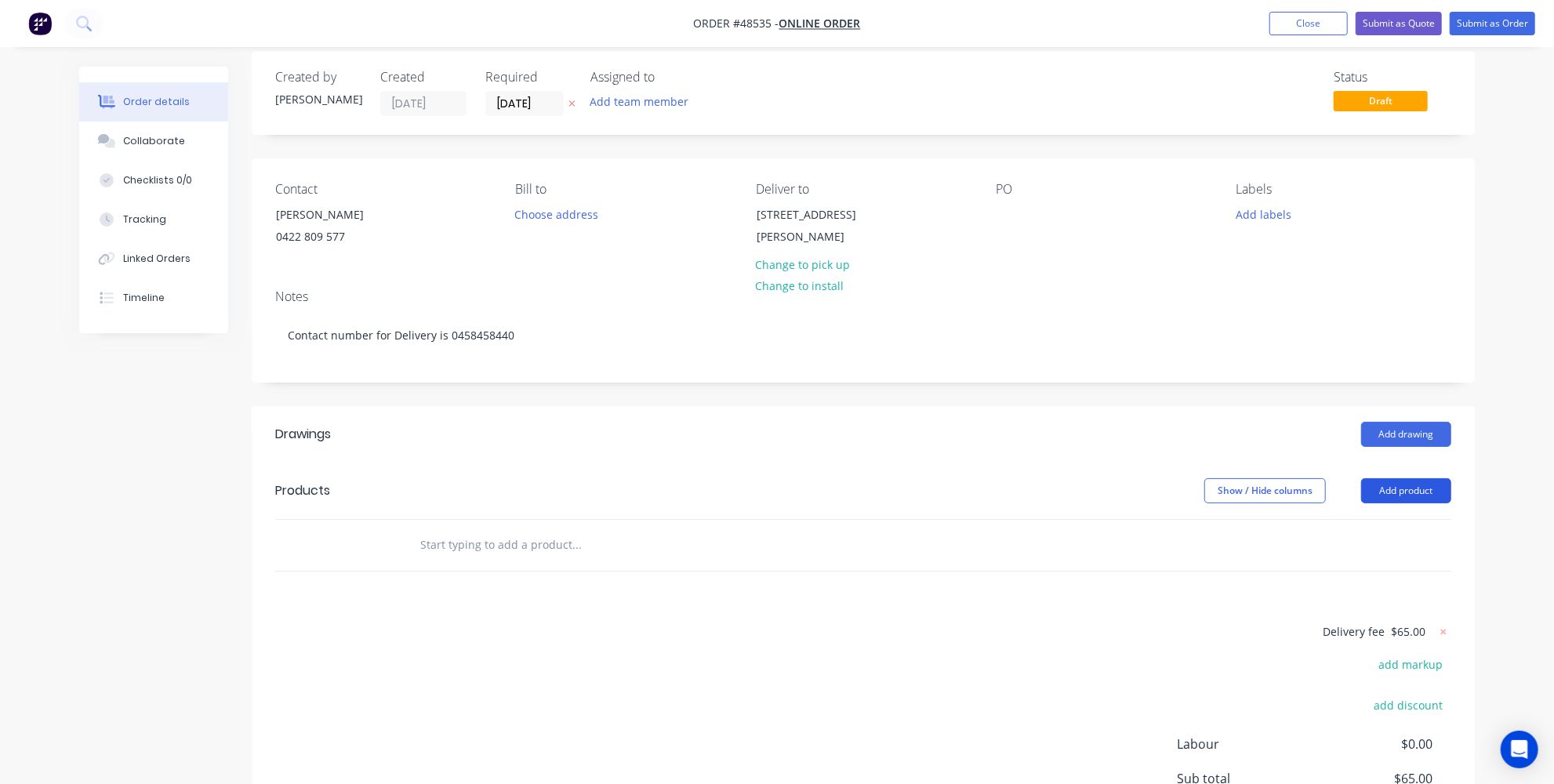
click at [1410, 481] on button "Add product" at bounding box center [1406, 491] width 90 height 25
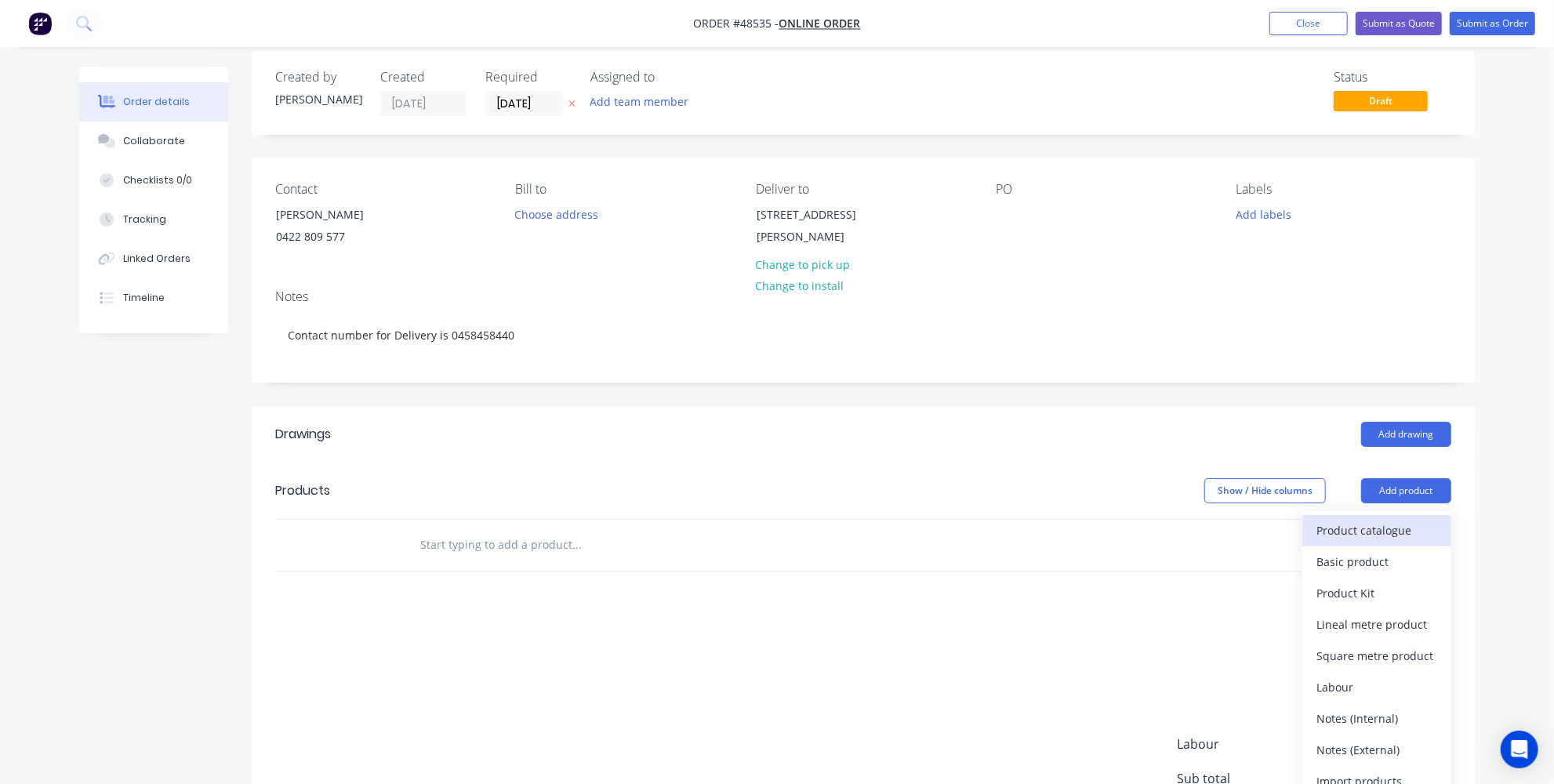
click at [1354, 529] on div "Product catalogue" at bounding box center [1377, 529] width 121 height 22
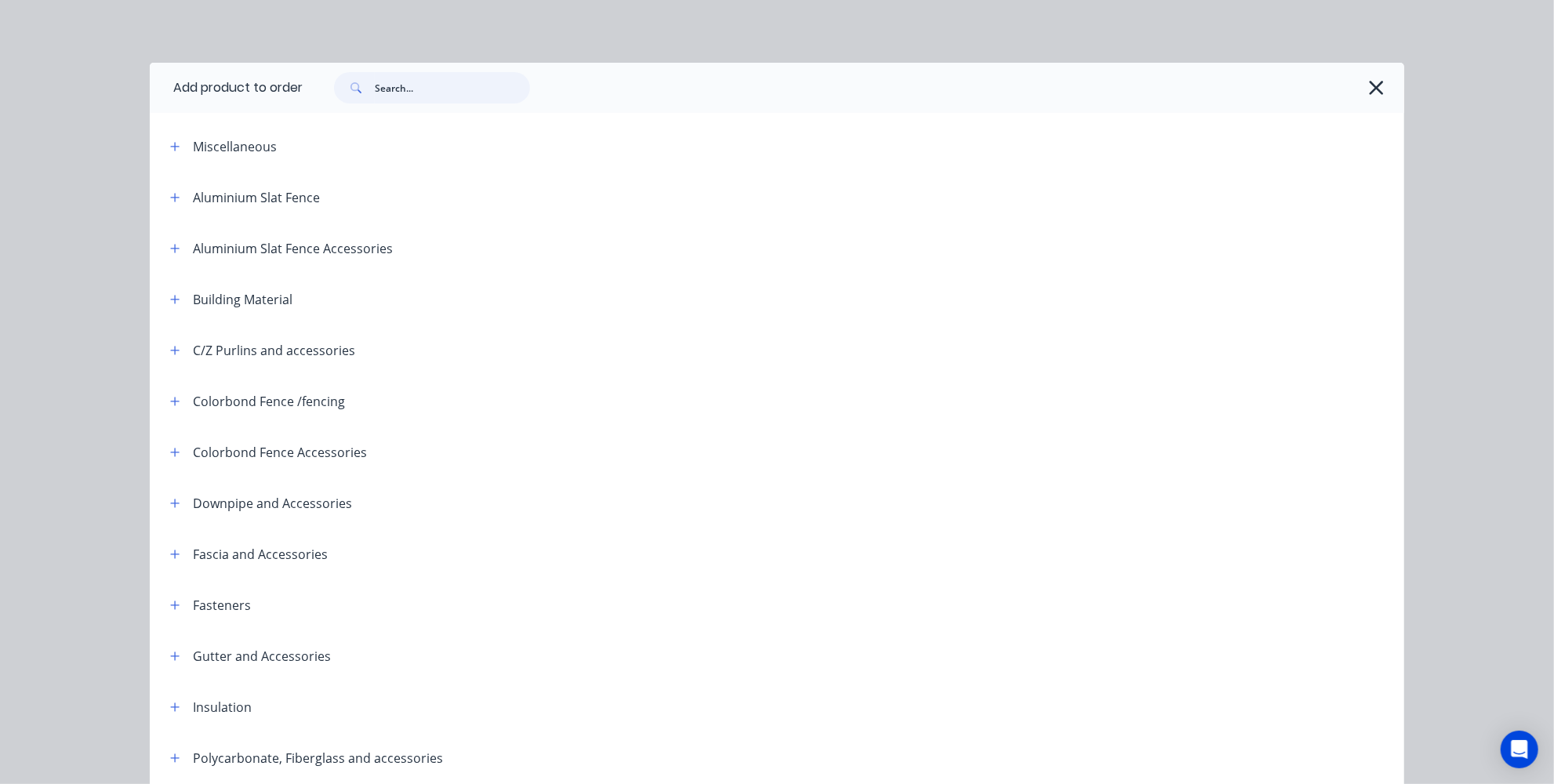
click at [391, 79] on input "text" at bounding box center [452, 88] width 156 height 31
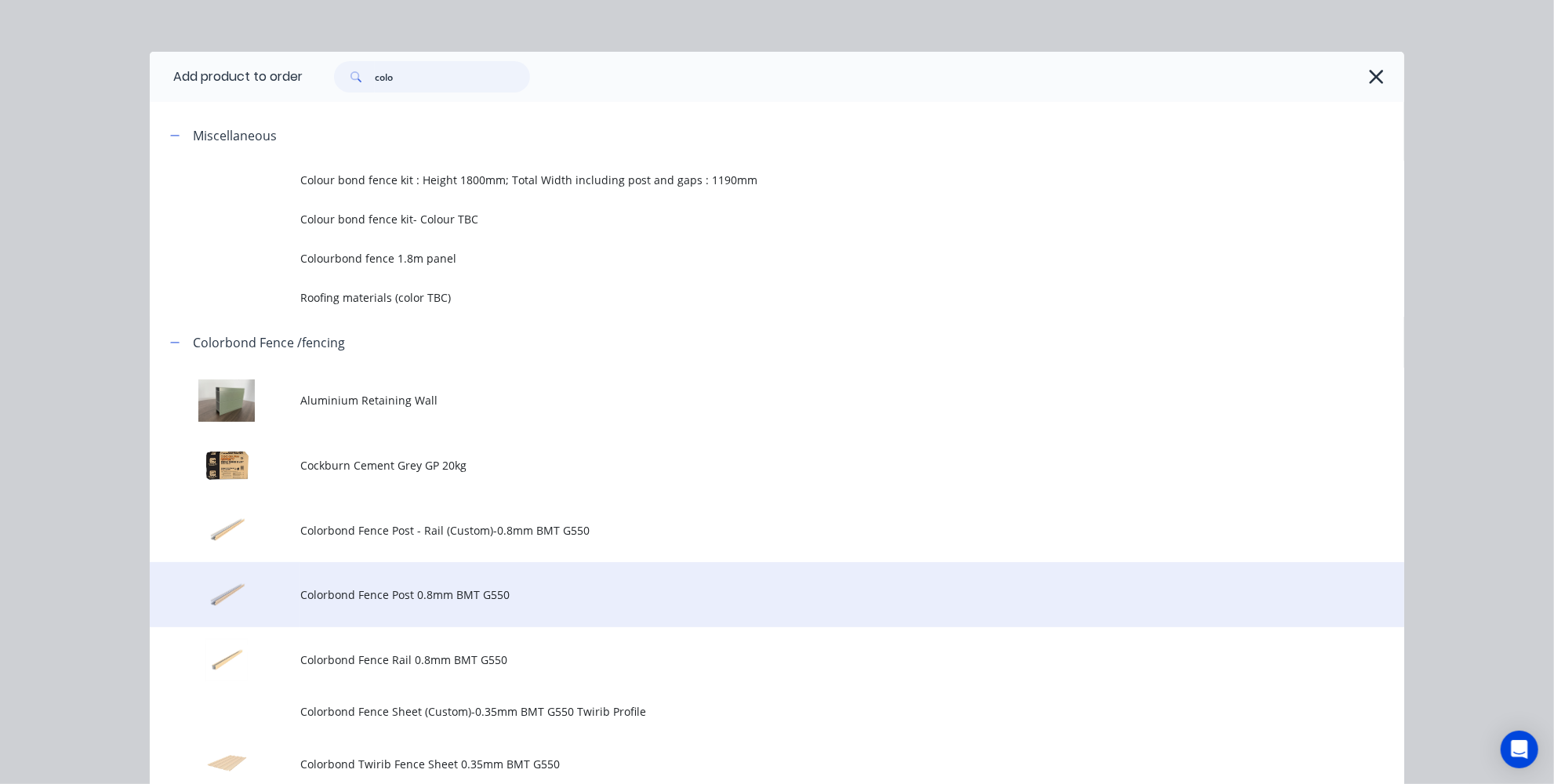
scroll to position [0, 0]
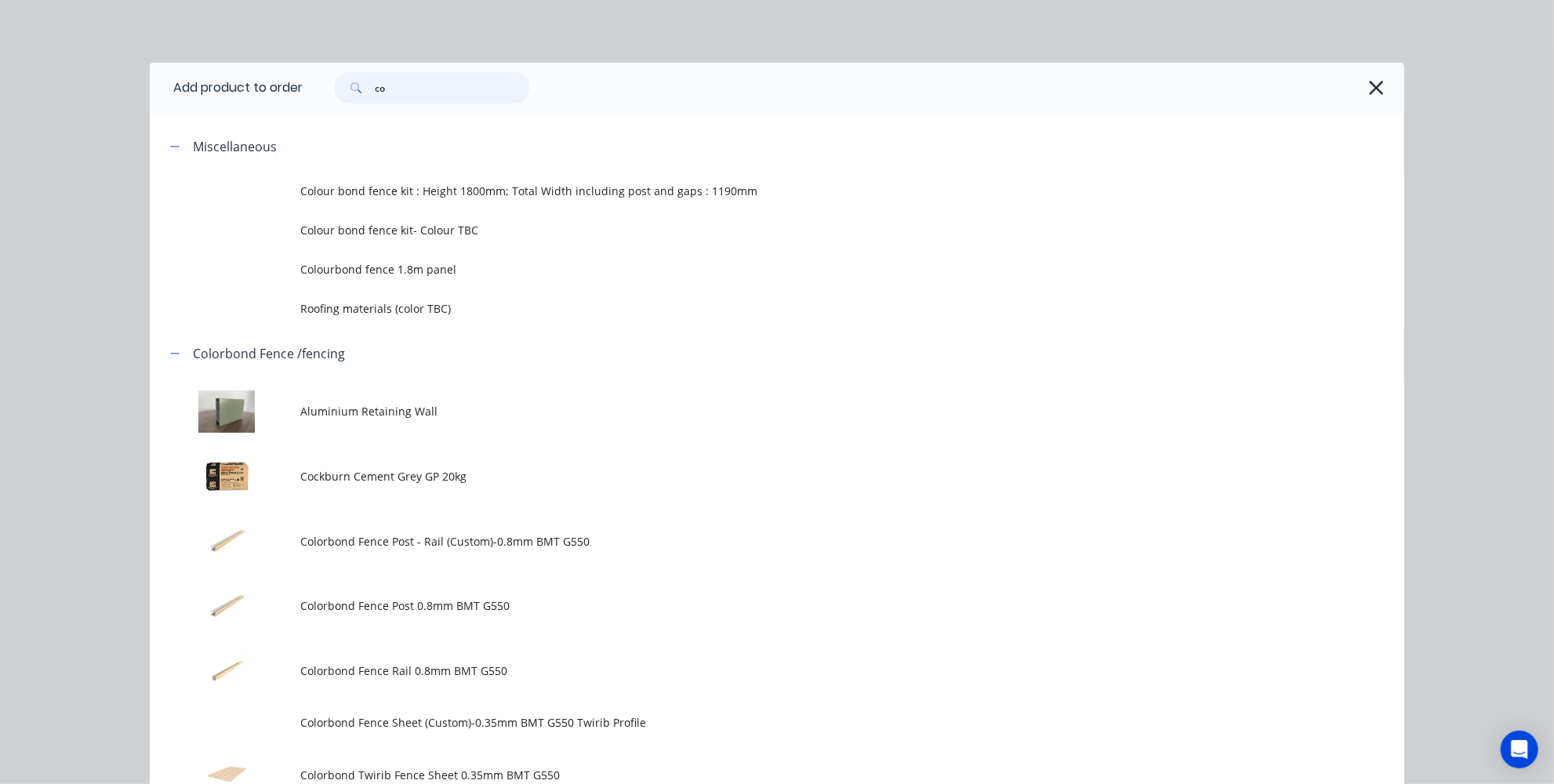
type input "c"
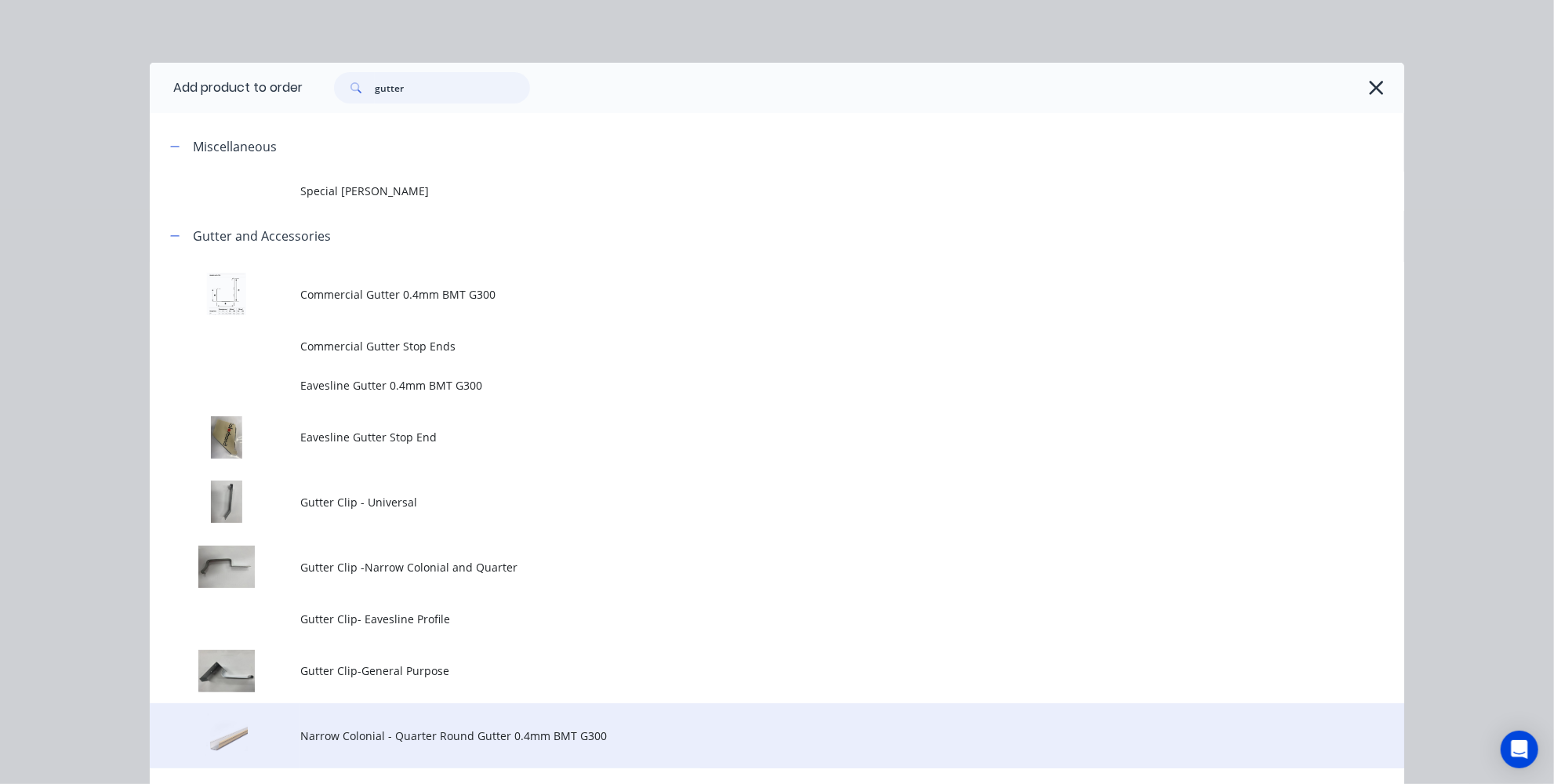
type input "gutter"
click at [392, 737] on span "Narrow Colonial - Quarter Round Gutter 0.4mm BMT G300" at bounding box center [741, 735] width 883 height 17
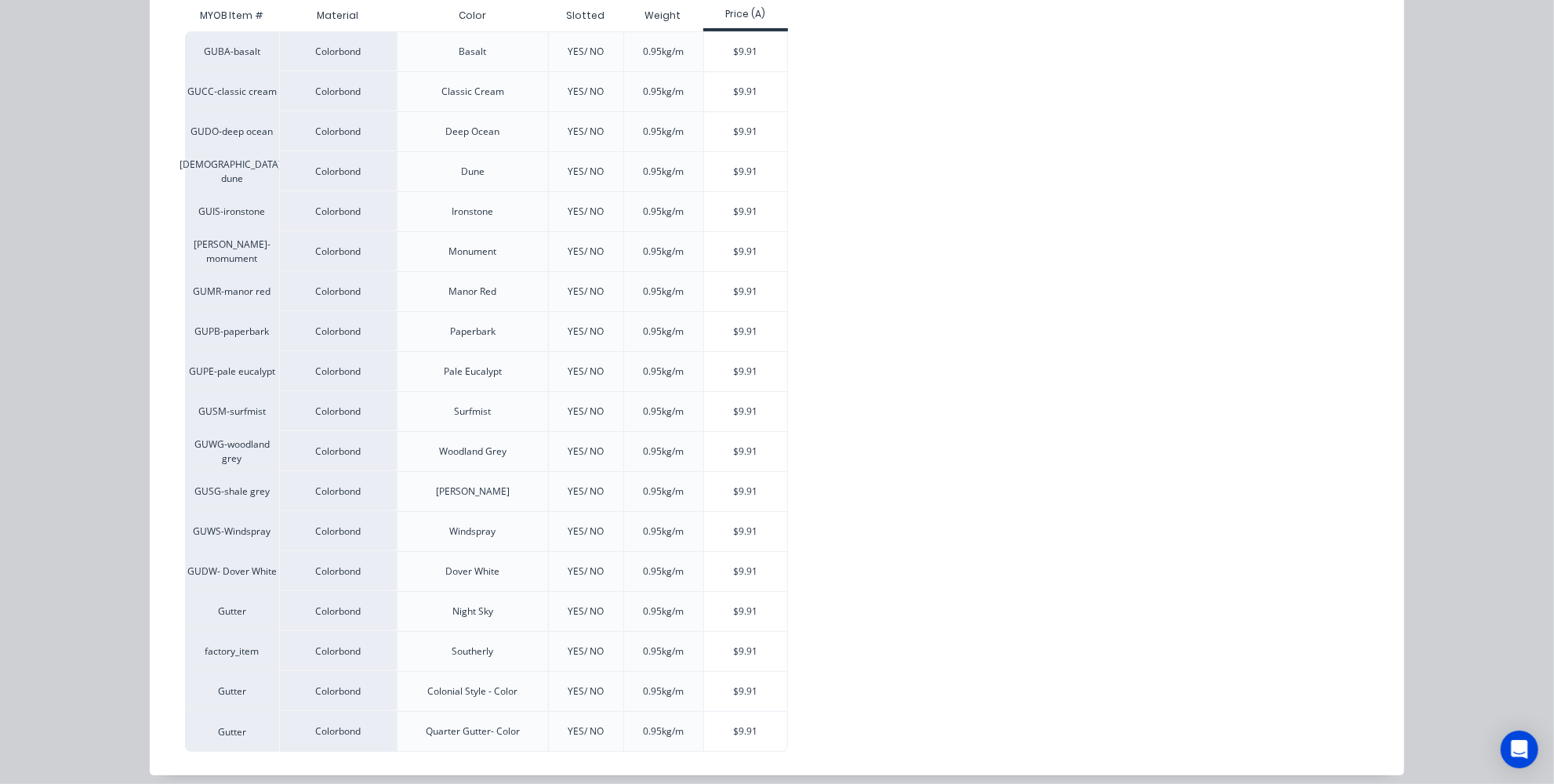
scroll to position [323, 0]
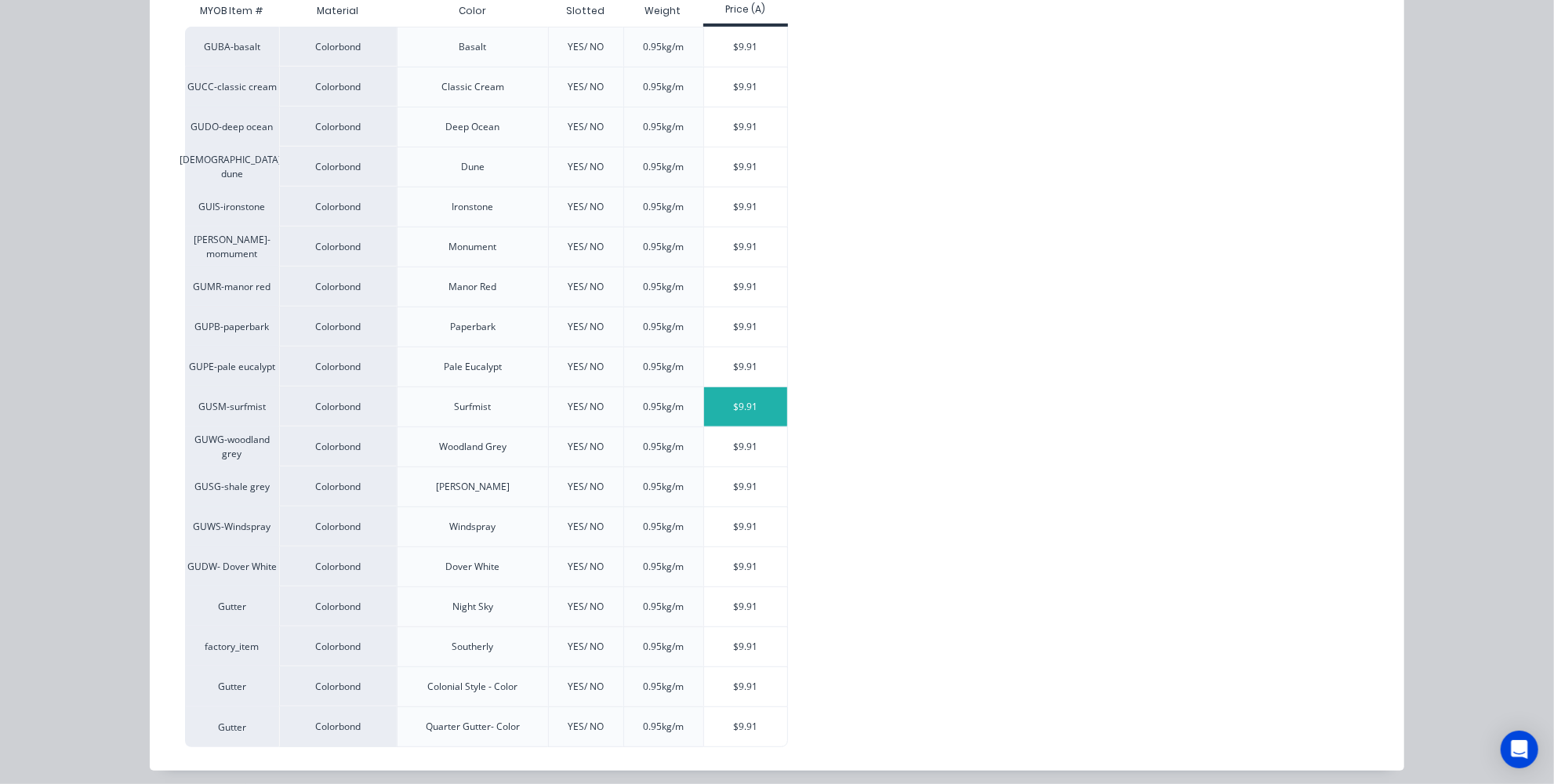
click at [736, 410] on div "$9.91" at bounding box center [746, 407] width 84 height 39
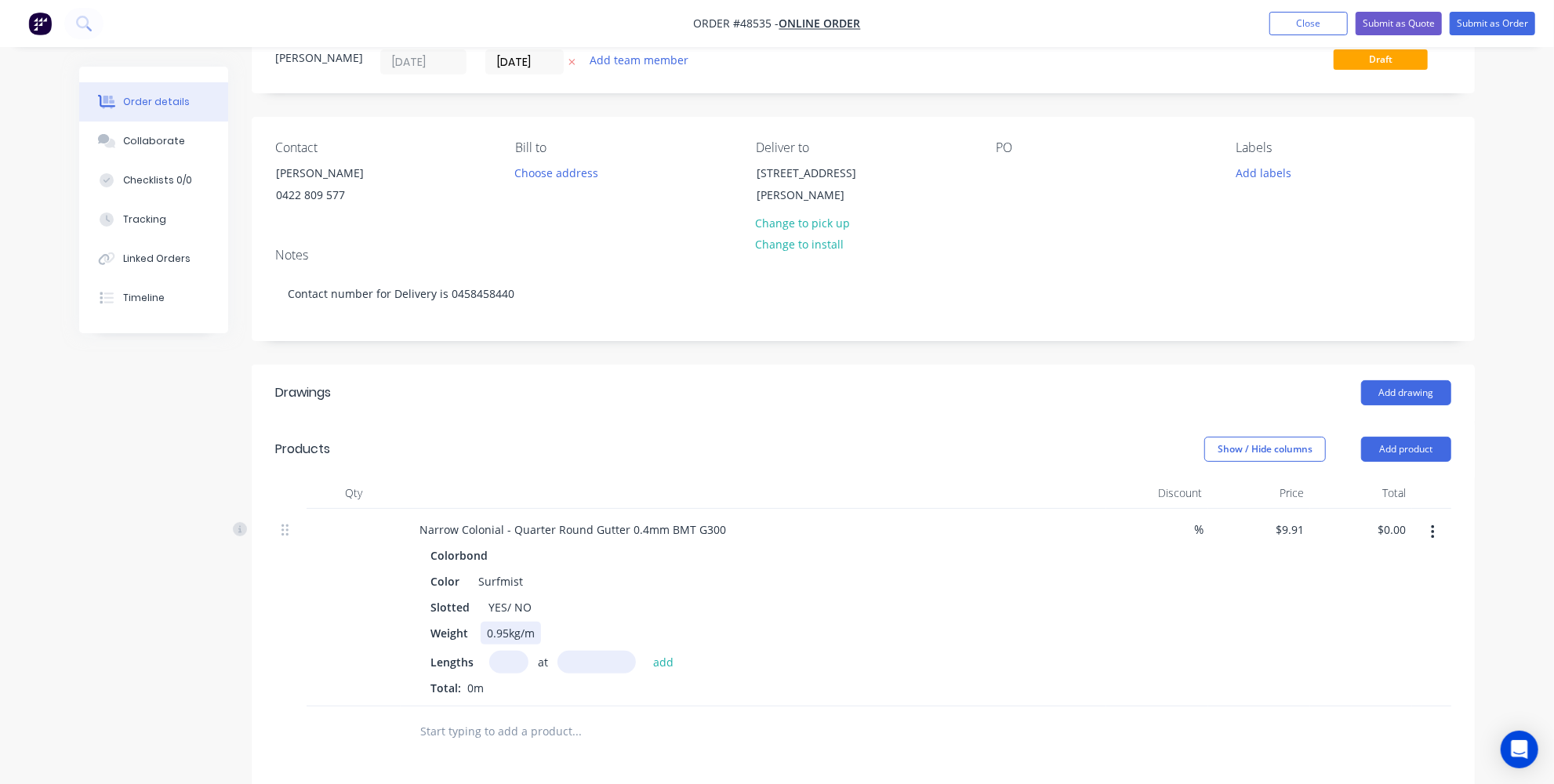
scroll to position [87, 0]
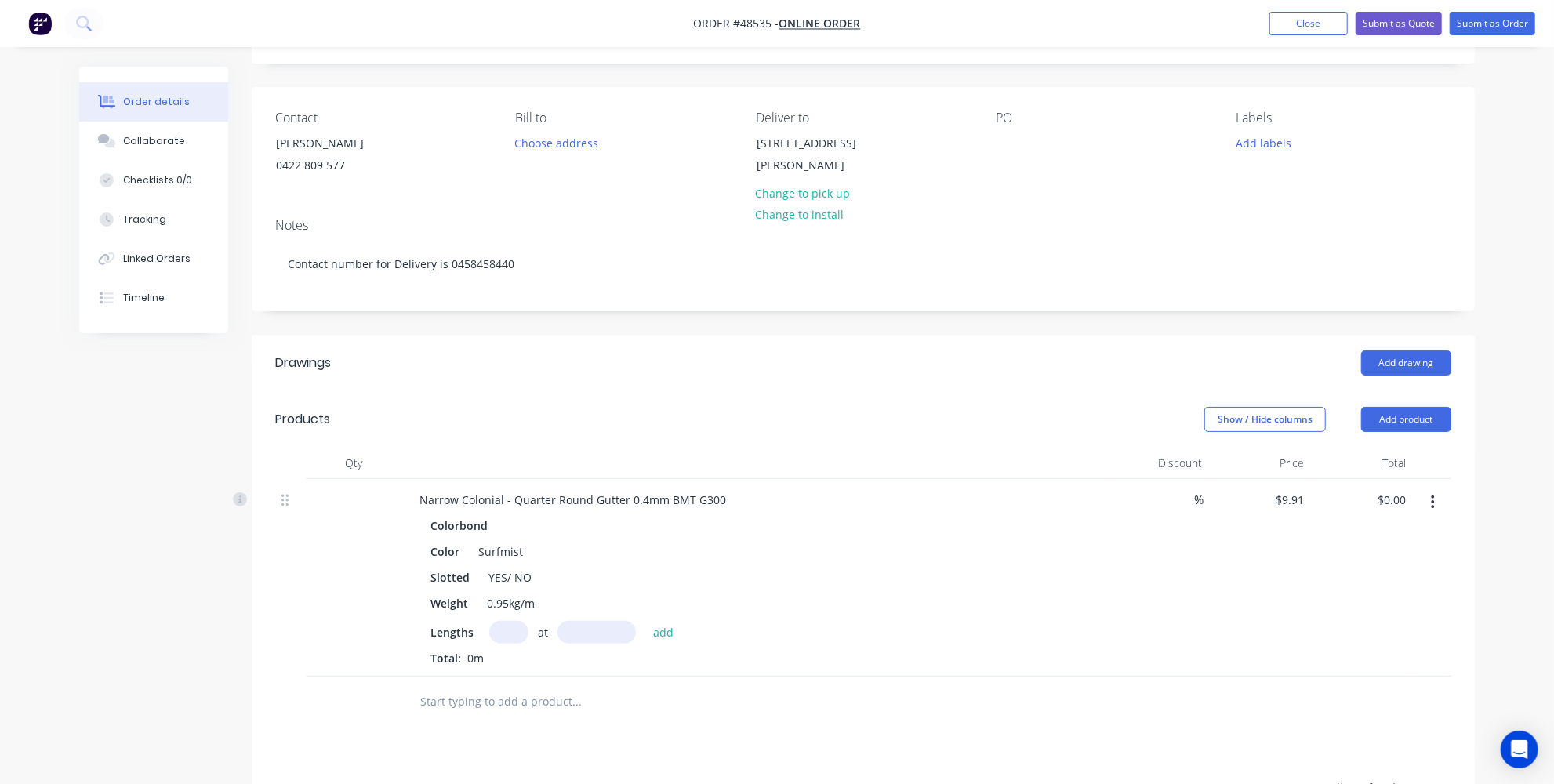
click at [513, 622] on input "text" at bounding box center [509, 631] width 39 height 22
type input "2"
click at [578, 622] on input "text" at bounding box center [596, 631] width 79 height 22
type input "3000mm"
click at [669, 627] on button "add" at bounding box center [664, 631] width 37 height 21
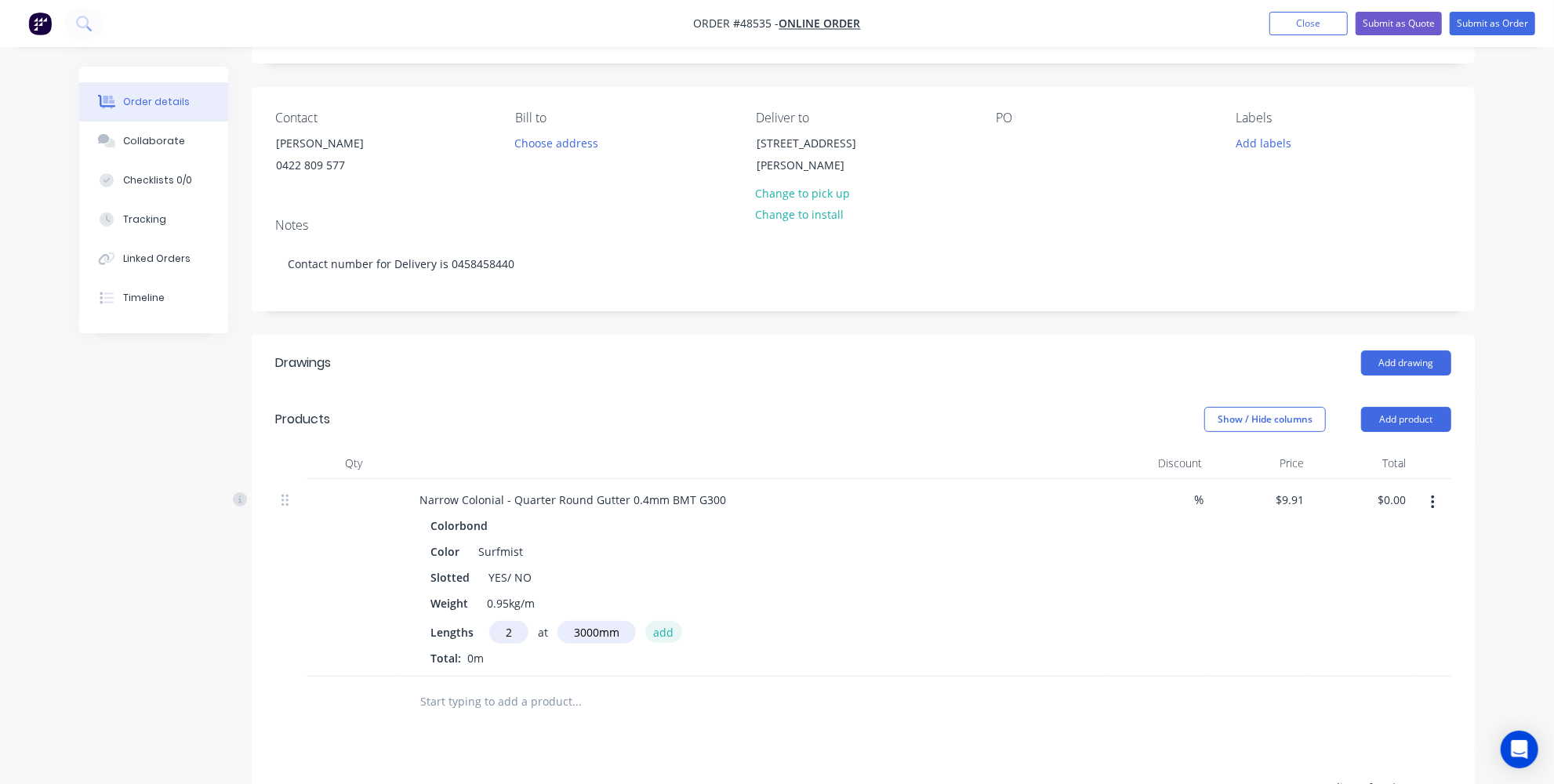
type input "$59.46"
click at [532, 576] on div "YES/ NO" at bounding box center [510, 577] width 55 height 22
click at [594, 500] on div "Narrow Colonial - Quarter Round Gutter 0.4mm BMT G300" at bounding box center [572, 499] width 332 height 22
click at [622, 535] on div "Colorbond Color Surfmist Slotted no Weight 0.95kg/m Lengths at add 2 at 3000mm …" at bounding box center [753, 603] width 693 height 178
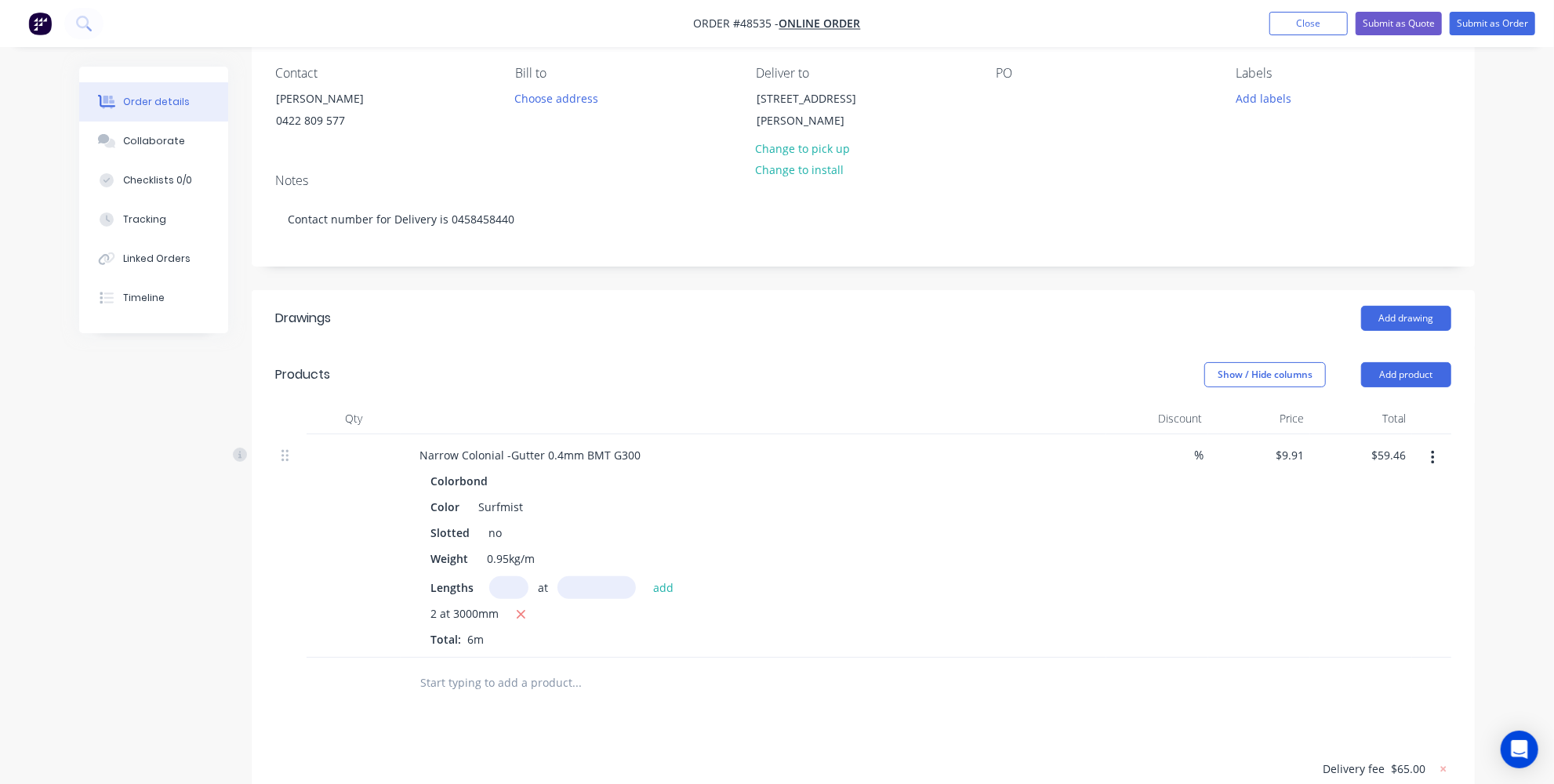
scroll to position [229, 0]
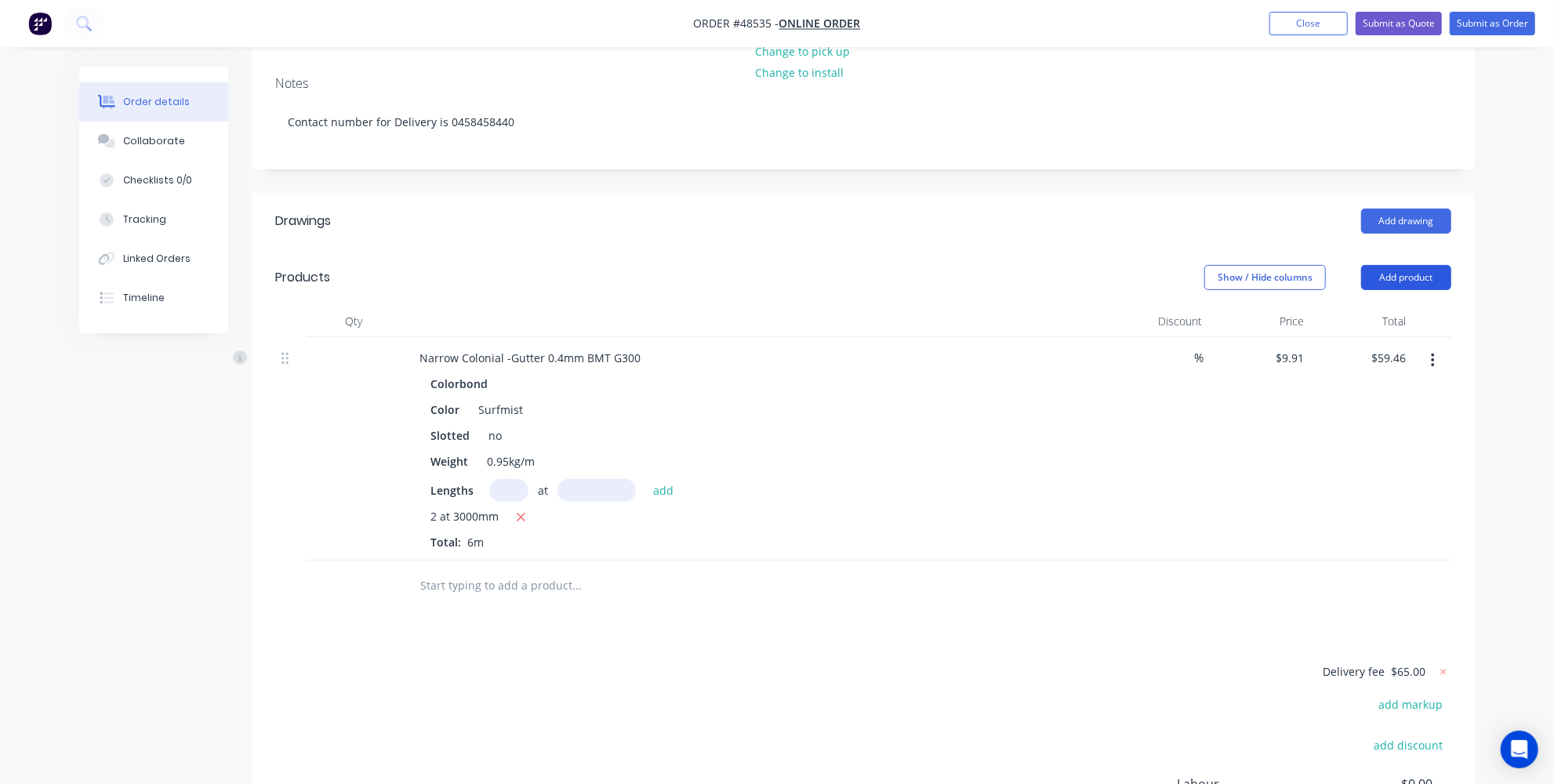
click at [1404, 275] on button "Add product" at bounding box center [1406, 277] width 90 height 25
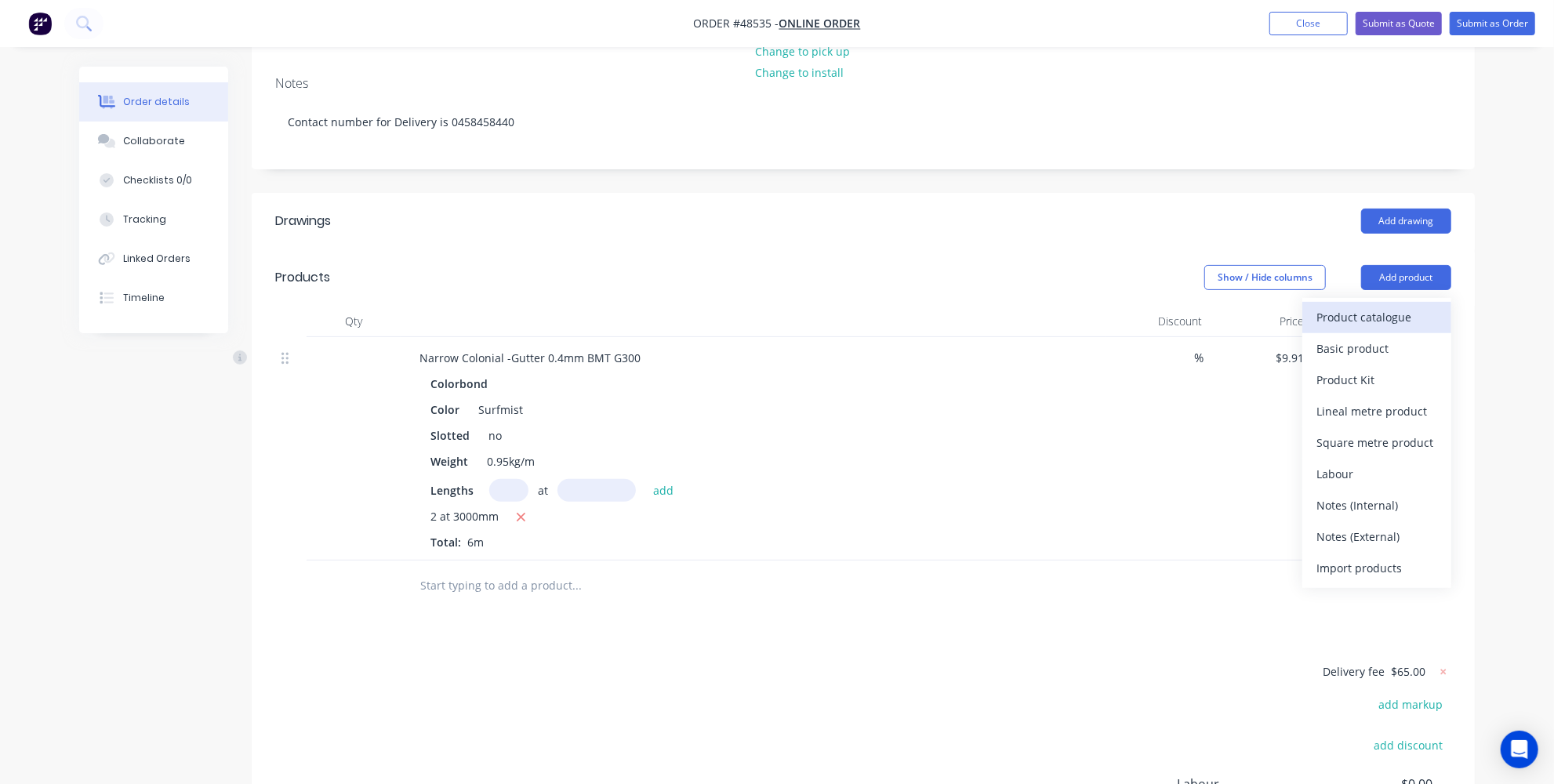
click at [1366, 317] on div "Product catalogue" at bounding box center [1377, 316] width 121 height 22
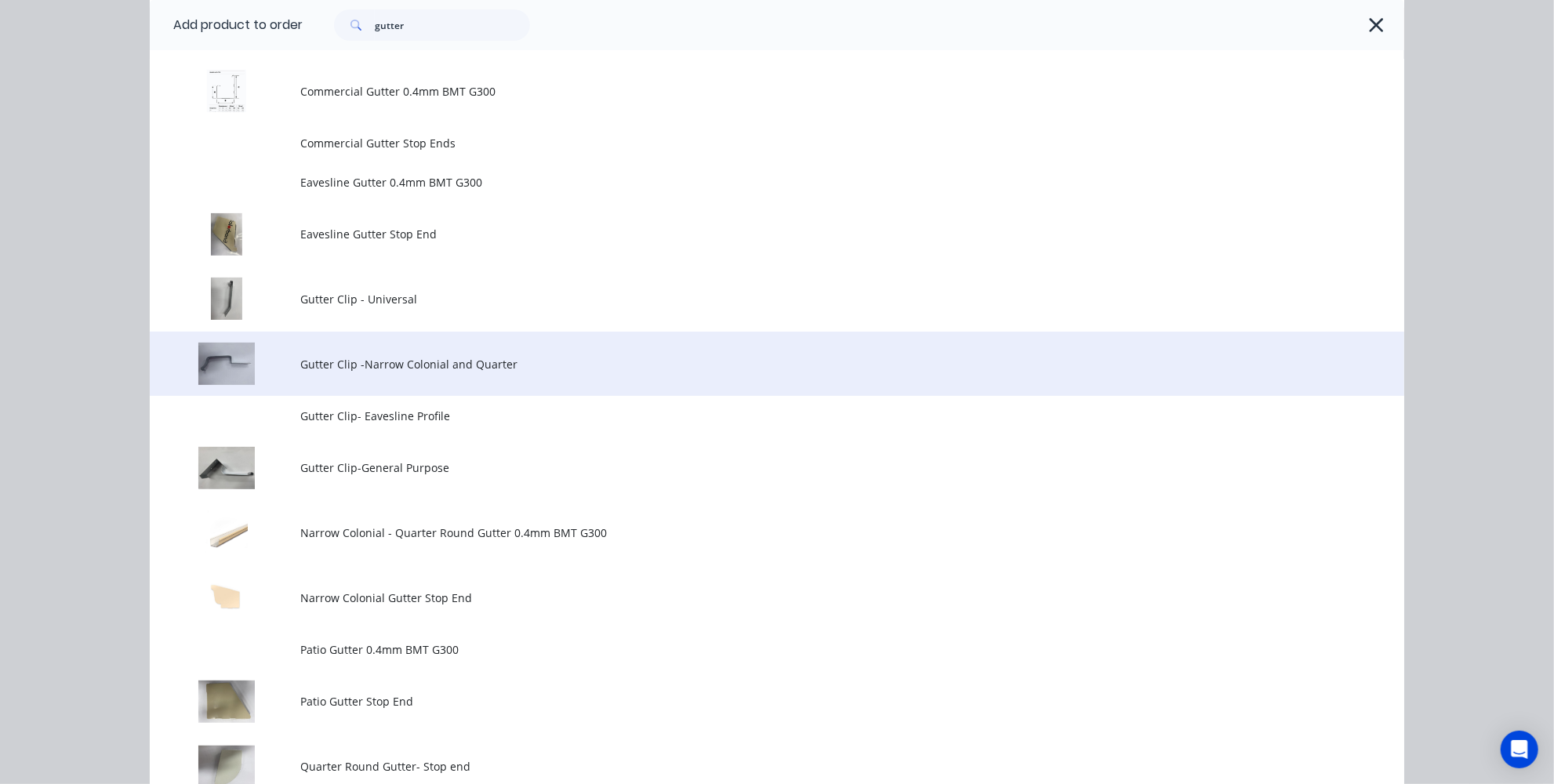
scroll to position [213, 0]
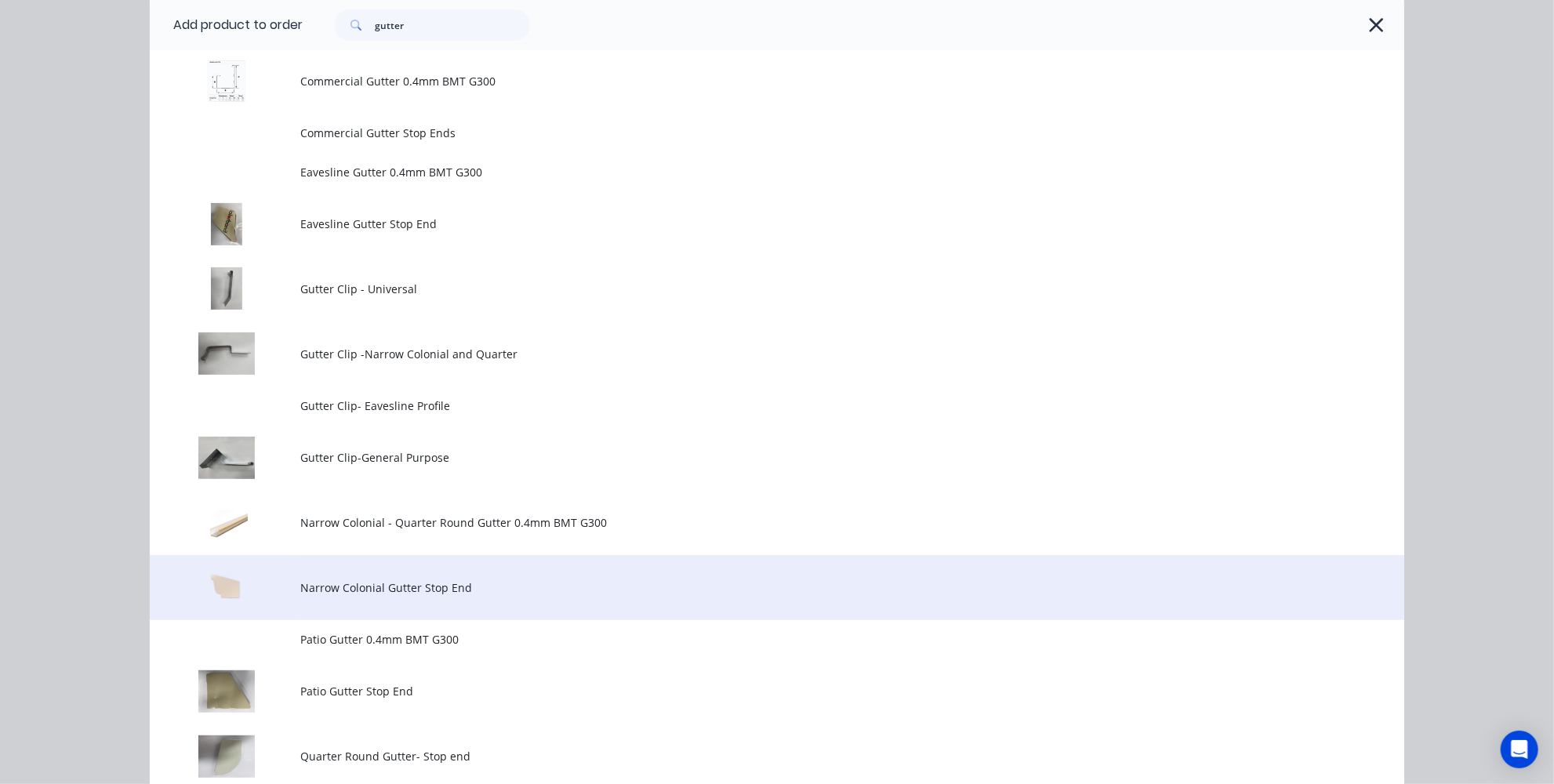
click at [386, 590] on span "Narrow Colonial Gutter Stop End" at bounding box center [741, 587] width 883 height 17
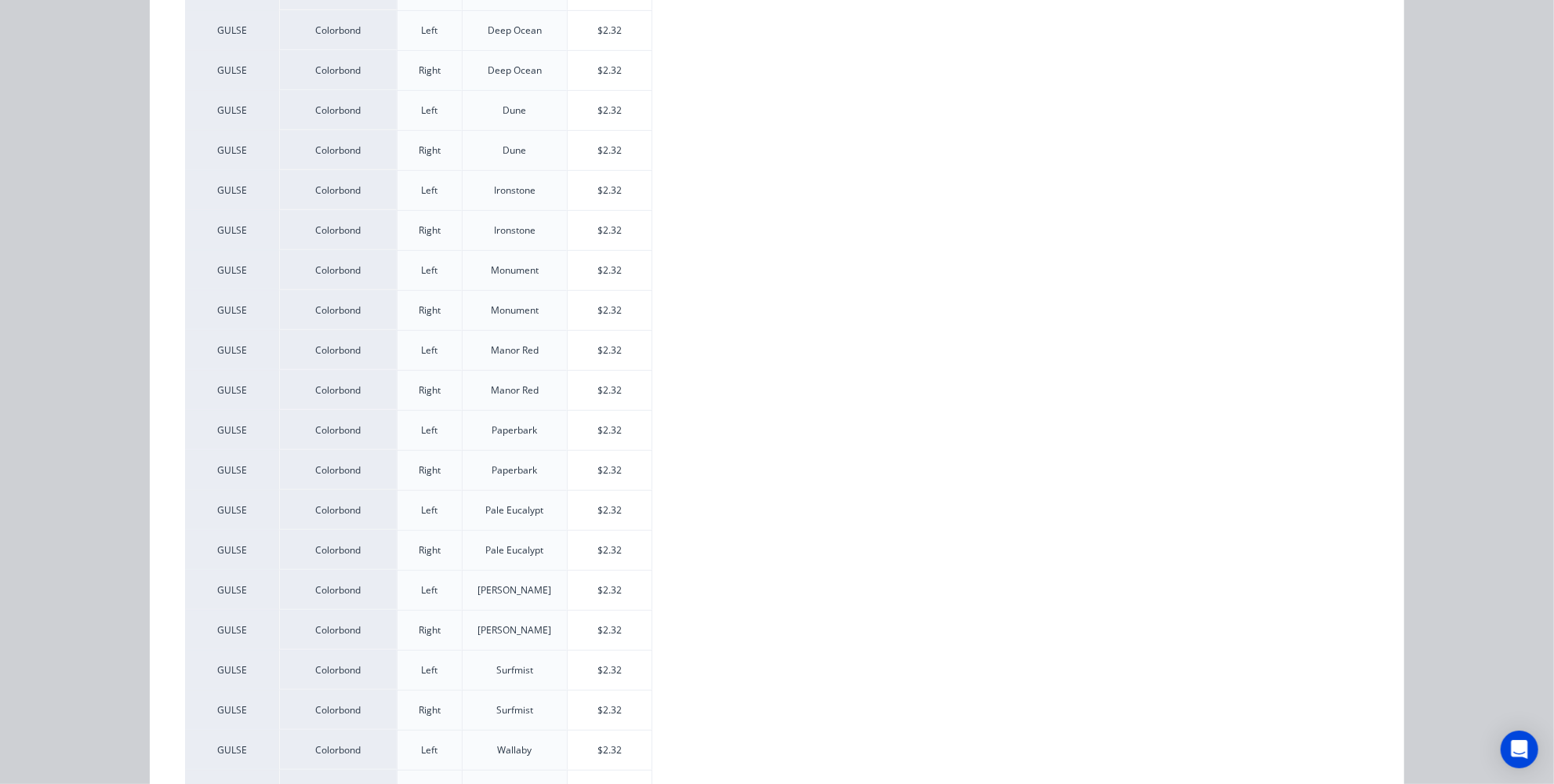
scroll to position [712, 0]
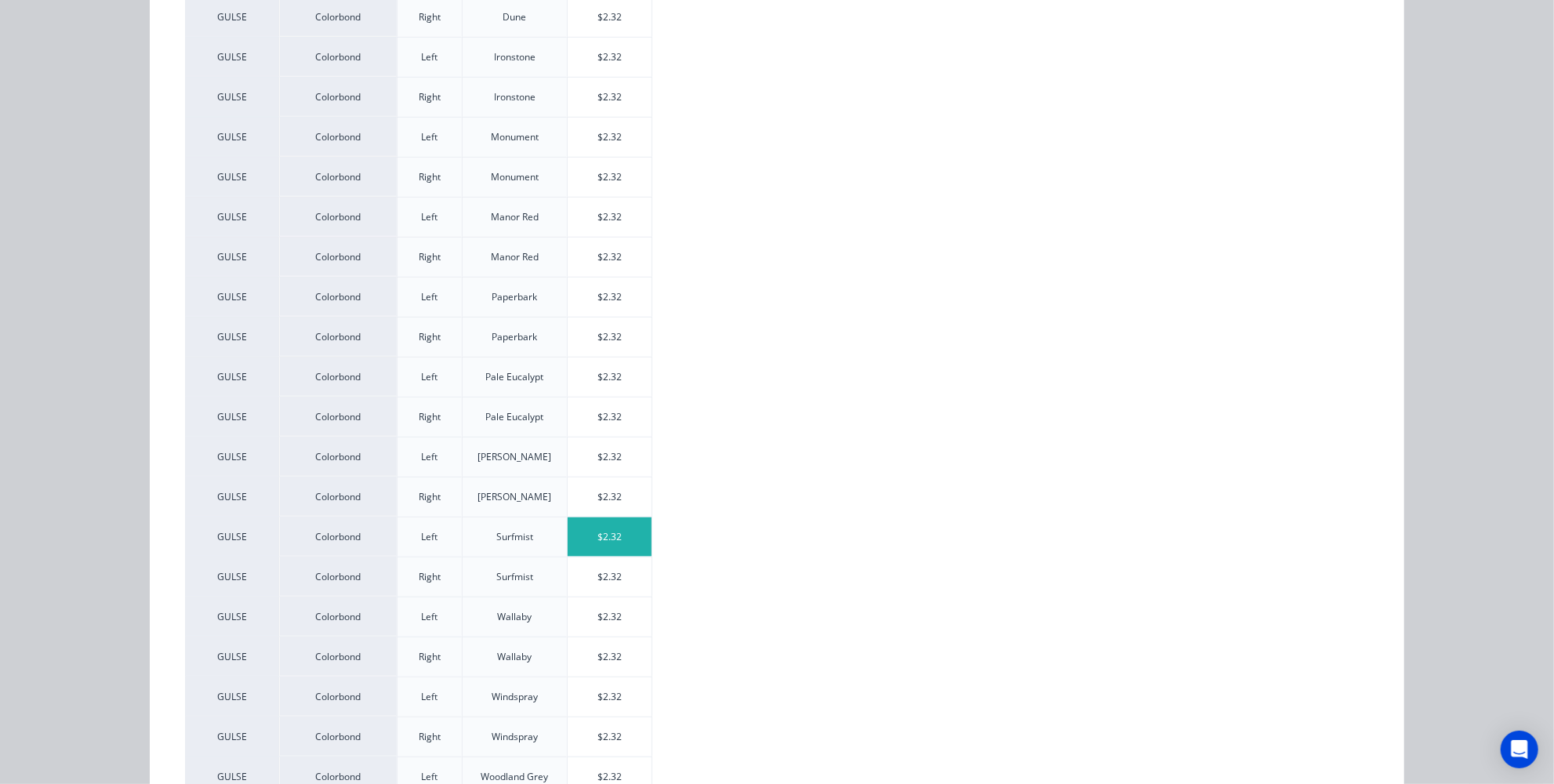
click at [599, 522] on div "$2.32" at bounding box center [609, 537] width 84 height 39
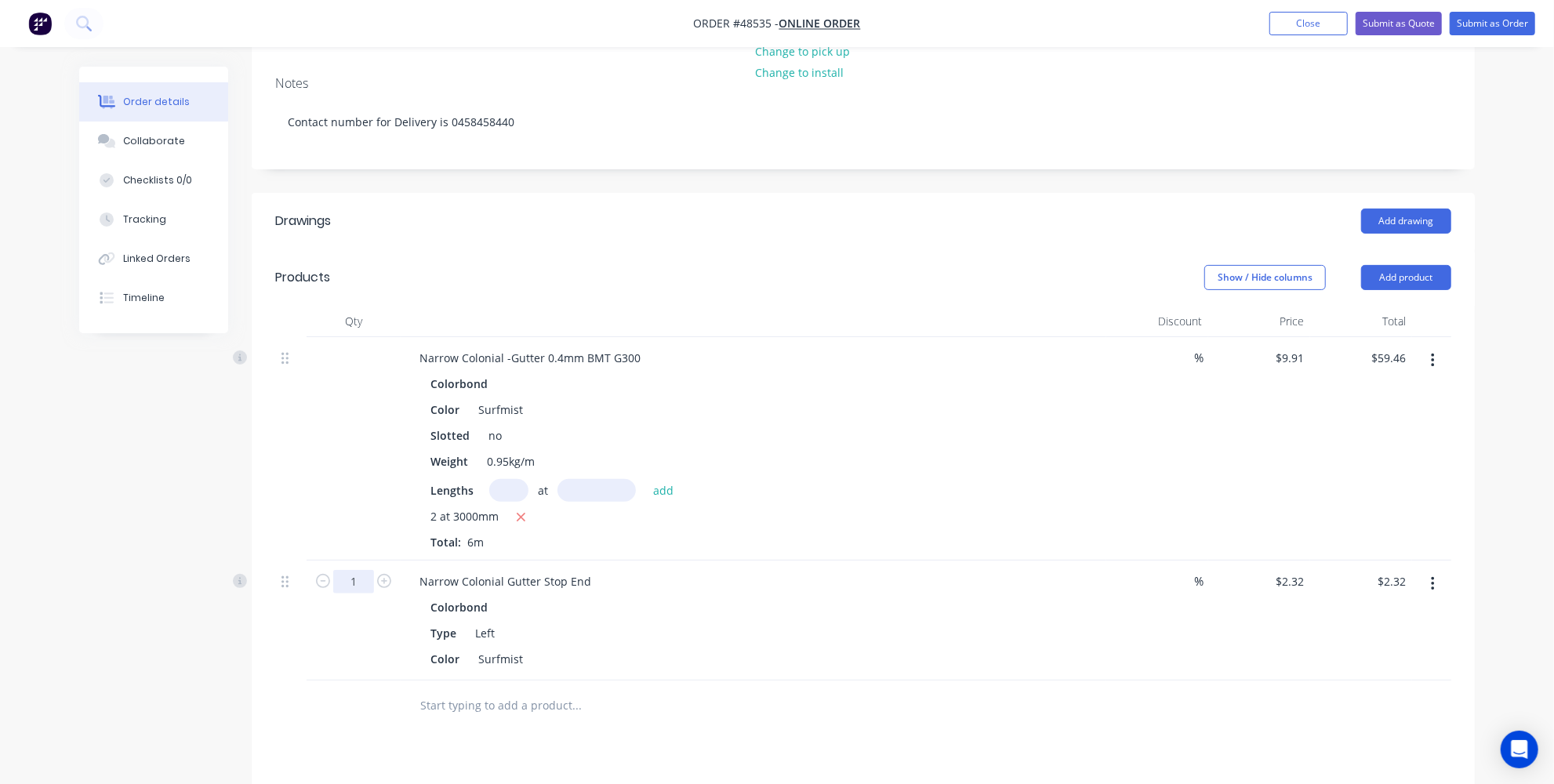
click at [353, 584] on input "1" at bounding box center [353, 582] width 41 height 23
type input "2"
type input "$4.64"
click at [571, 695] on input "text" at bounding box center [576, 705] width 313 height 31
click at [1401, 280] on button "Add product" at bounding box center [1406, 277] width 90 height 25
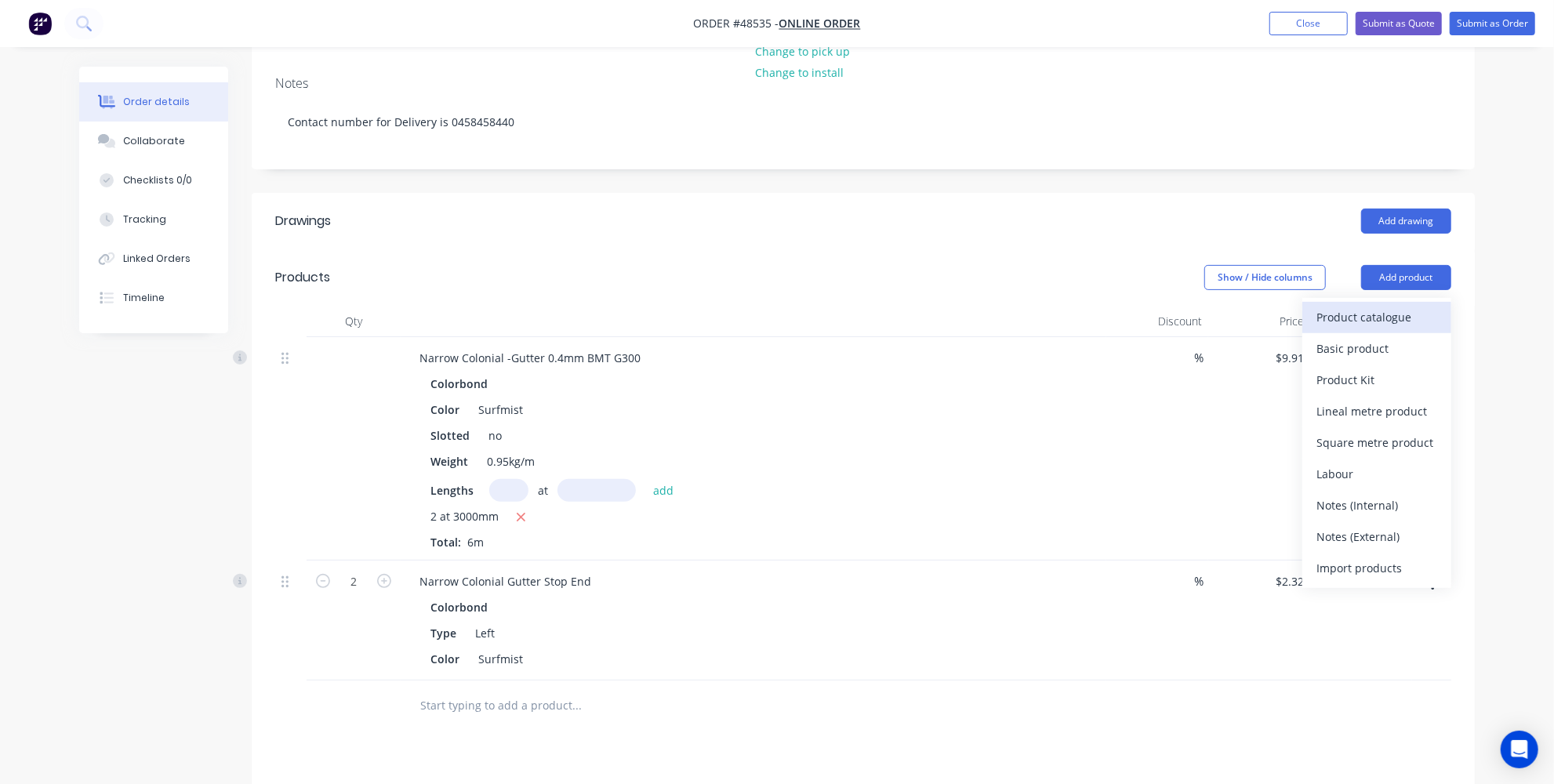
click at [1322, 317] on div "Product catalogue" at bounding box center [1377, 316] width 121 height 22
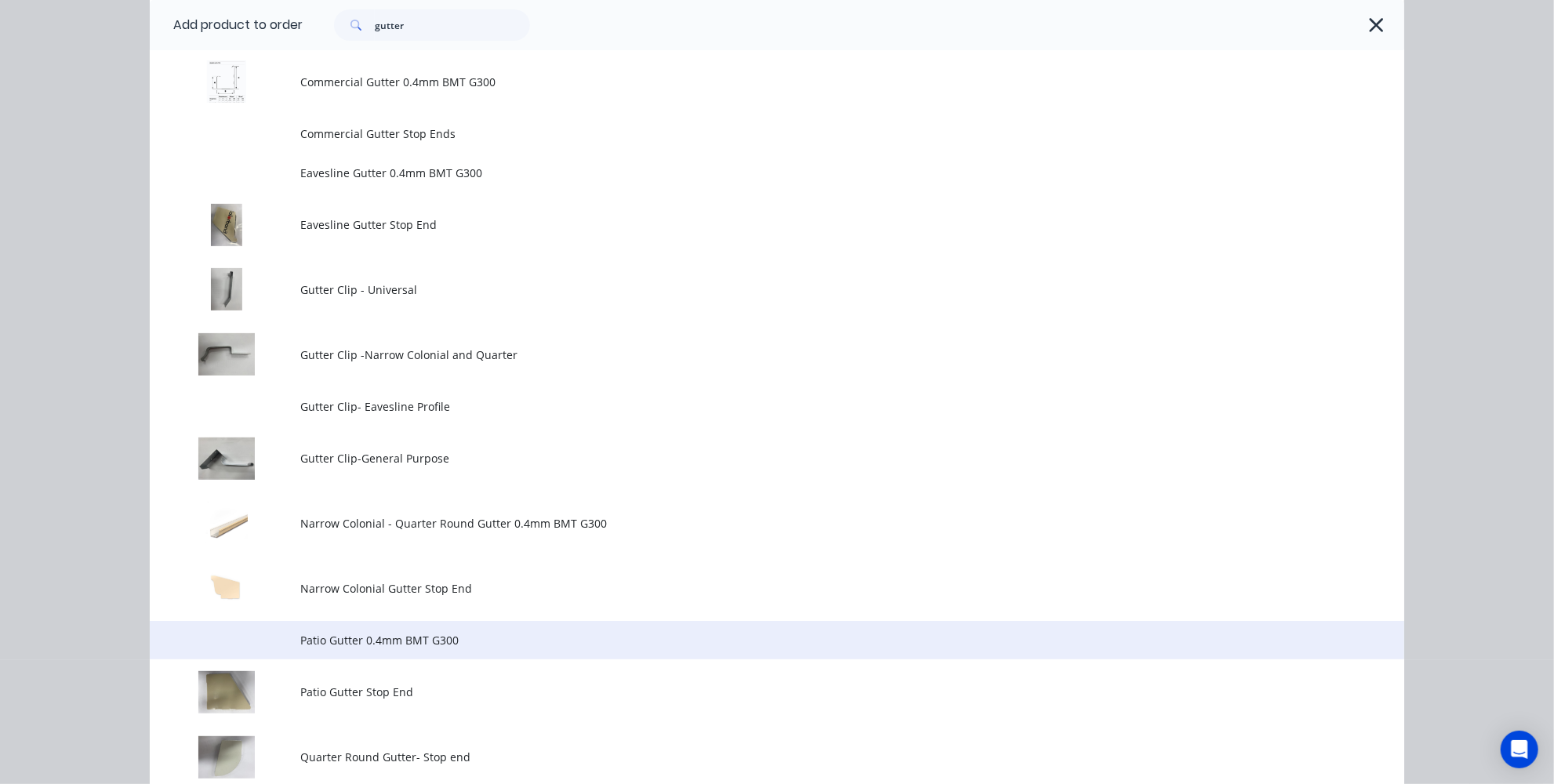
scroll to position [213, 0]
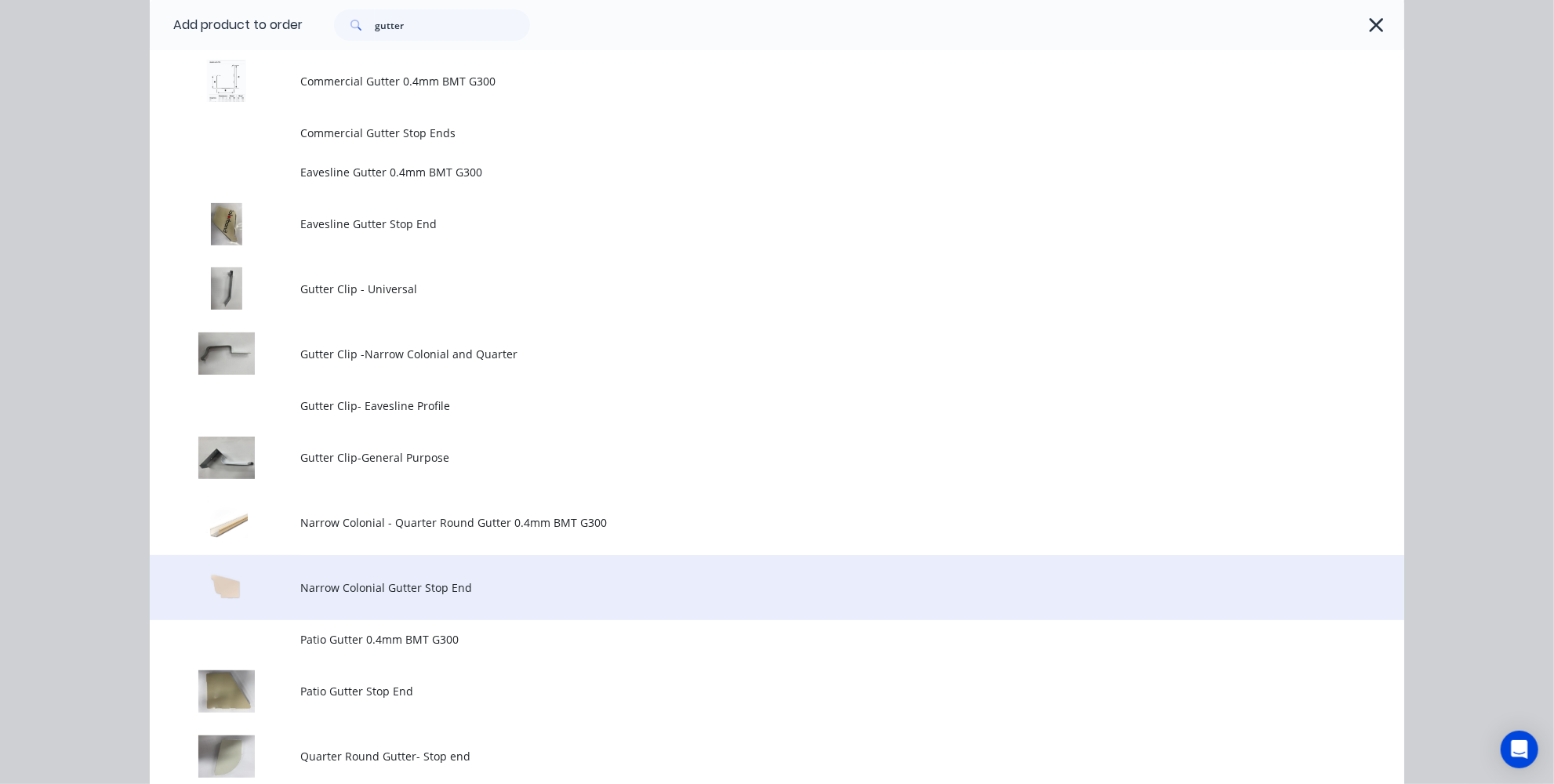
click at [367, 592] on span "Narrow Colonial Gutter Stop End" at bounding box center [741, 587] width 883 height 17
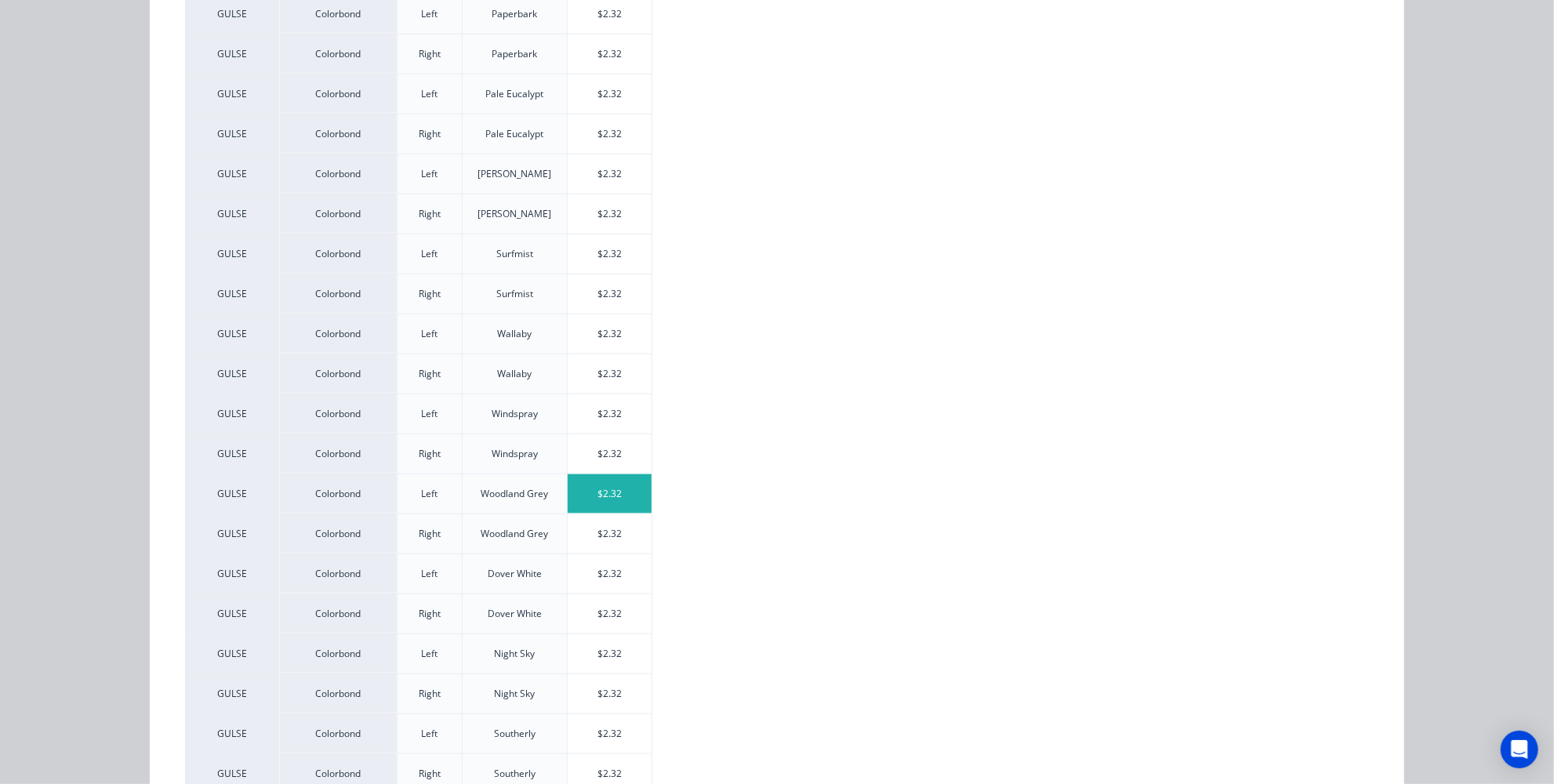
scroll to position [997, 0]
click at [609, 280] on div "$2.32" at bounding box center [609, 292] width 84 height 39
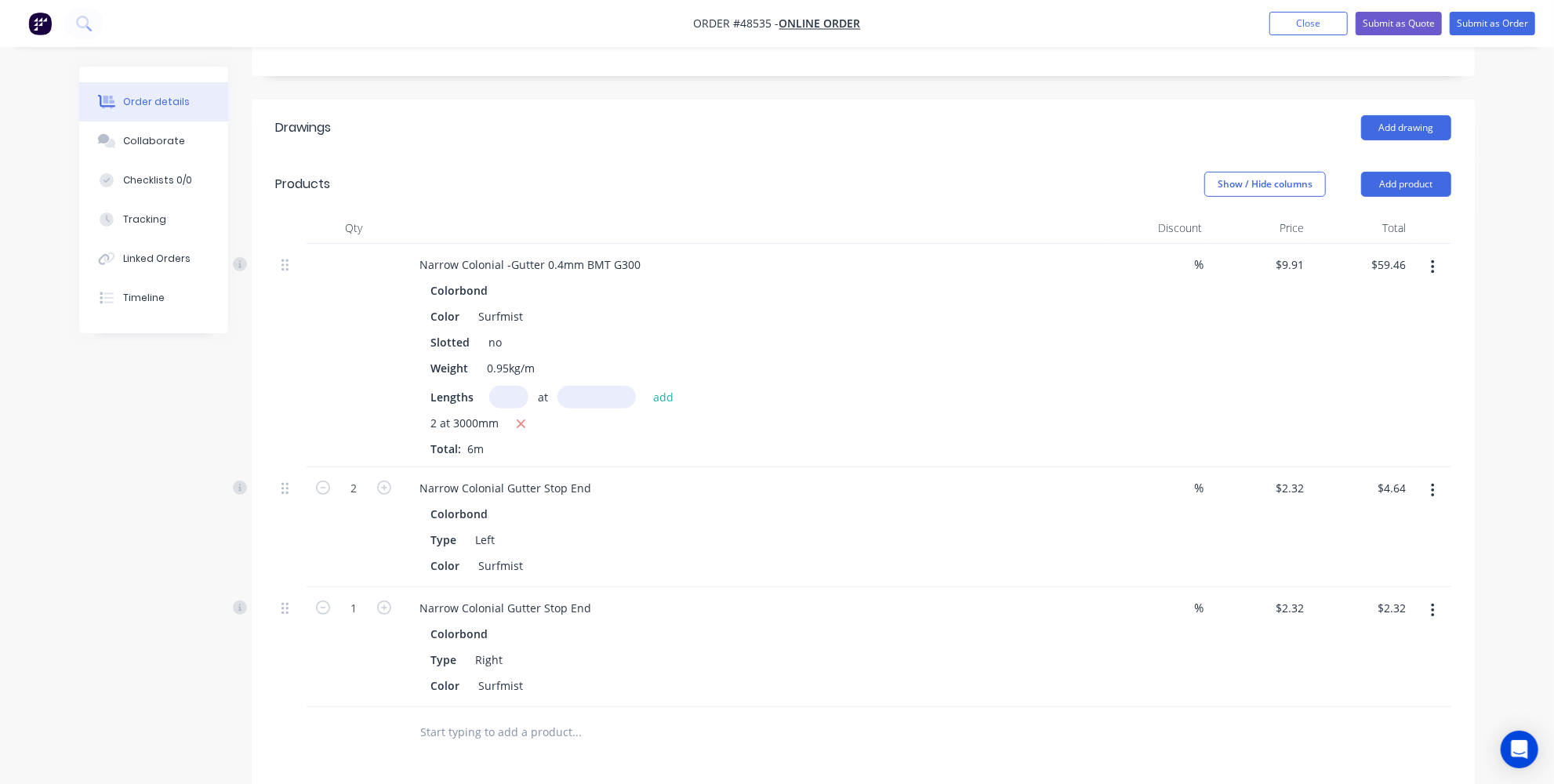
scroll to position [372, 0]
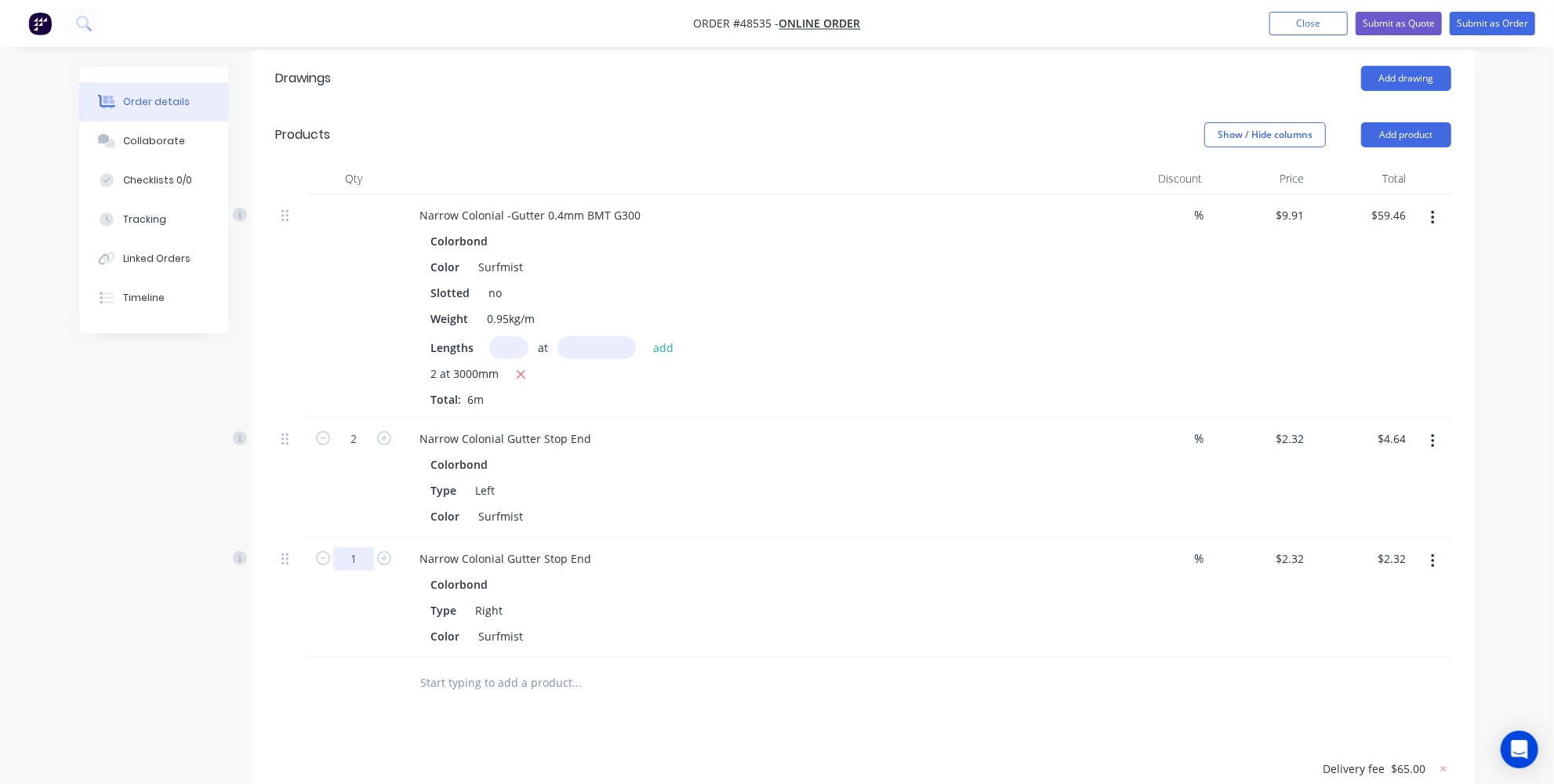
click at [365, 450] on input "1" at bounding box center [353, 439] width 41 height 23
type input "2"
type input "$4.64"
drag, startPoint x: 616, startPoint y: 727, endPoint x: 599, endPoint y: 636, distance: 92.6
click at [617, 727] on div "Drawings Add drawing Products Show / Hide columns Add product Qty Discount Pric…" at bounding box center [863, 547] width 1223 height 992
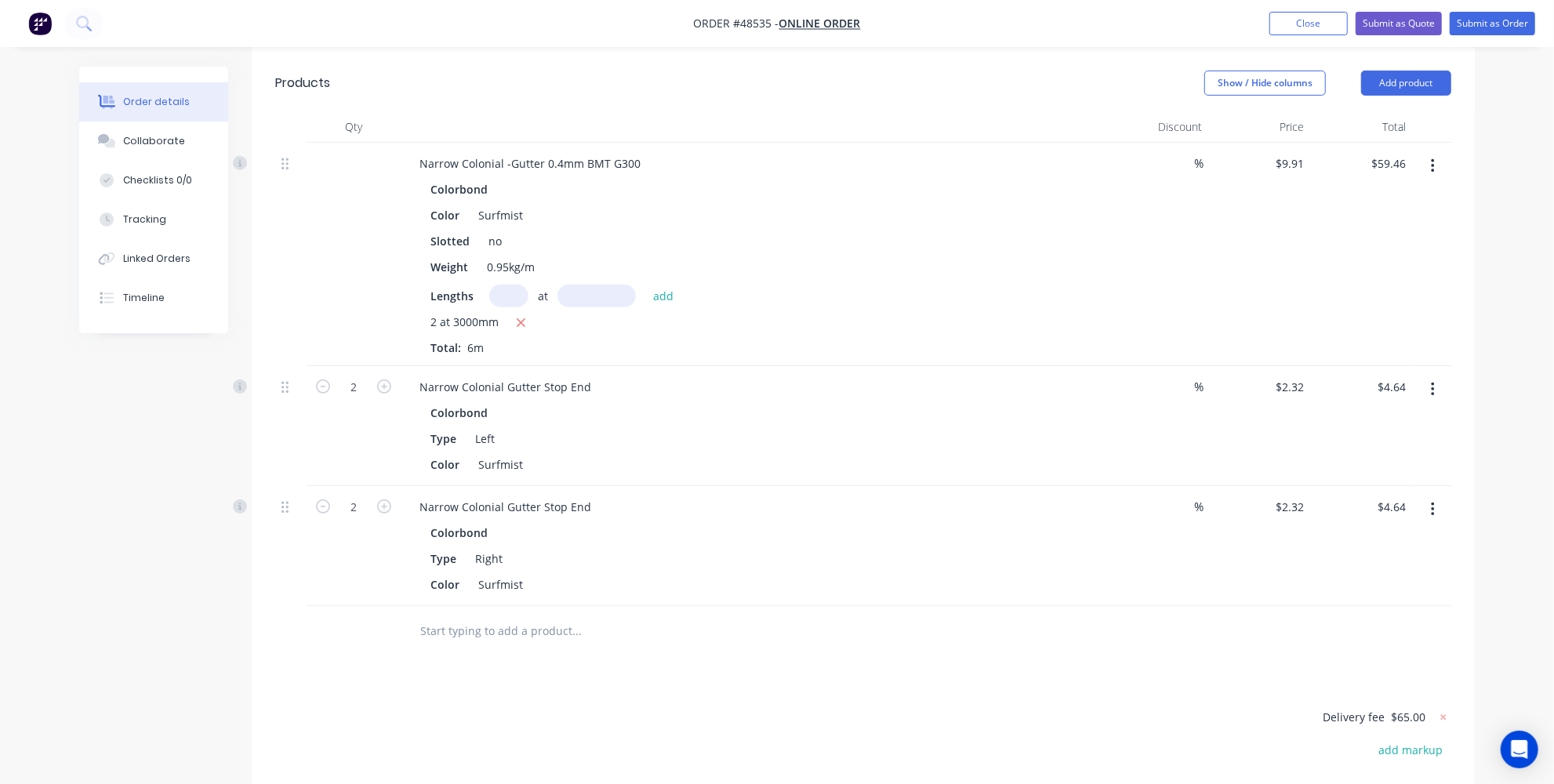
scroll to position [443, 0]
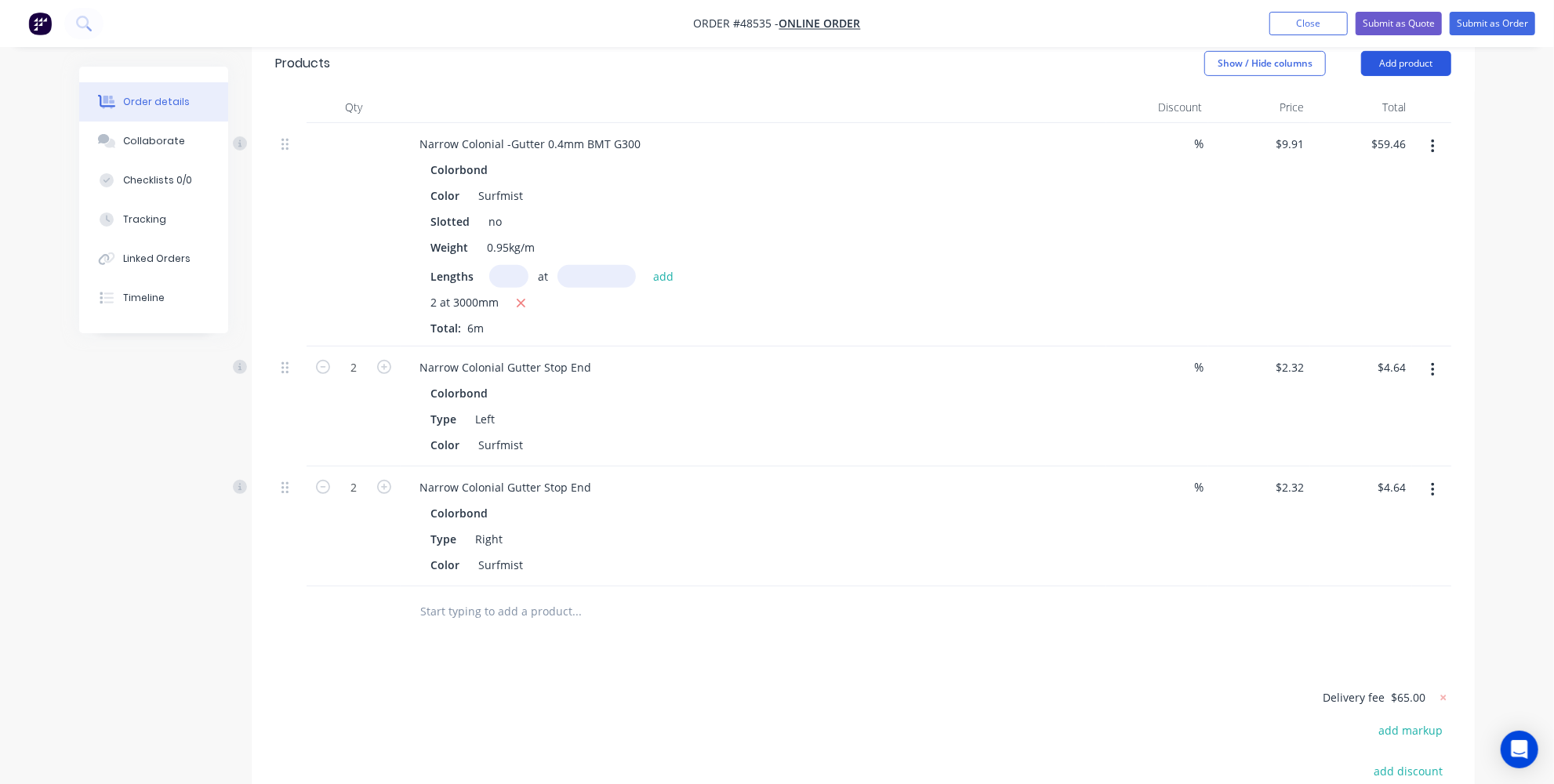
click at [1417, 58] on button "Add product" at bounding box center [1406, 63] width 90 height 25
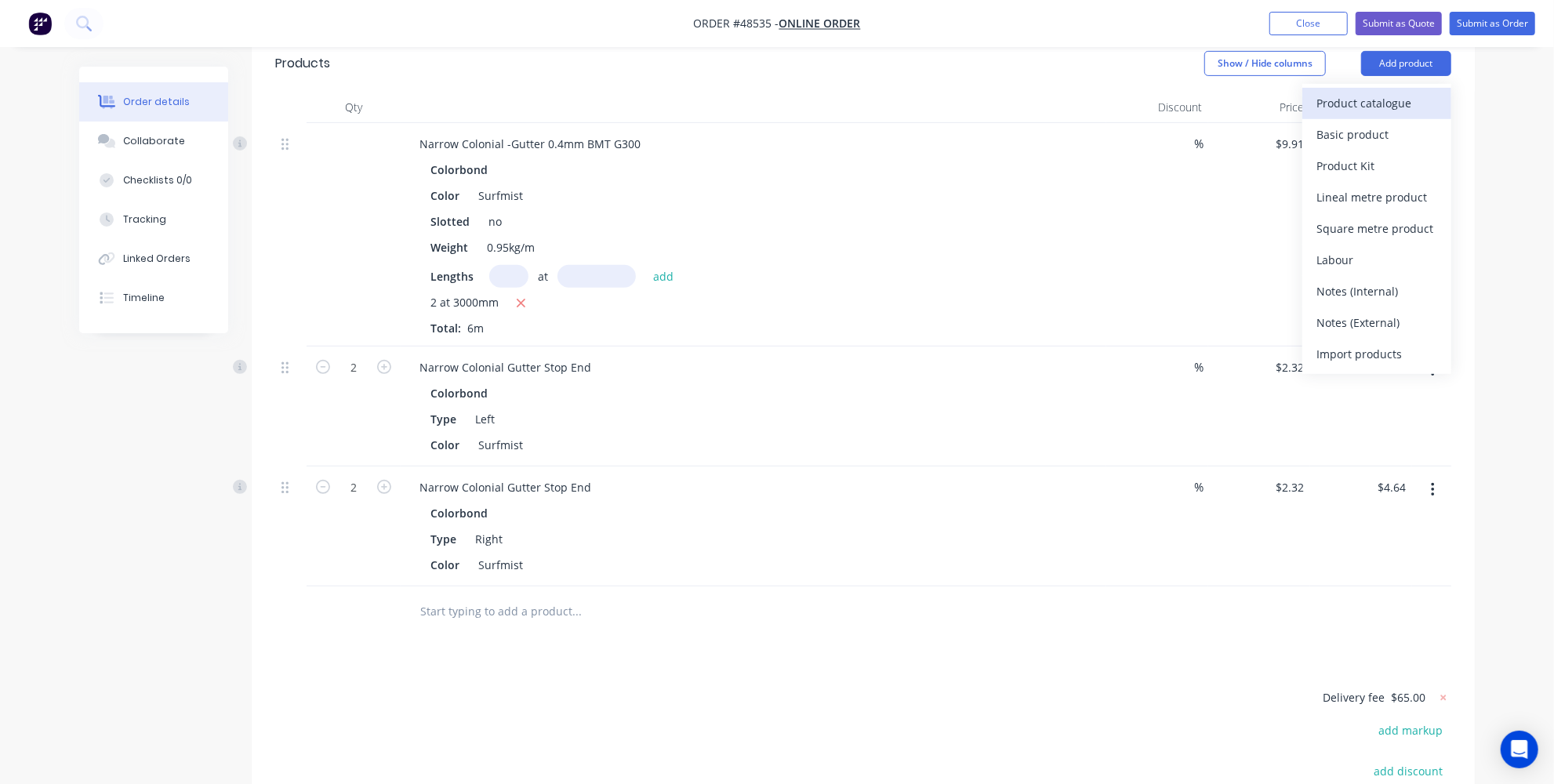
click at [1340, 103] on div "Product catalogue" at bounding box center [1377, 102] width 121 height 22
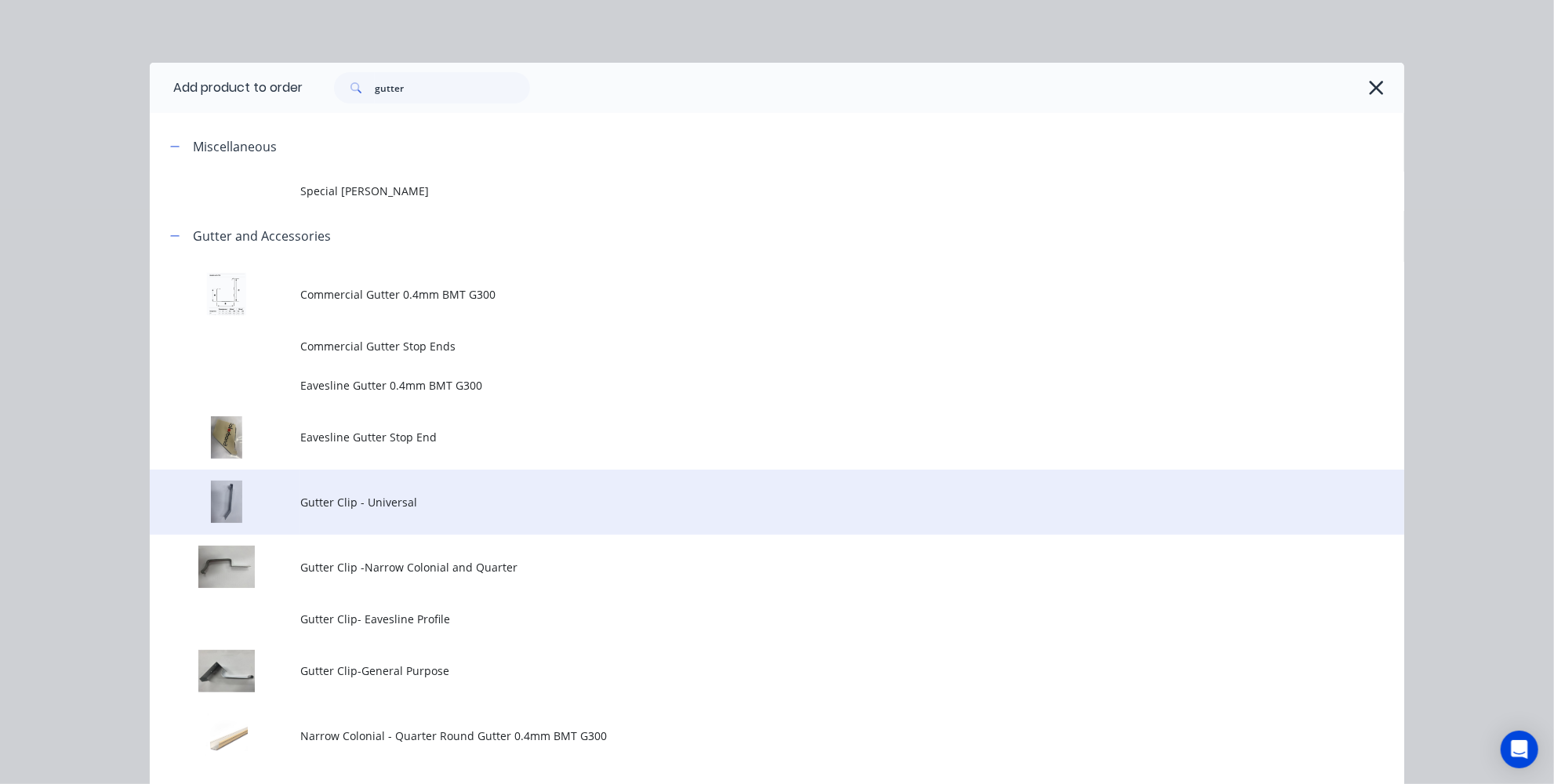
scroll to position [71, 0]
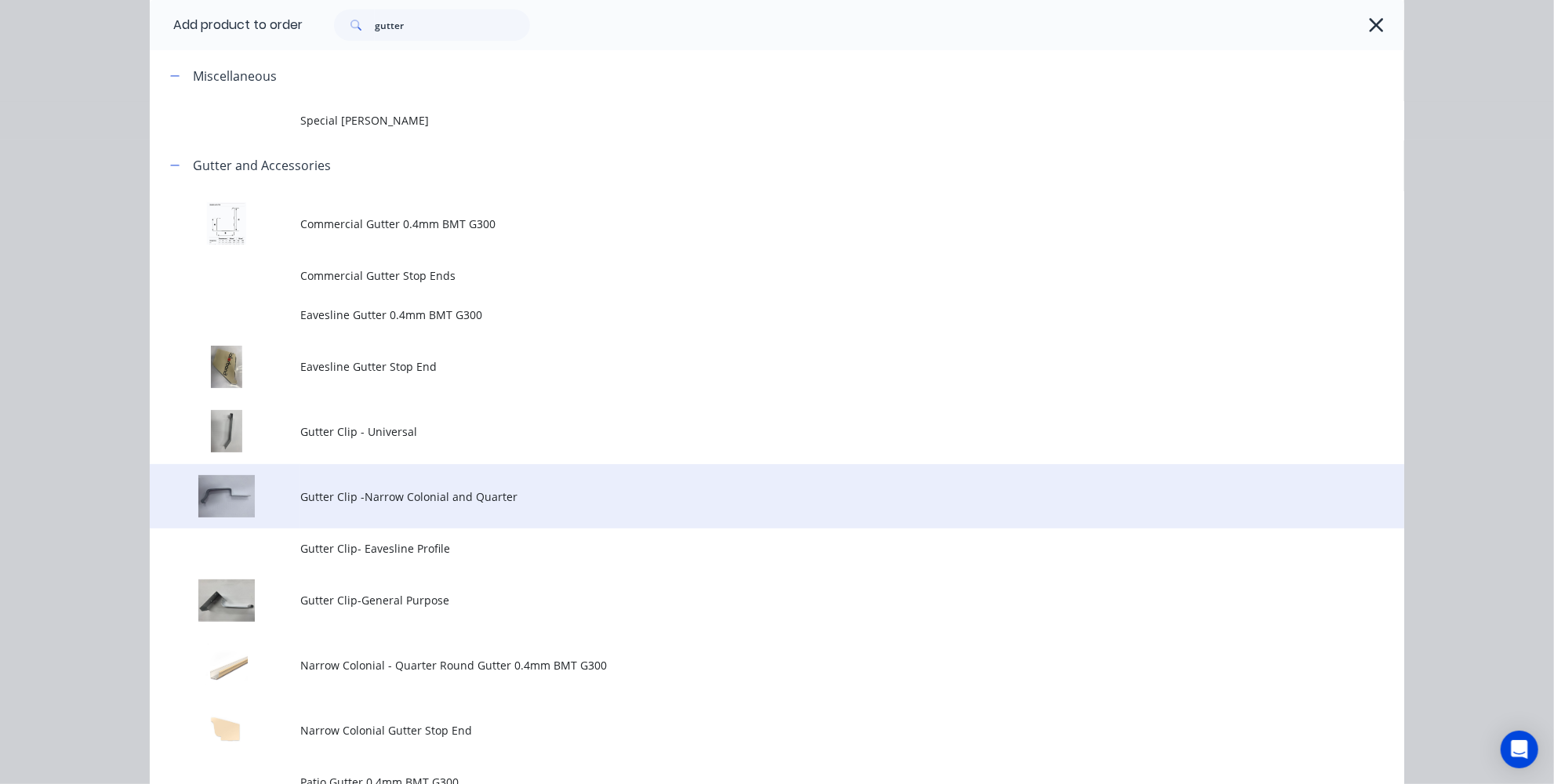
click at [425, 500] on span "Gutter Clip -Narrow Colonial and Quarter" at bounding box center [741, 496] width 883 height 17
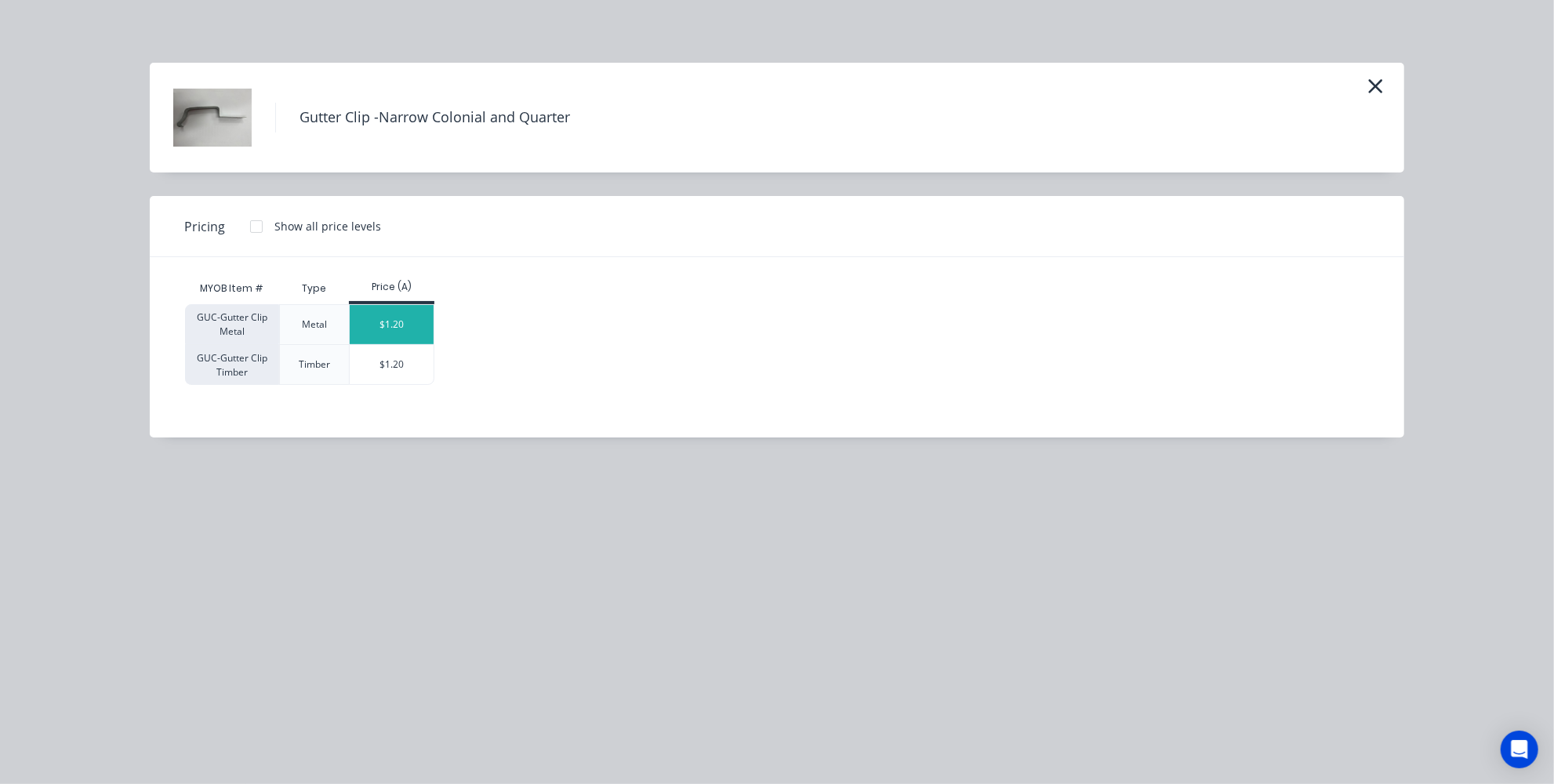
click at [388, 321] on div "$1.20" at bounding box center [391, 324] width 84 height 39
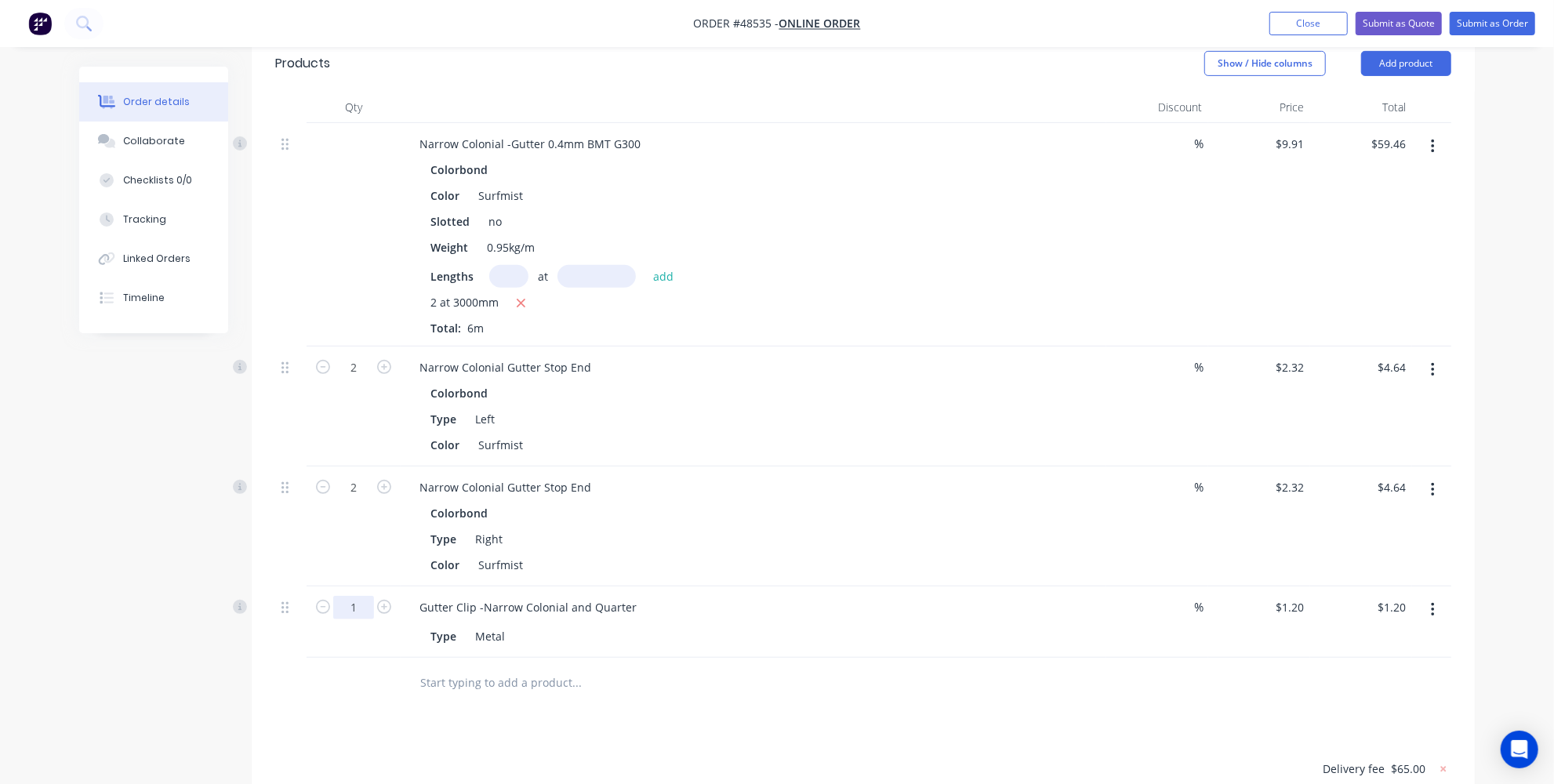
click at [364, 379] on input "1" at bounding box center [353, 368] width 41 height 23
type input "8"
type input "$9.60"
click at [606, 680] on input "text" at bounding box center [576, 683] width 313 height 31
click at [635, 601] on div "Gutter Clip -Narrow Colonial and Quarter" at bounding box center [527, 606] width 242 height 22
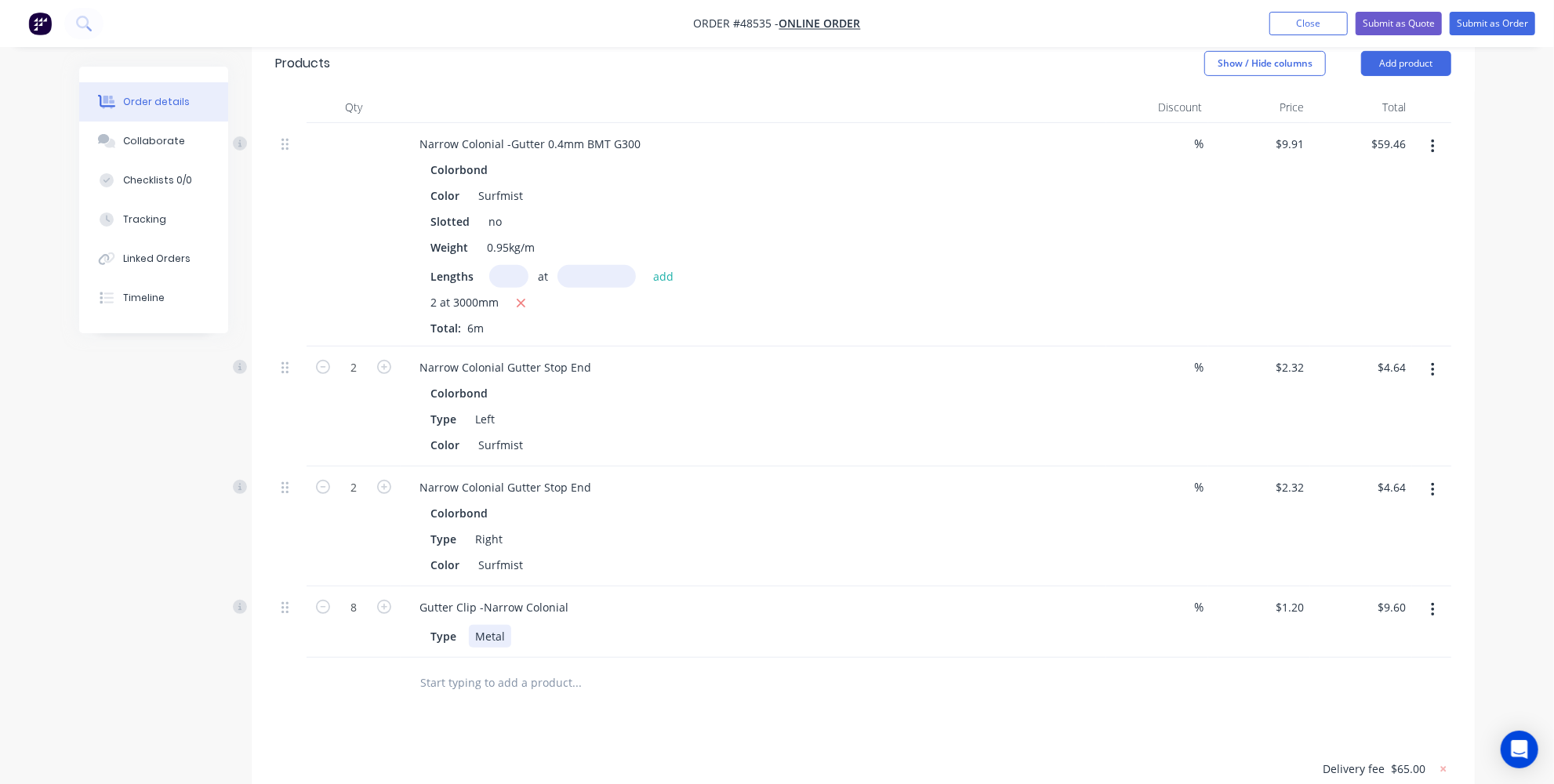
click at [622, 627] on div "Type Metal" at bounding box center [750, 635] width 652 height 22
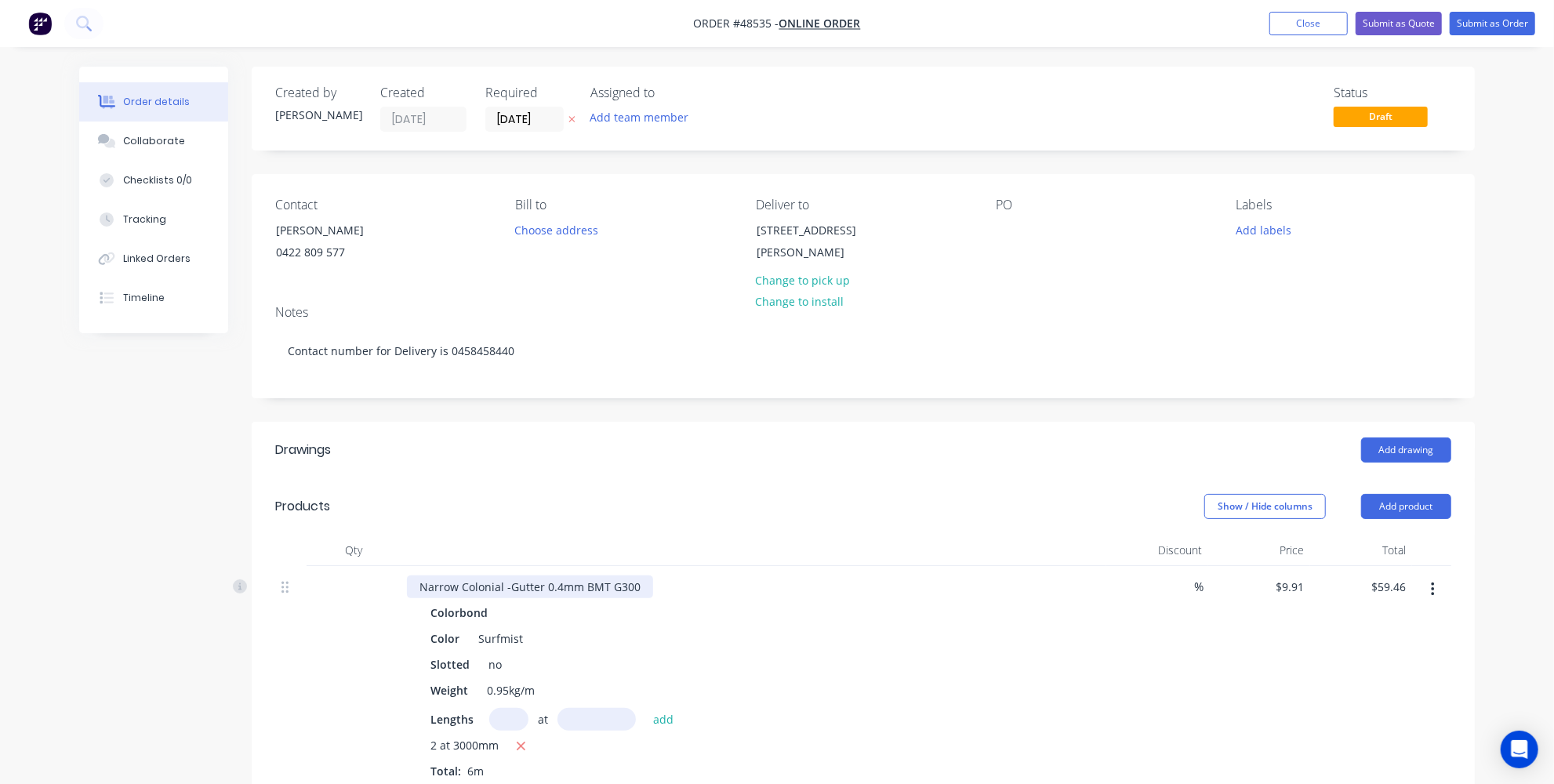
click at [543, 591] on div "Narrow Colonial -Gutter 0.4mm BMT G300" at bounding box center [529, 586] width 246 height 22
click at [555, 608] on div "Colorbond" at bounding box center [753, 612] width 646 height 22
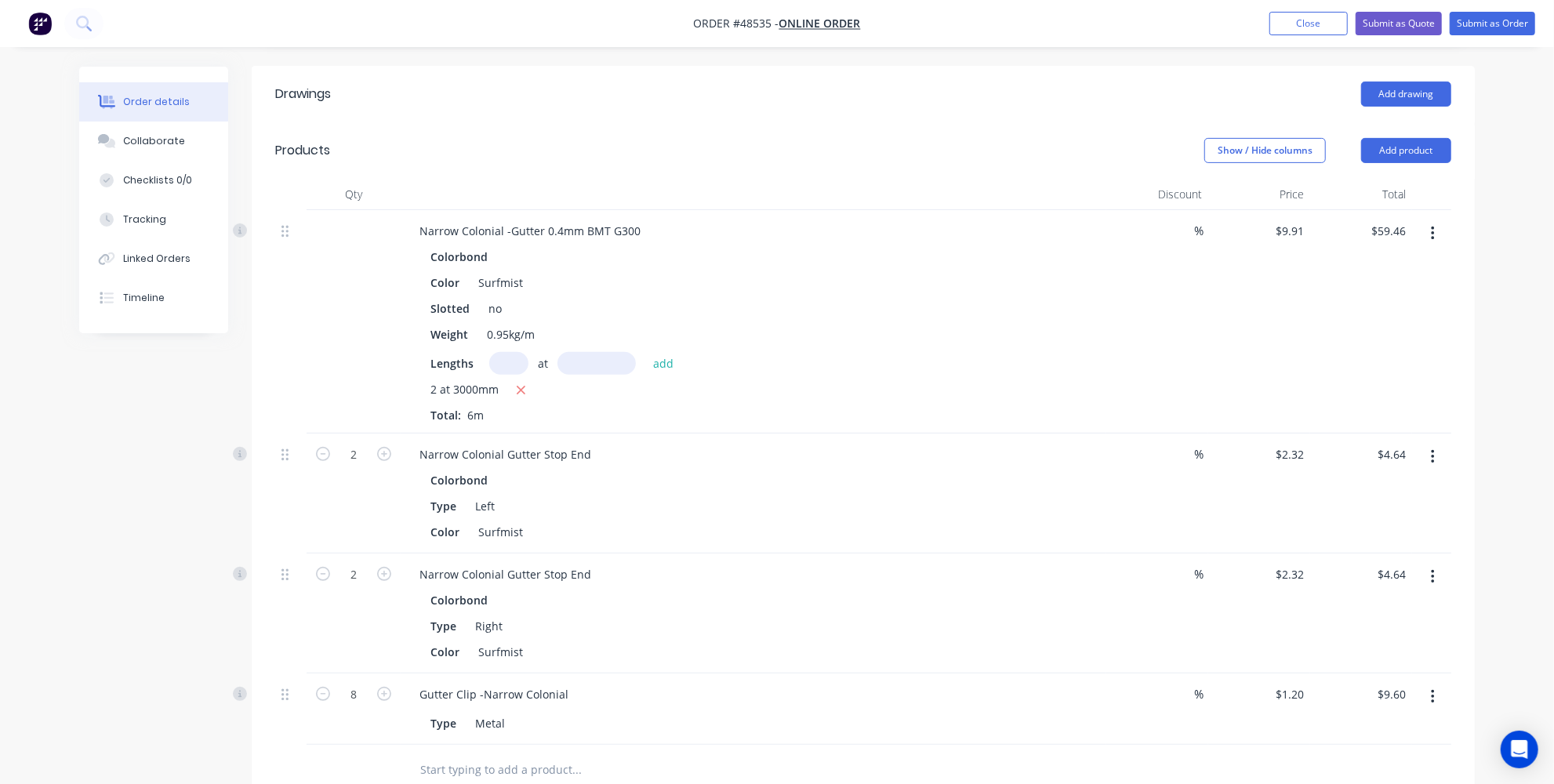
scroll to position [427, 0]
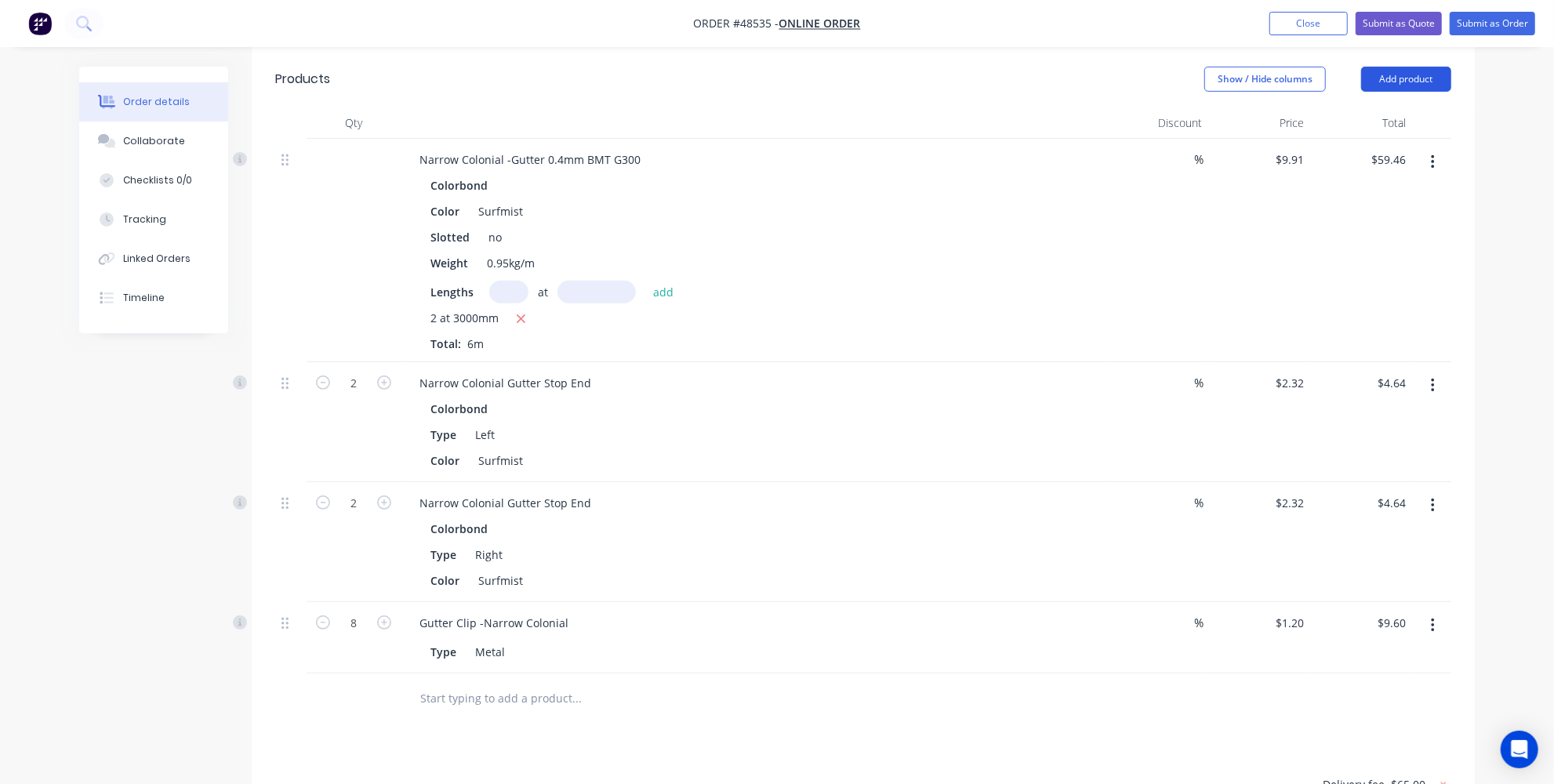
click at [1426, 80] on button "Add product" at bounding box center [1406, 79] width 90 height 25
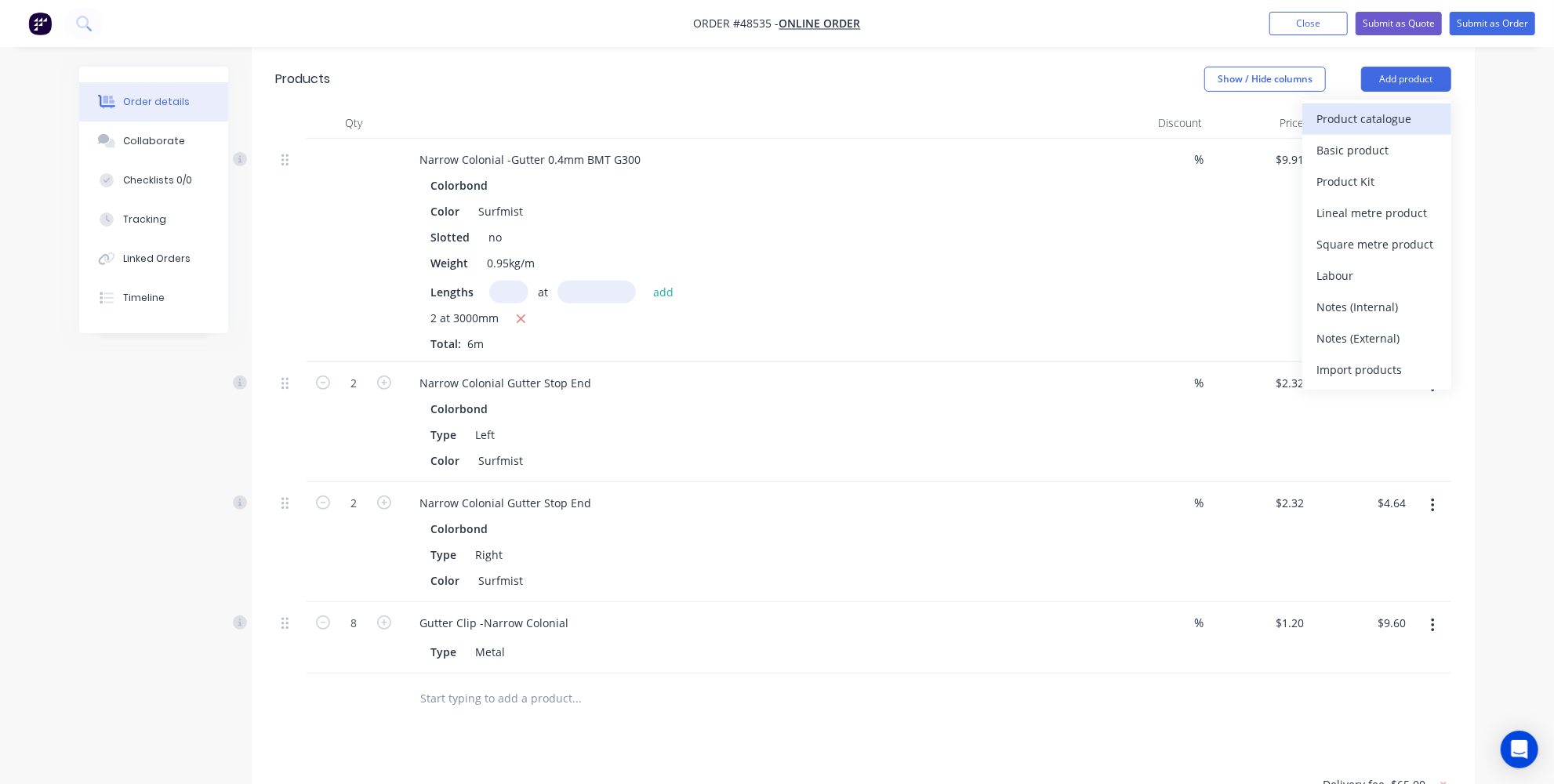
click at [1382, 107] on div "Product catalogue" at bounding box center [1377, 118] width 121 height 22
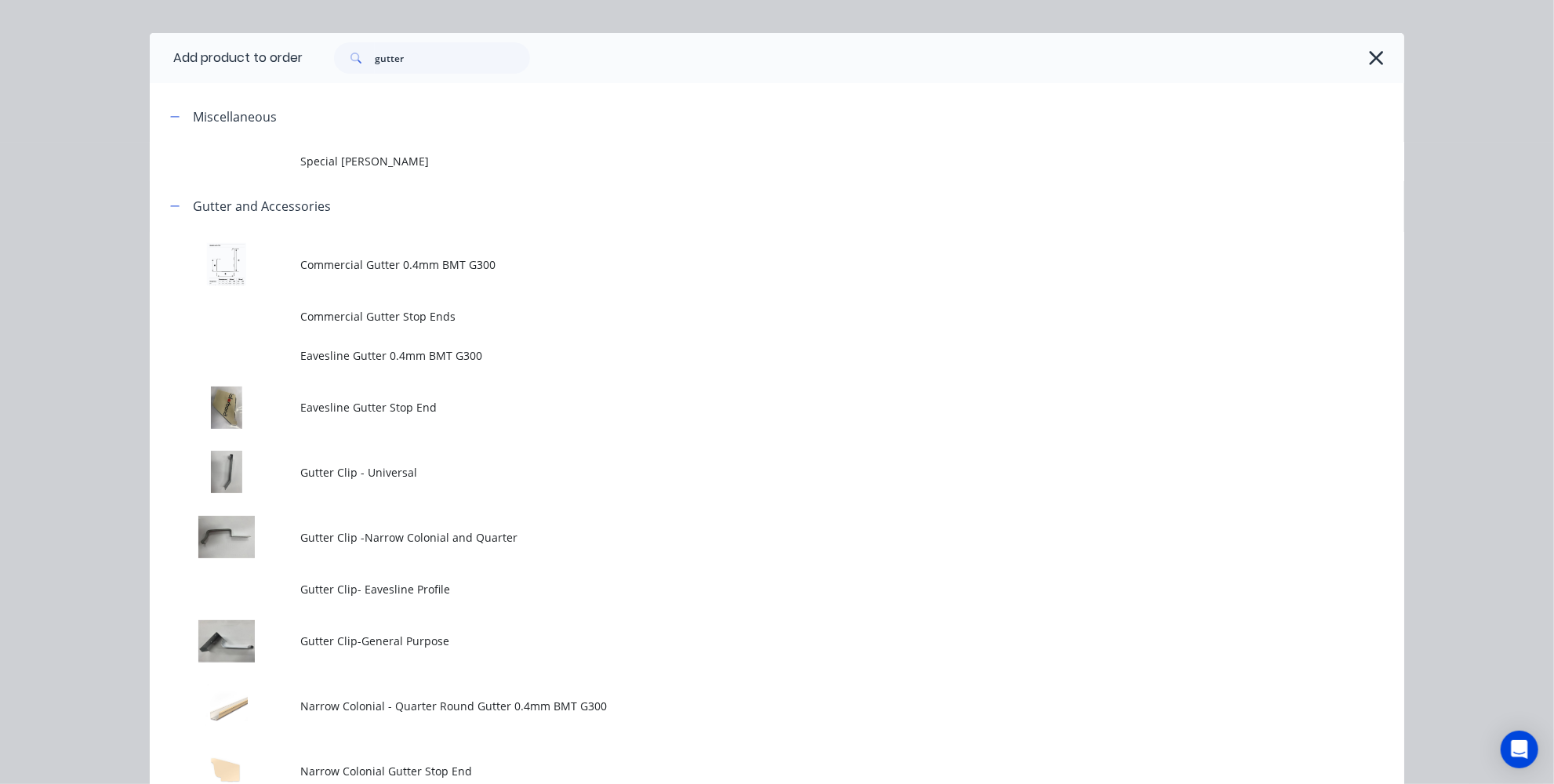
scroll to position [0, 0]
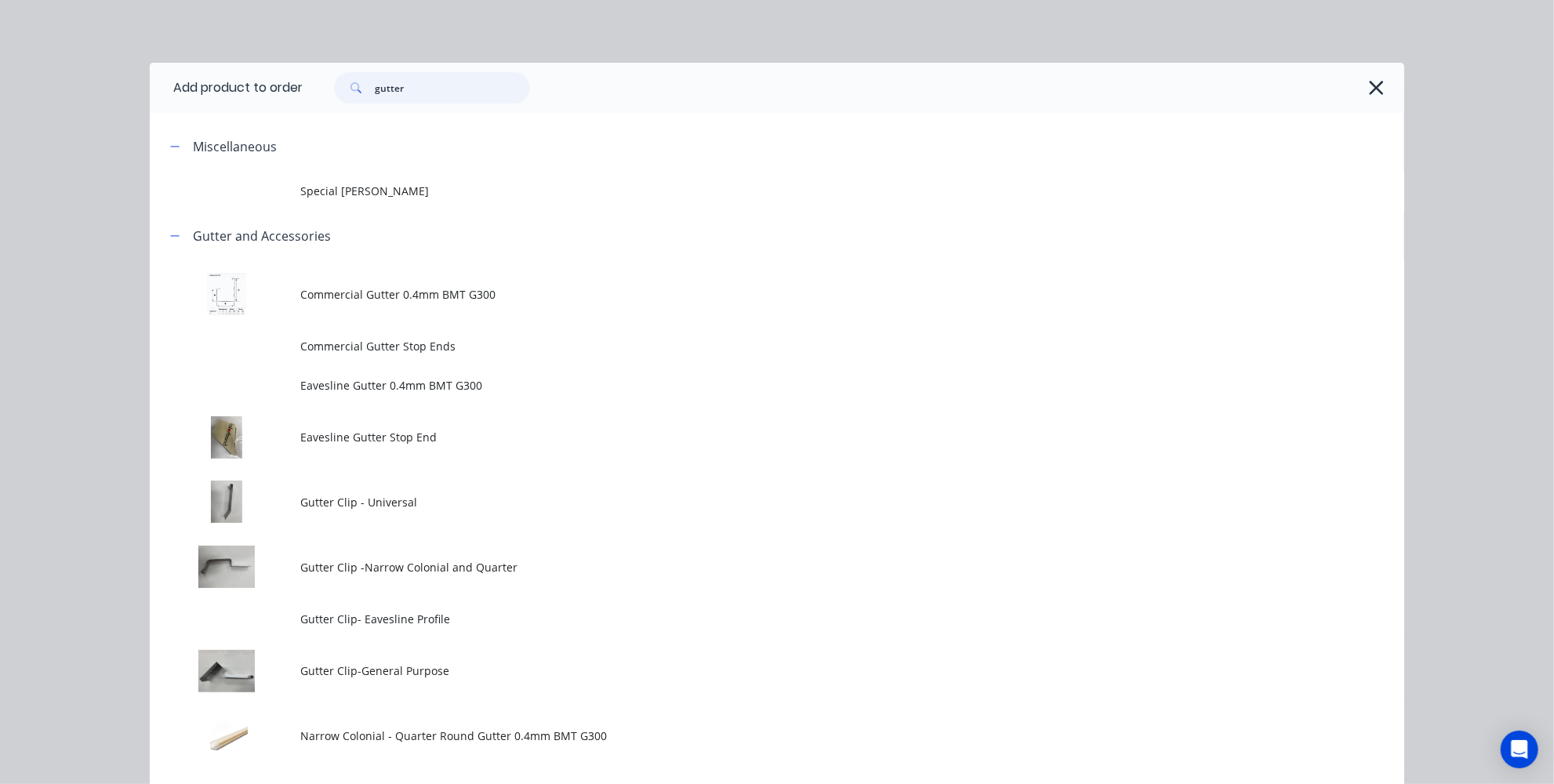
drag, startPoint x: 446, startPoint y: 85, endPoint x: 331, endPoint y: 87, distance: 115.0
click at [334, 87] on div "gutter" at bounding box center [431, 88] width 196 height 31
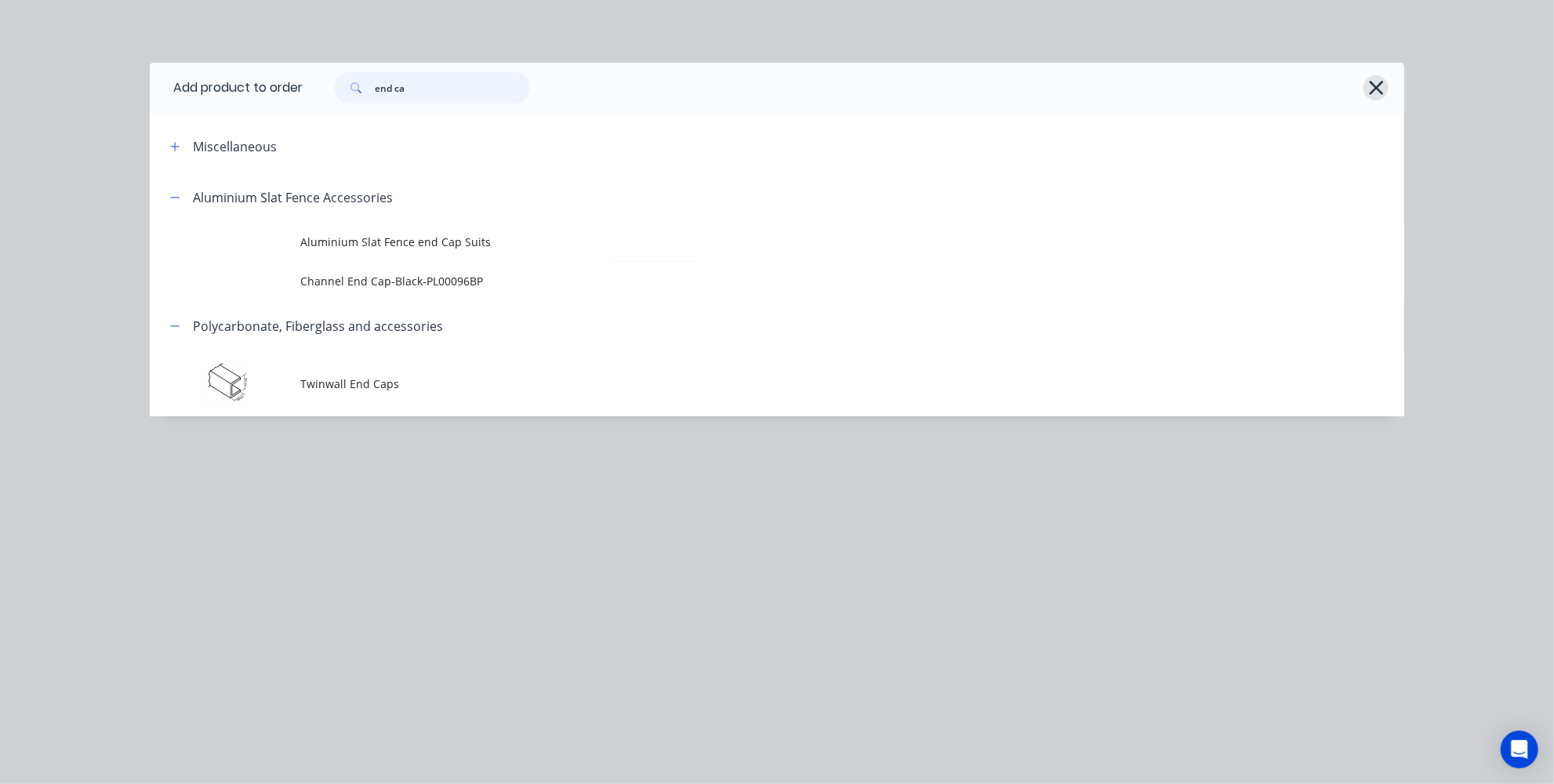
type input "end ca"
click at [1386, 93] on button "button" at bounding box center [1376, 88] width 25 height 25
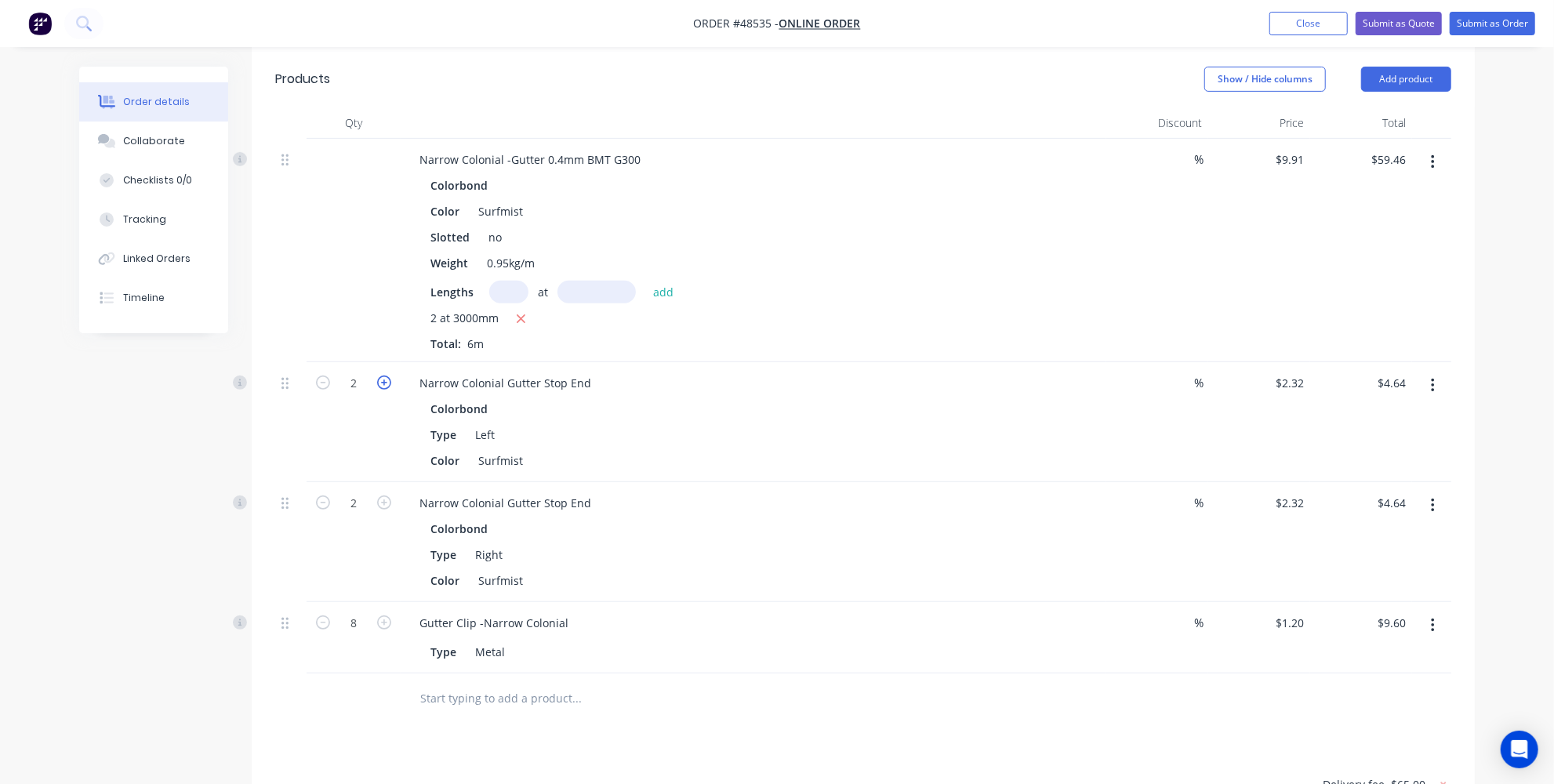
click at [381, 380] on icon "button" at bounding box center [384, 382] width 15 height 15
type input "3"
type input "$6.96"
click at [381, 380] on icon "button" at bounding box center [384, 382] width 15 height 15
type input "4"
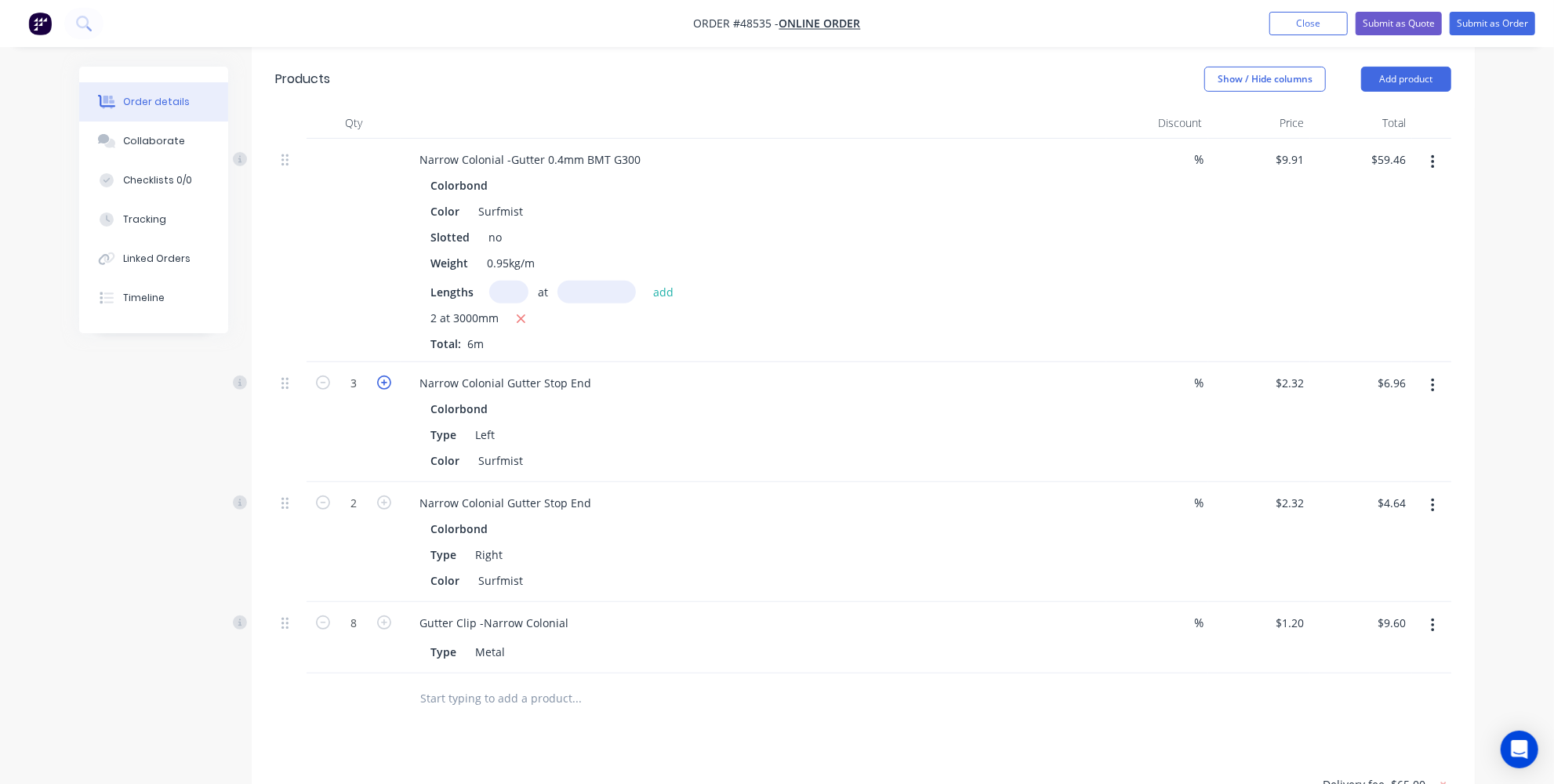
type input "$9.28"
click at [382, 500] on icon "button" at bounding box center [384, 502] width 15 height 15
type input "3"
type input "$6.96"
click at [382, 500] on icon "button" at bounding box center [384, 502] width 15 height 15
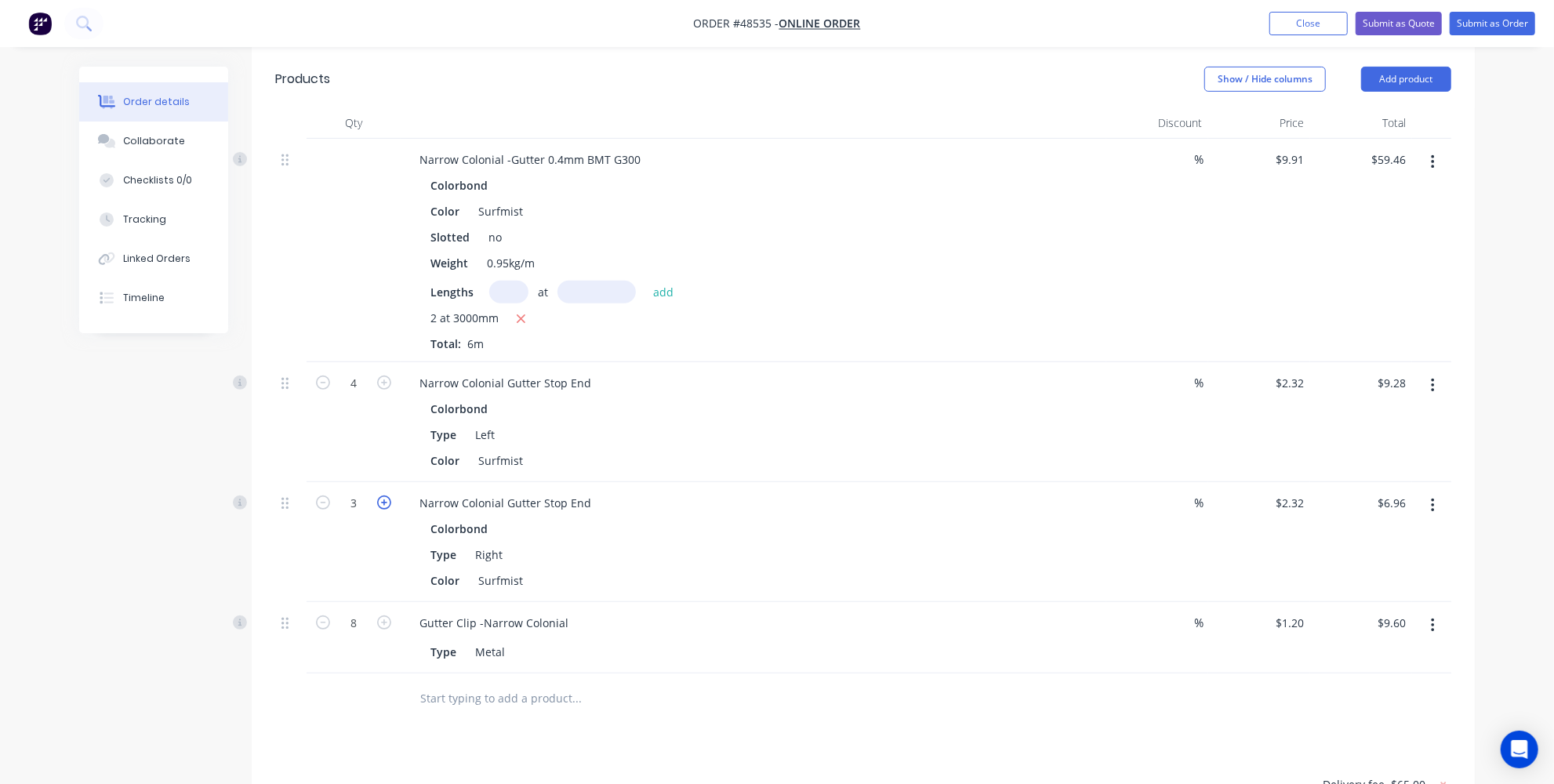
type input "4"
type input "$9.28"
click at [579, 736] on div "Drawings Add drawing Products Show / Hide columns Add product Qty Discount Pric…" at bounding box center [863, 525] width 1223 height 1063
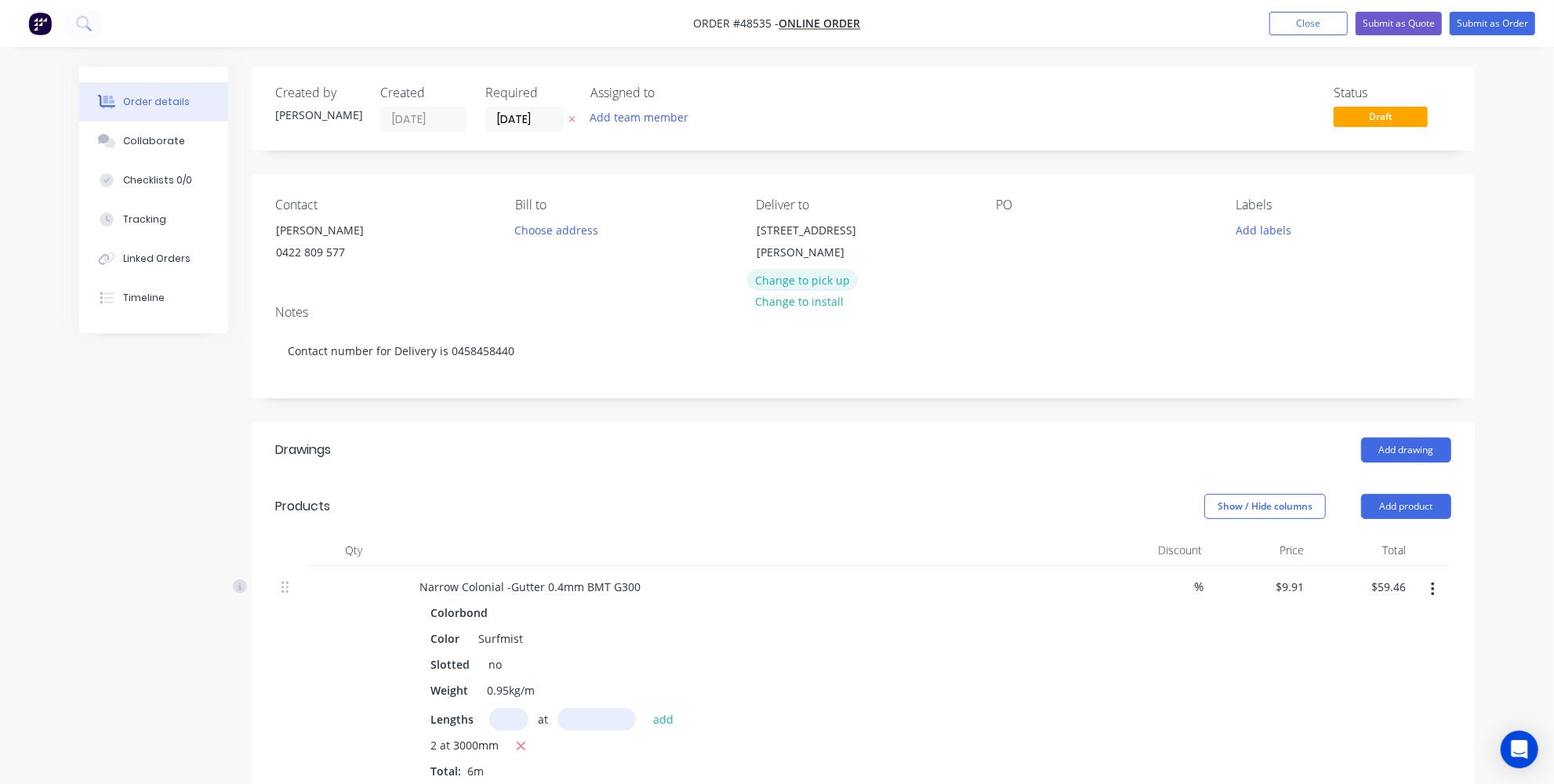
click at [786, 281] on button "Change to pick up" at bounding box center [803, 279] width 111 height 21
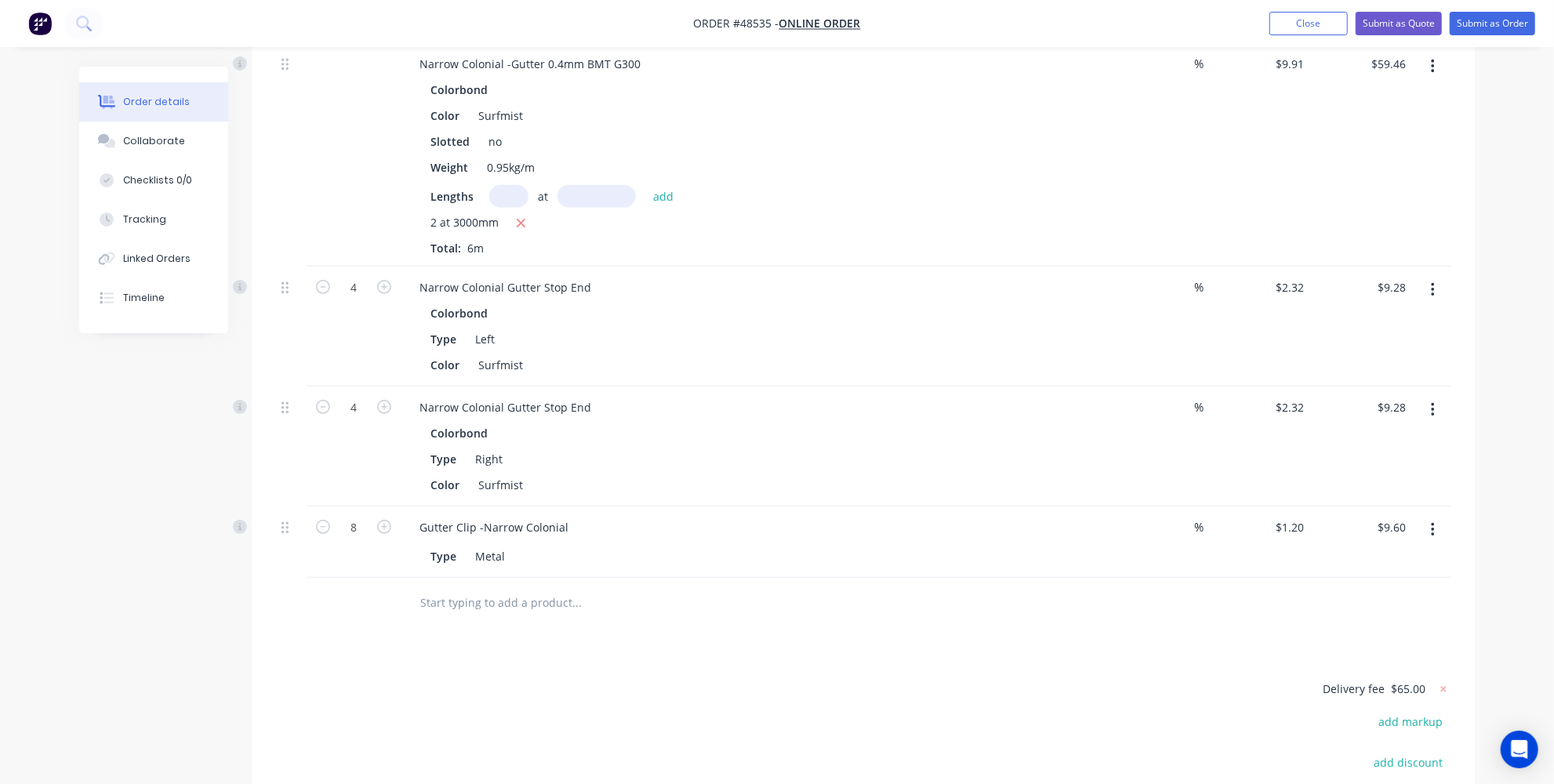
scroll to position [721, 0]
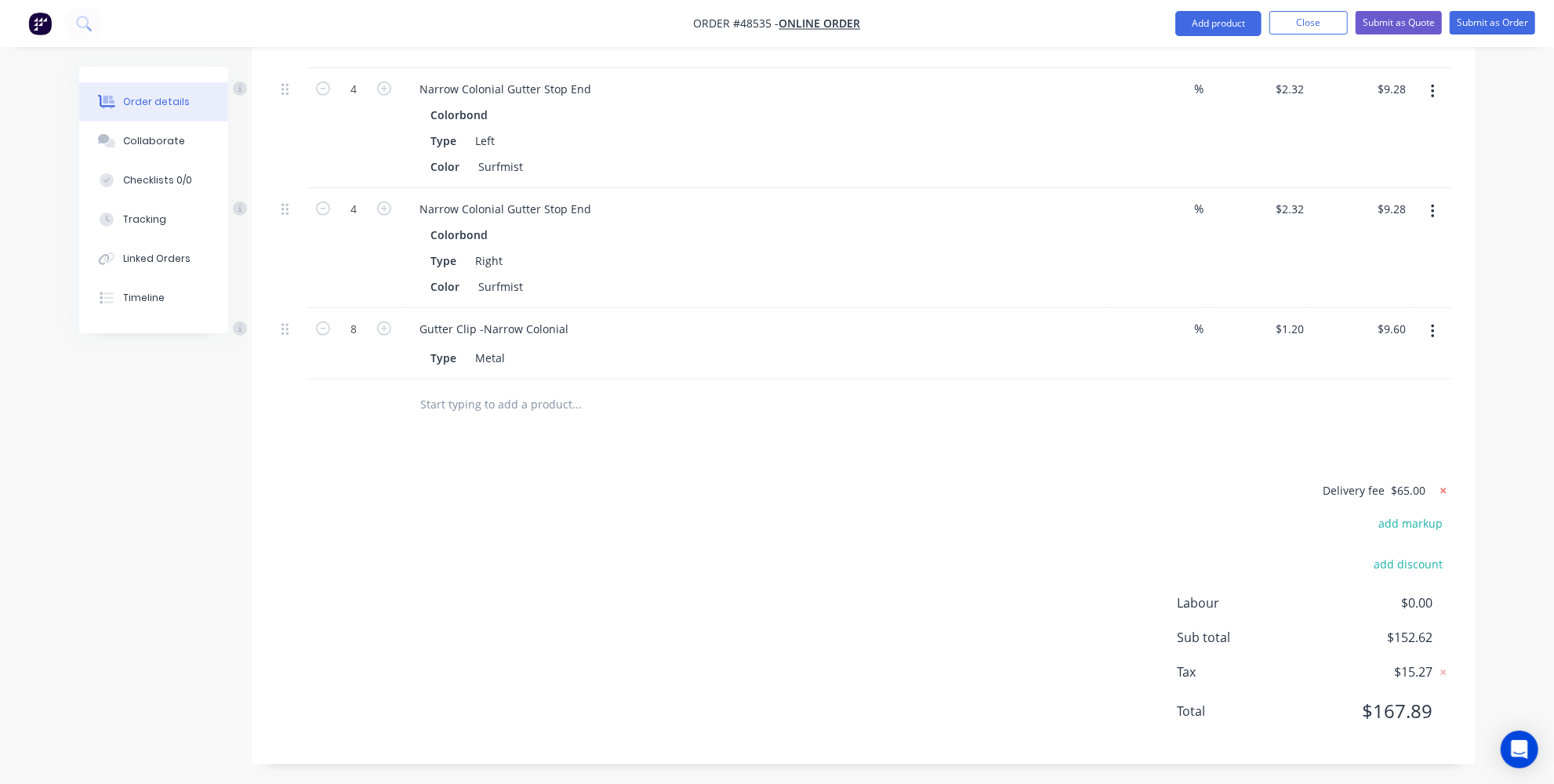
click at [1445, 487] on icon at bounding box center [1444, 490] width 6 height 6
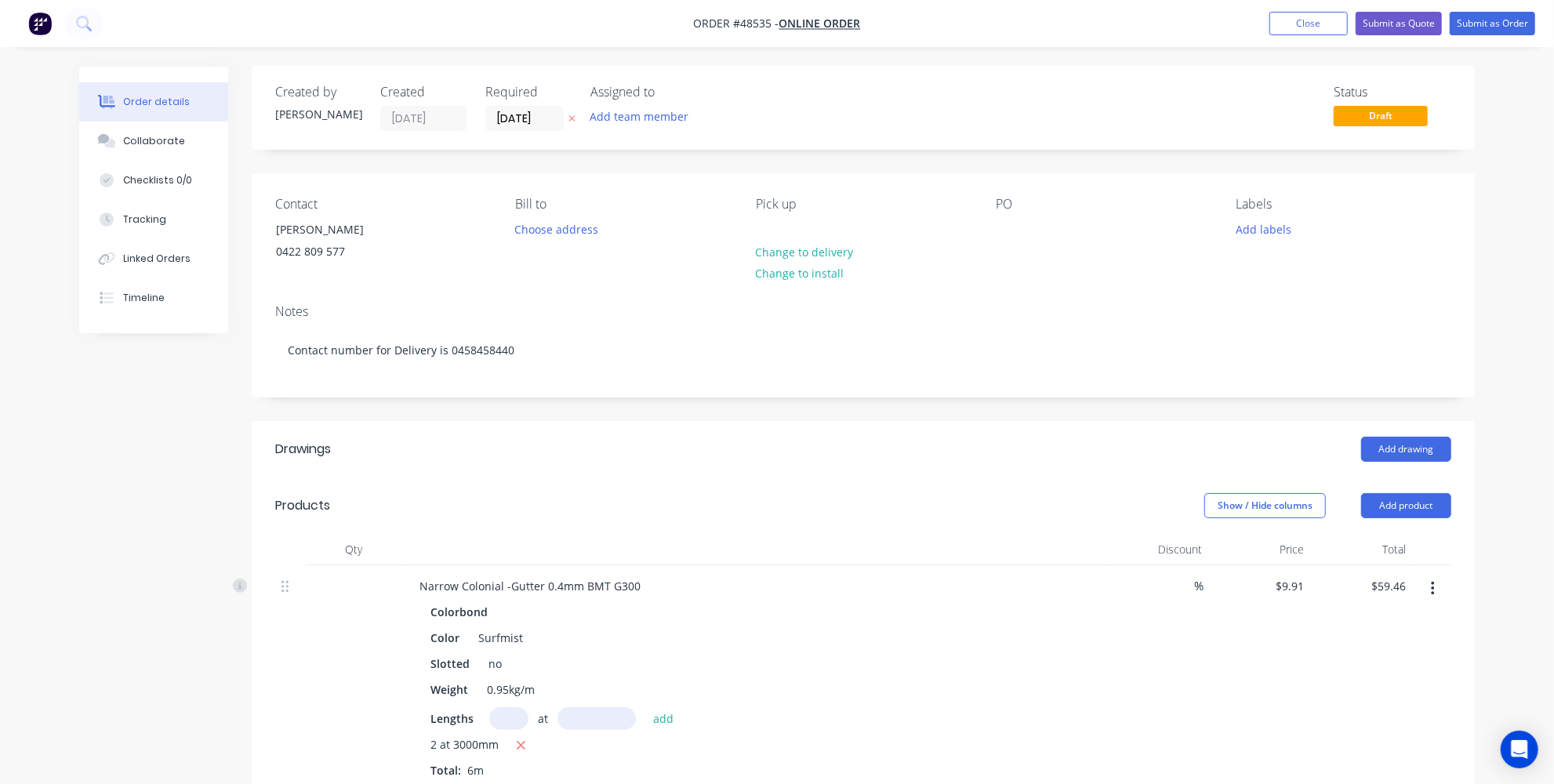
scroll to position [0, 0]
click at [519, 120] on input "27/08/25" at bounding box center [524, 119] width 77 height 23
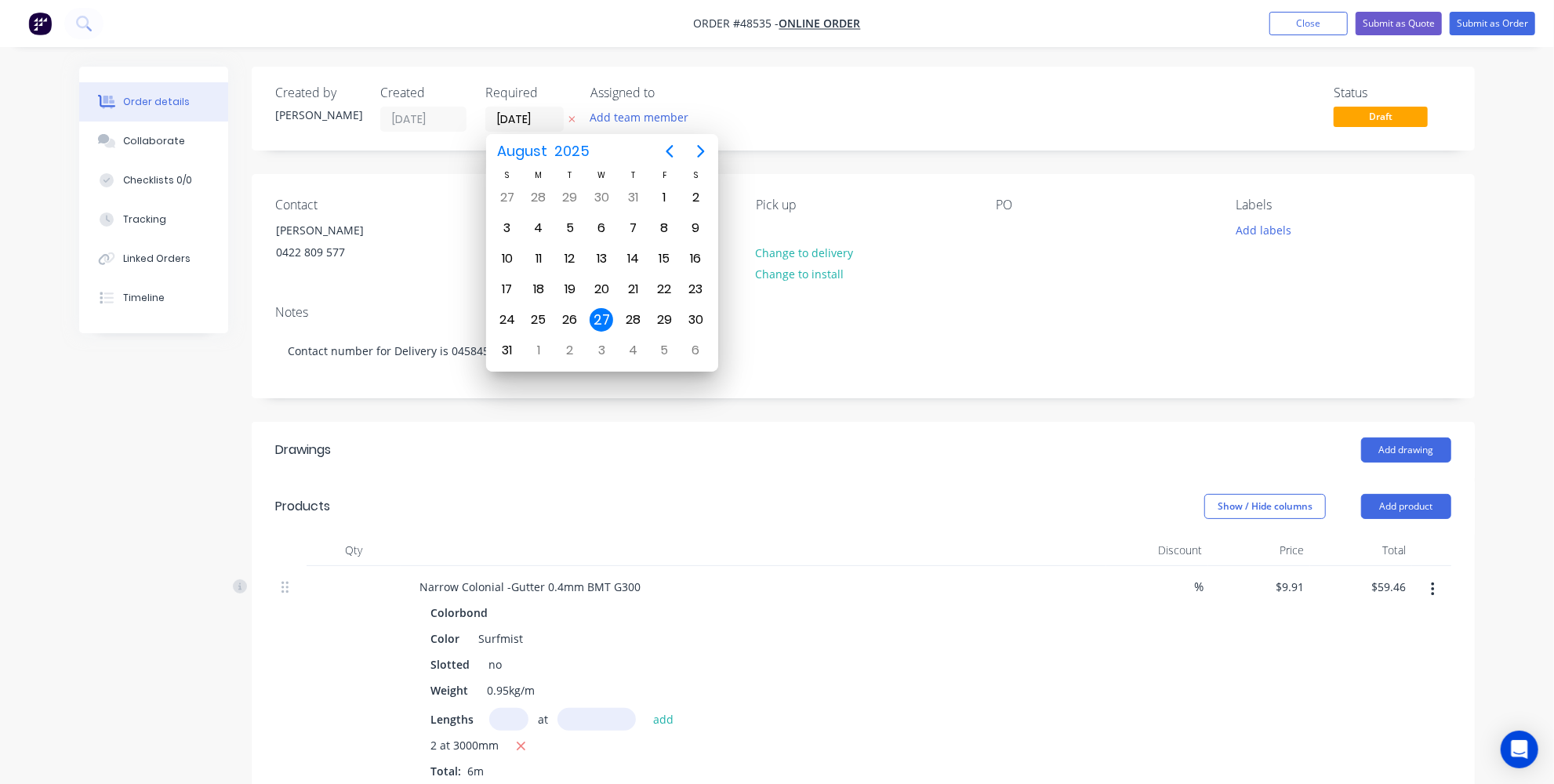
click at [540, 445] on div "Add drawing" at bounding box center [989, 450] width 926 height 25
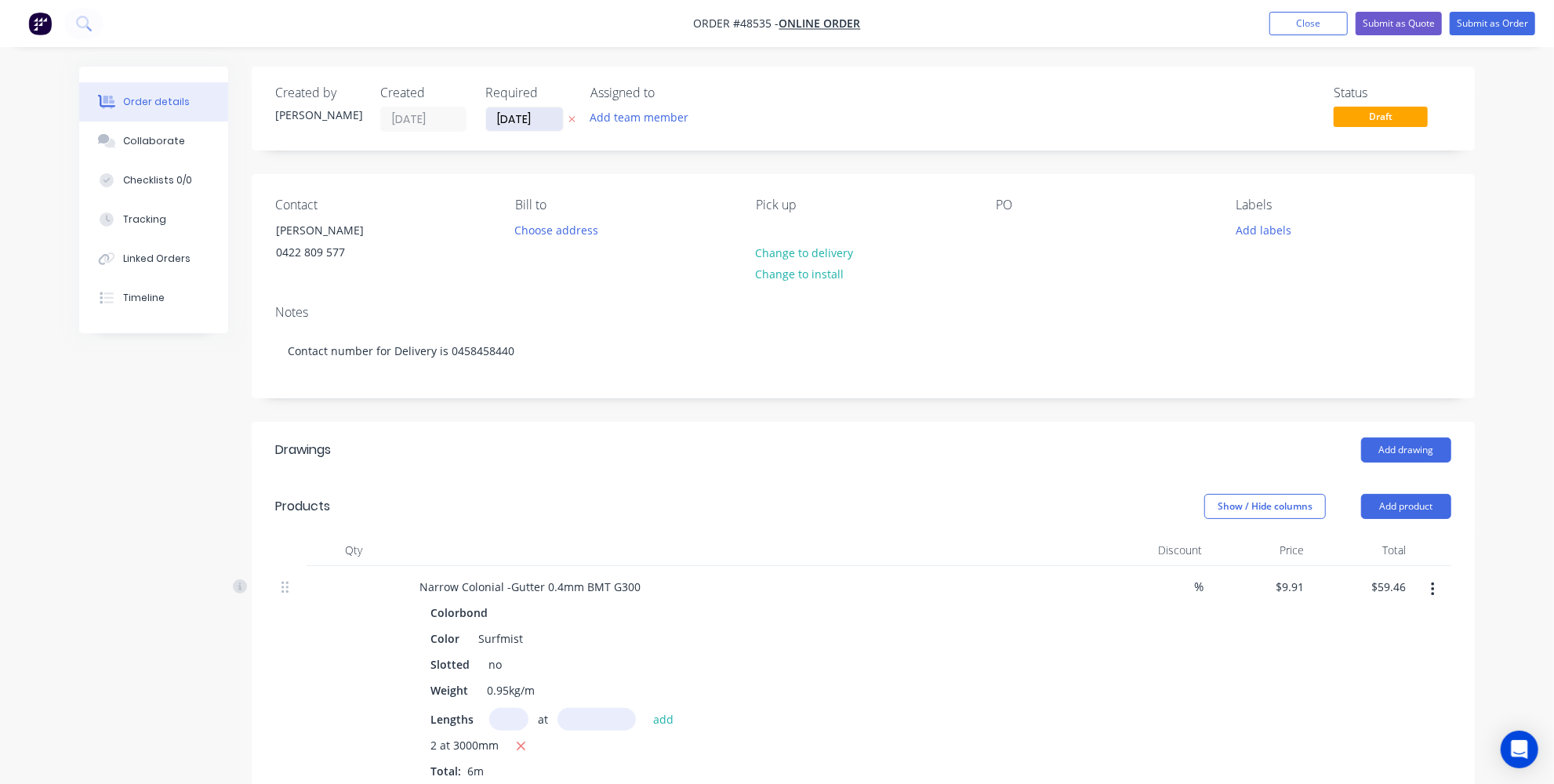
click at [531, 118] on input "27/08/25" at bounding box center [524, 119] width 77 height 23
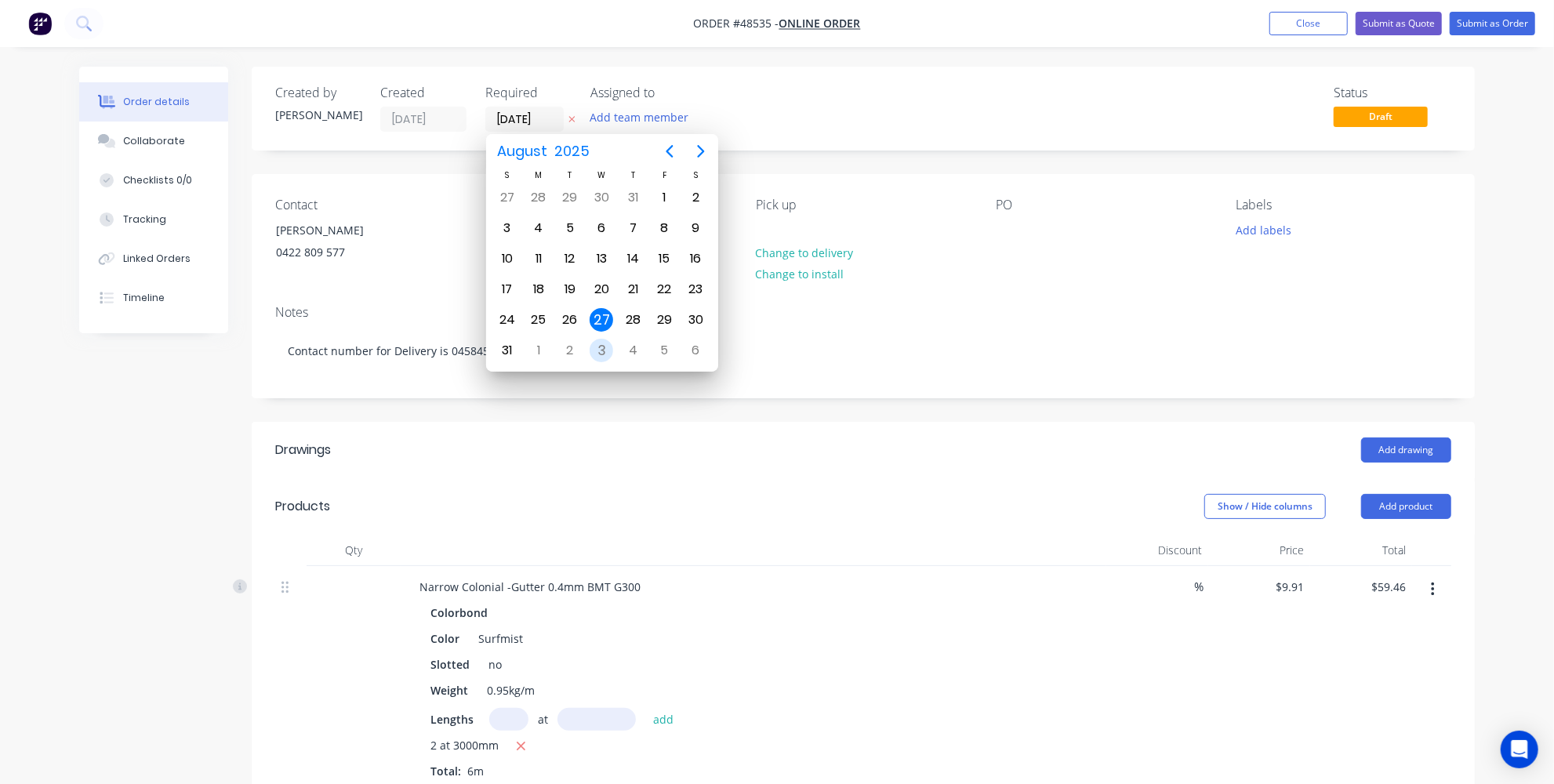
click at [600, 339] on div "3" at bounding box center [601, 350] width 23 height 23
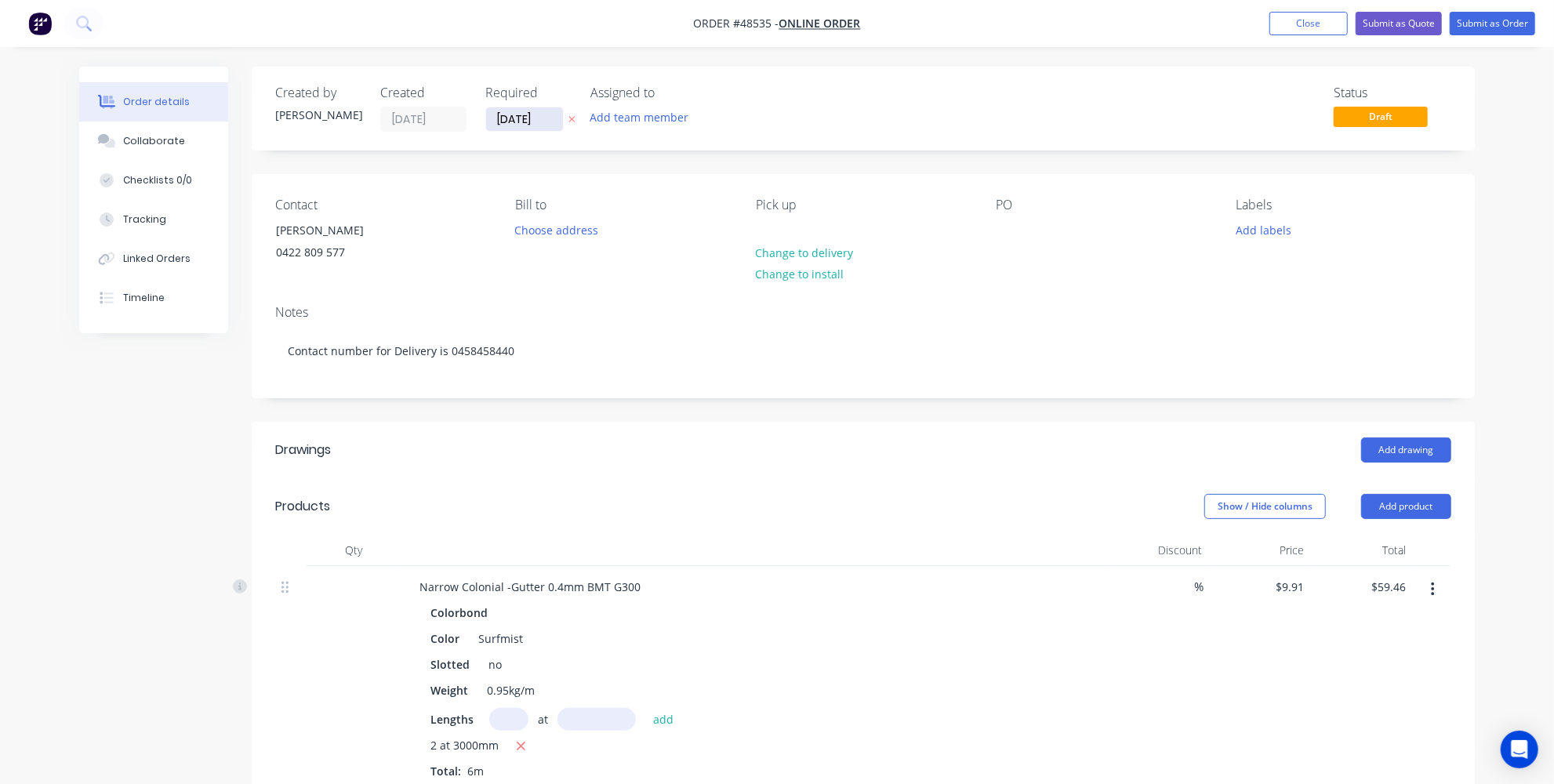
click at [539, 121] on input "03/09/25" at bounding box center [524, 119] width 77 height 23
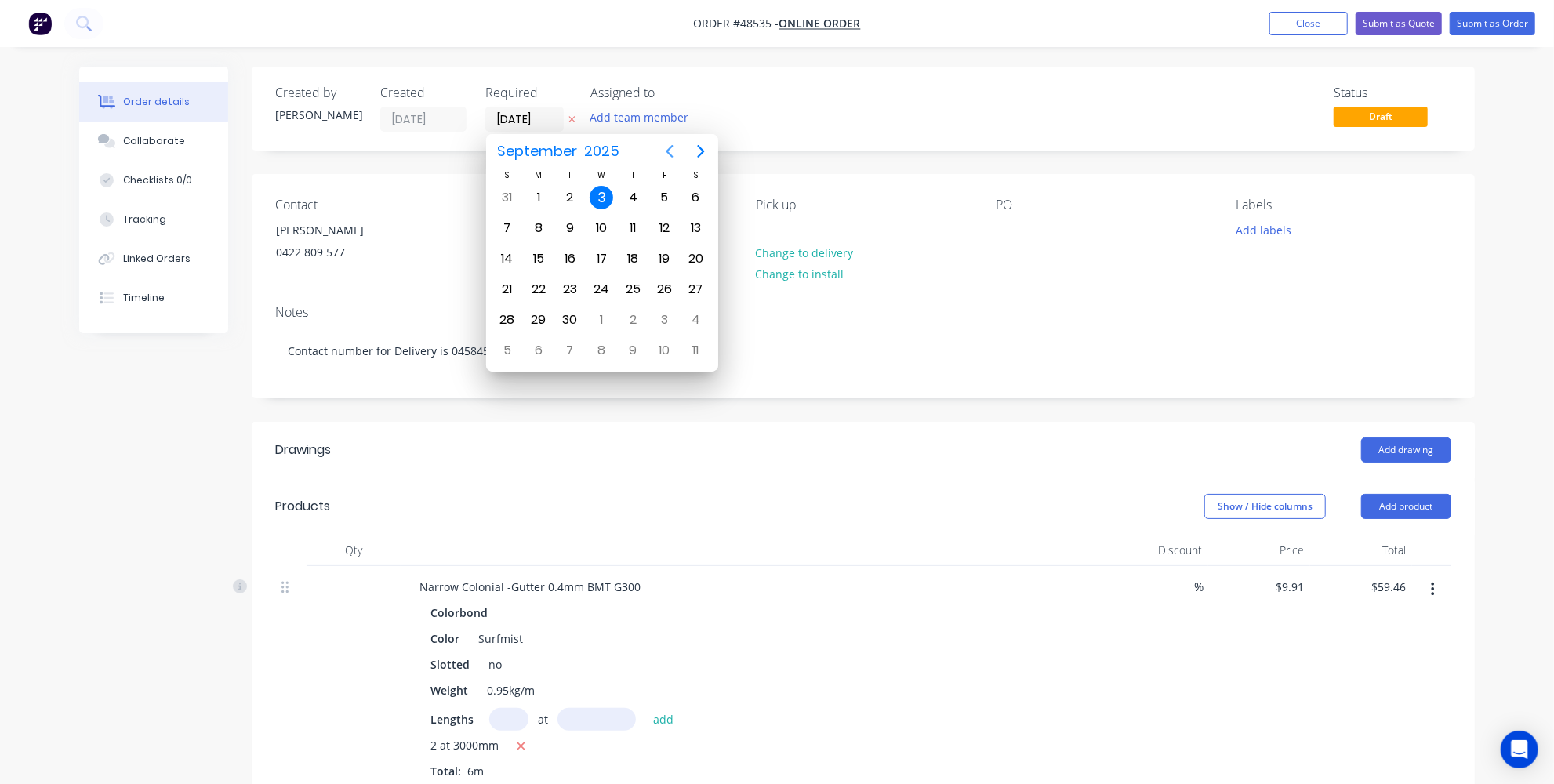
click at [667, 153] on icon "Previous page" at bounding box center [669, 151] width 18 height 18
click at [652, 336] on div "5" at bounding box center [664, 350] width 31 height 30
type input "05/09/25"
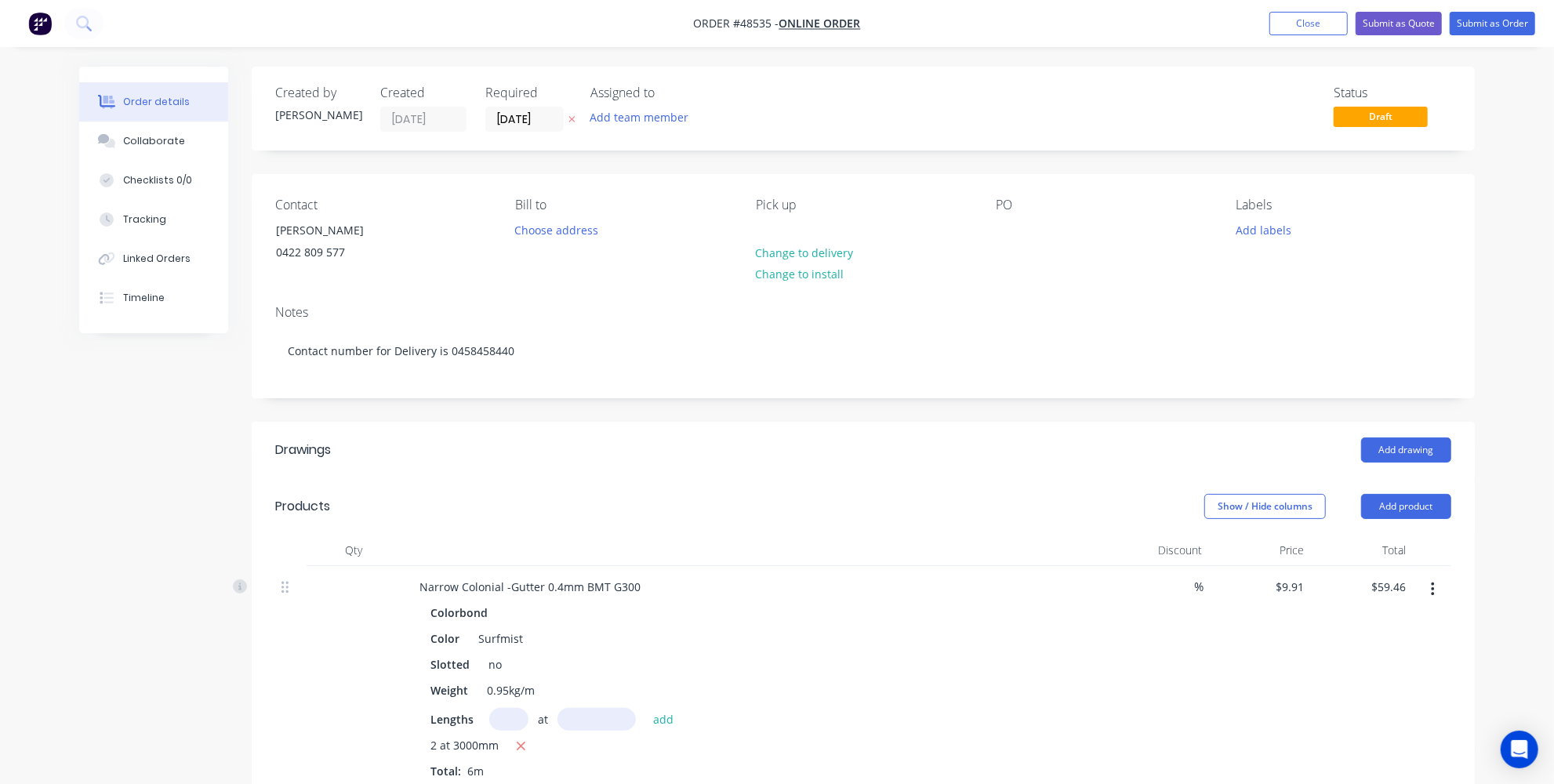
click at [612, 405] on div "Created by Jessica Created 27/08/25 Required 05/09/25 Assigned to Add team memb…" at bounding box center [863, 779] width 1223 height 1427
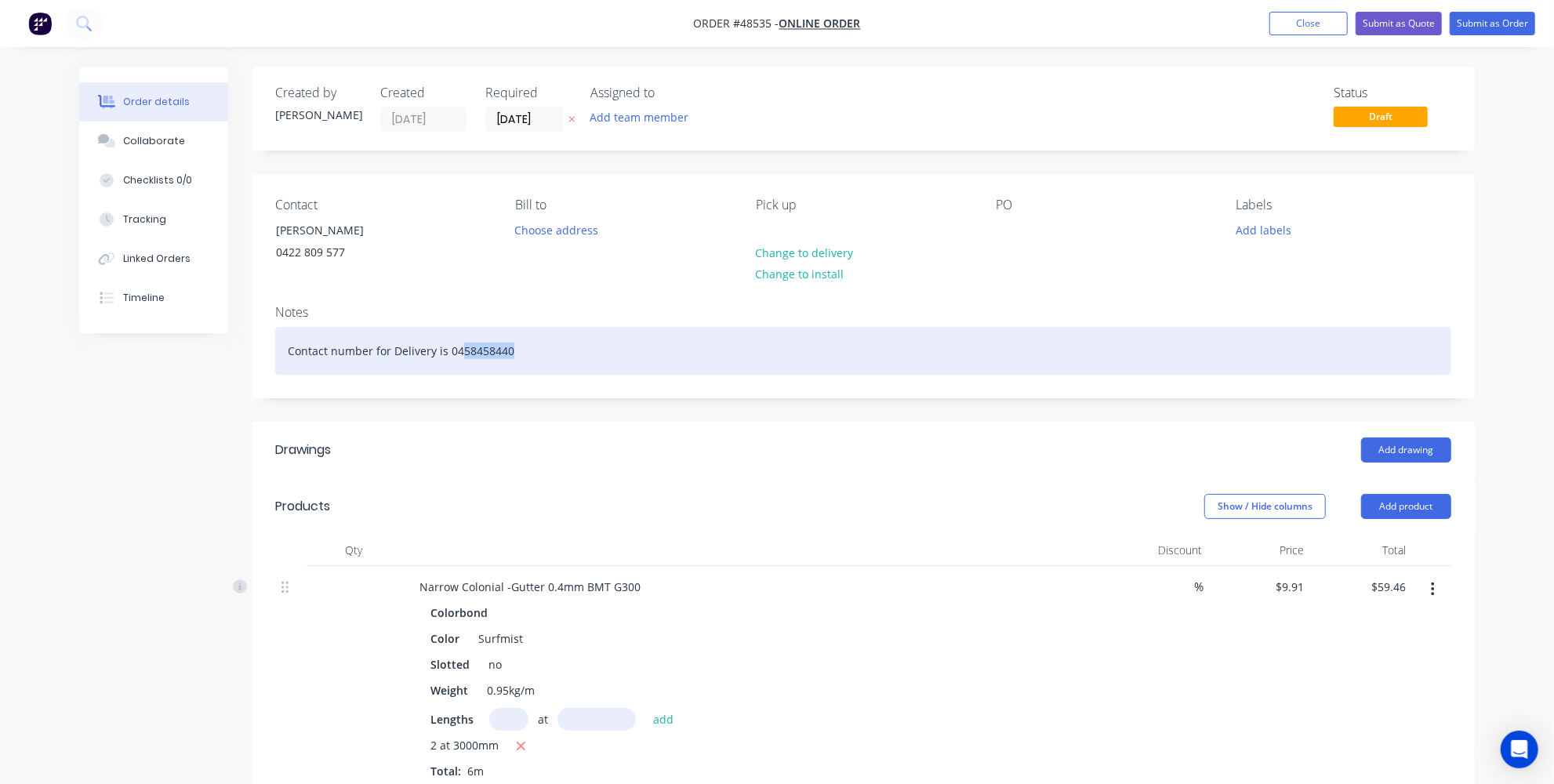
drag, startPoint x: 569, startPoint y: 344, endPoint x: 458, endPoint y: 333, distance: 111.5
click at [458, 333] on div "Contact number for Delivery is 0458458440" at bounding box center [863, 350] width 1176 height 48
click at [439, 353] on div "Contact number for Delivery is 0458458440" at bounding box center [863, 350] width 1176 height 48
drag, startPoint x: 549, startPoint y: 352, endPoint x: 267, endPoint y: 333, distance: 282.6
click at [267, 333] on div "Notes Contact number for Delivery is 0458458440" at bounding box center [863, 345] width 1223 height 105
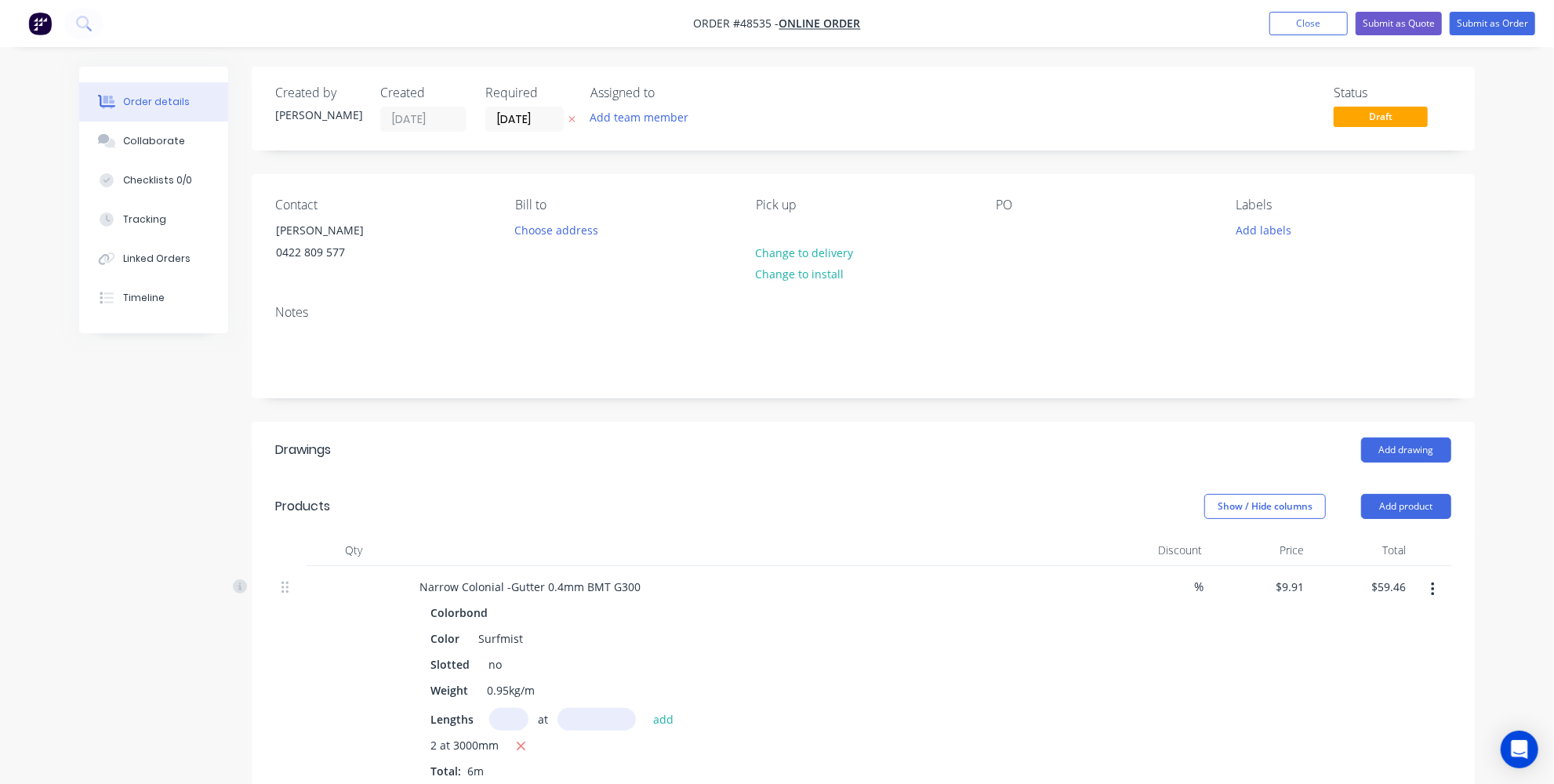
click at [579, 468] on header "Drawings Add drawing" at bounding box center [863, 450] width 1223 height 56
click at [1417, 19] on button "Submit as Quote" at bounding box center [1398, 23] width 87 height 23
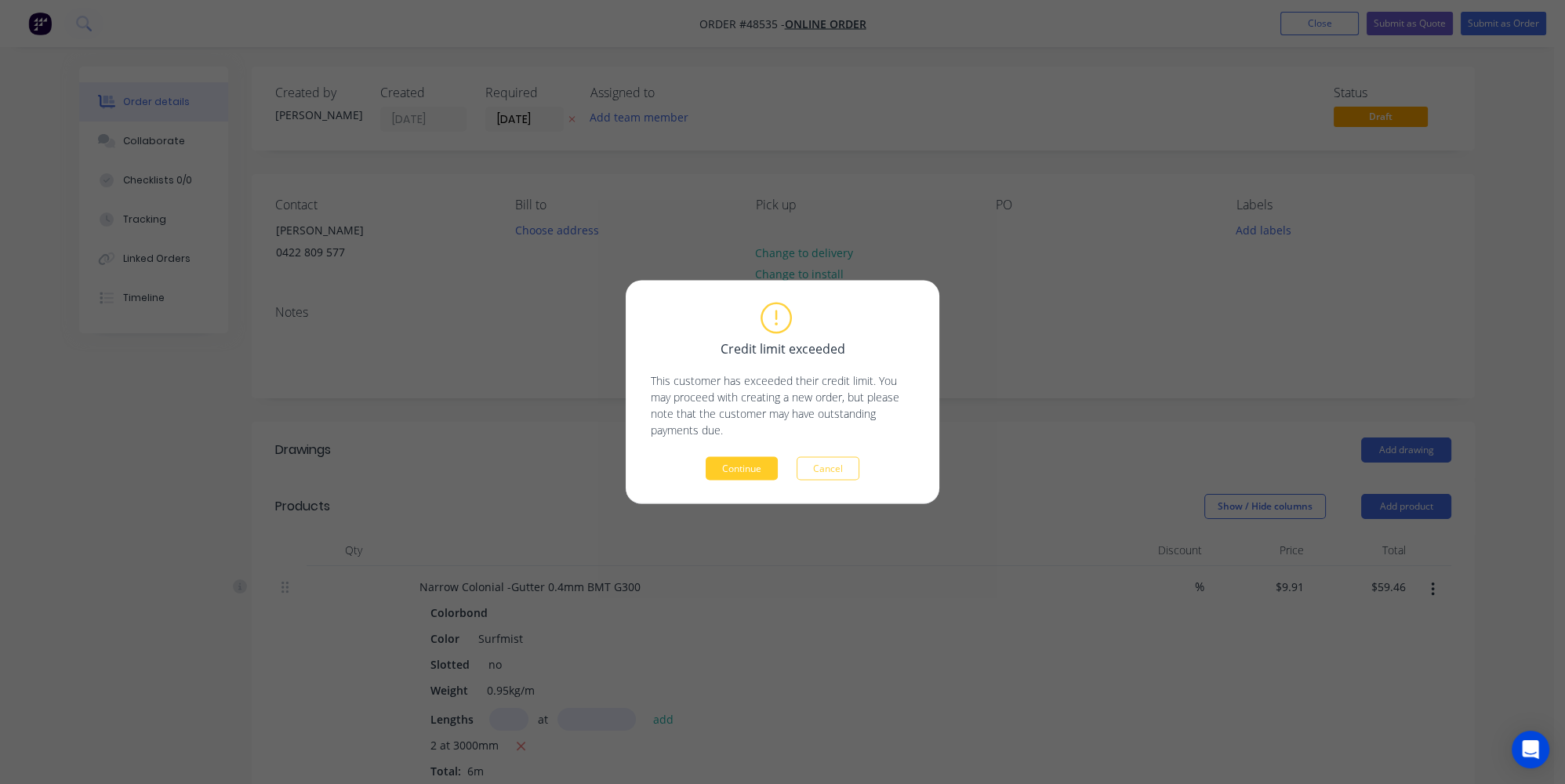
click at [757, 467] on button "Continue" at bounding box center [742, 469] width 72 height 23
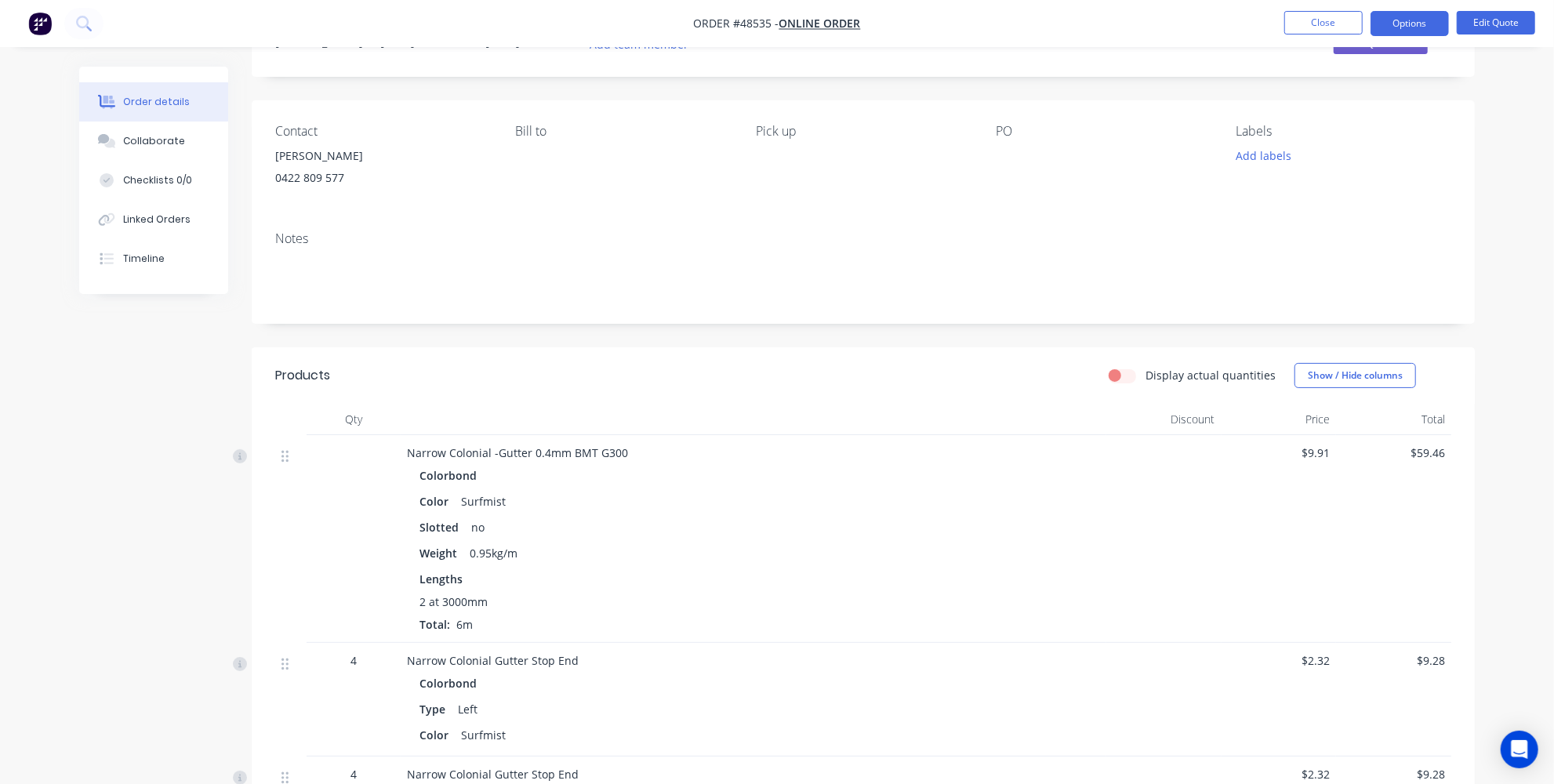
scroll to position [71, 0]
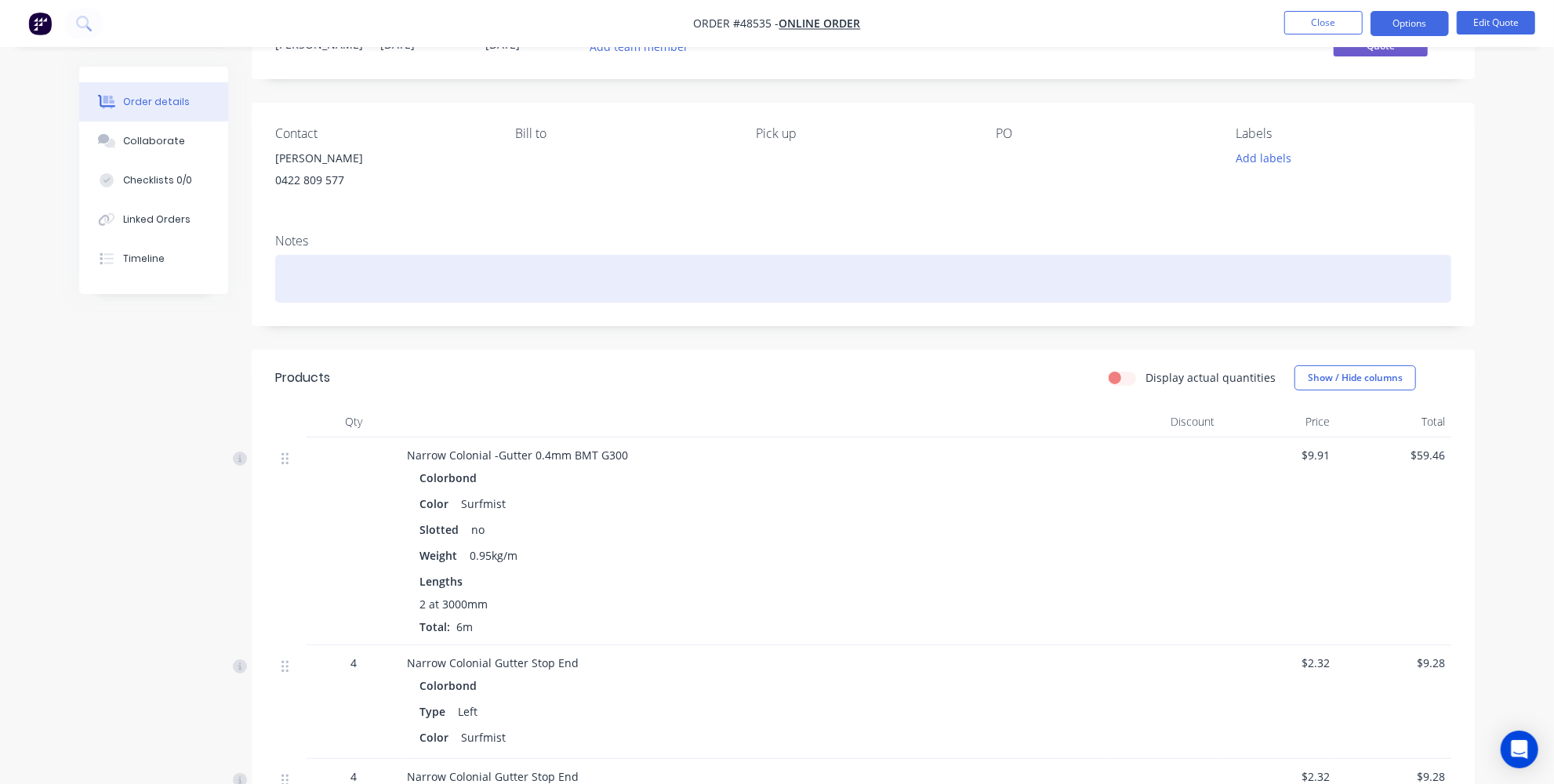
drag, startPoint x: 1247, startPoint y: 313, endPoint x: 1274, endPoint y: 255, distance: 64.0
click at [1247, 313] on div "Notes" at bounding box center [863, 273] width 1223 height 105
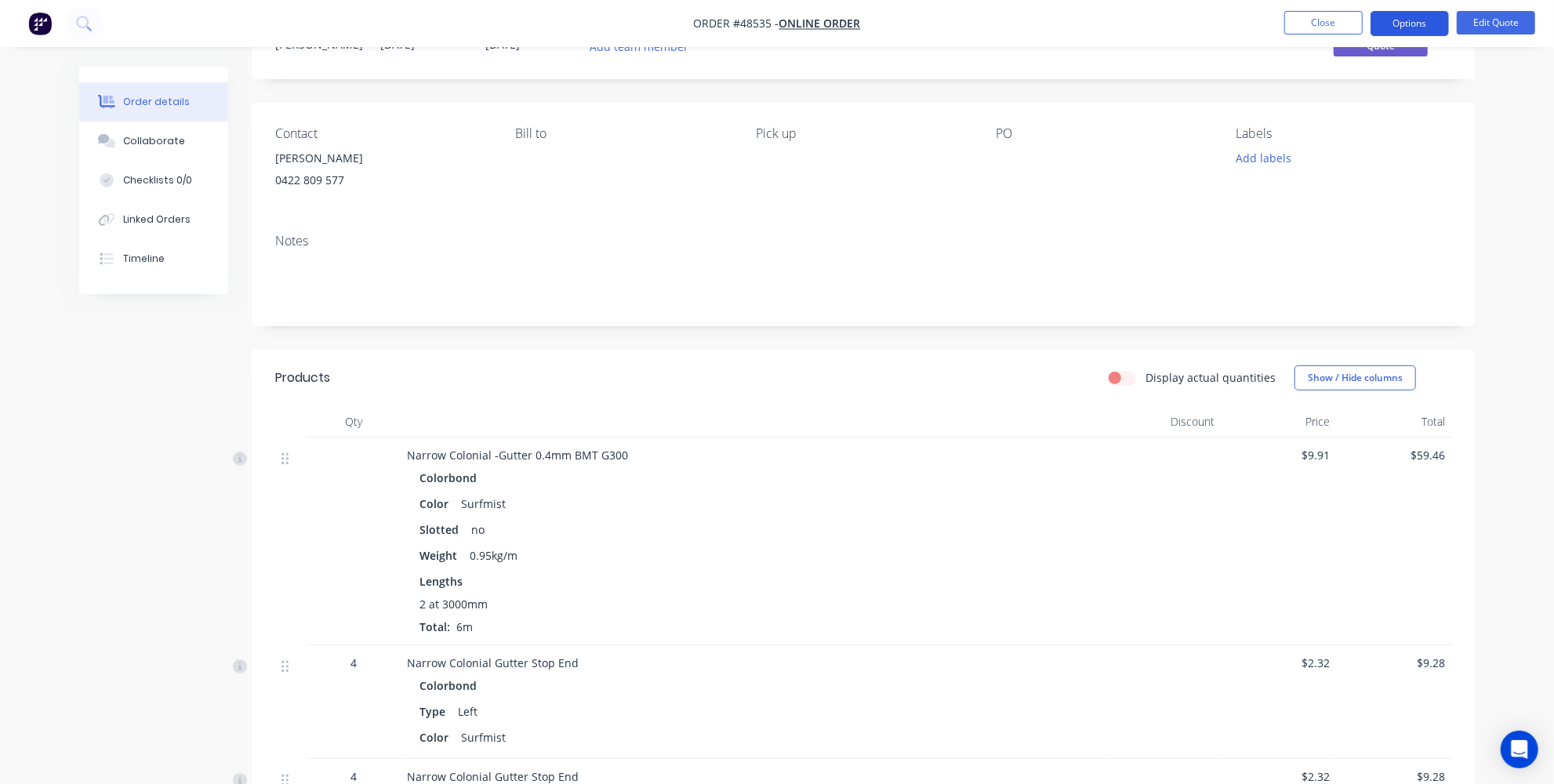
click at [1414, 14] on button "Options" at bounding box center [1410, 23] width 79 height 25
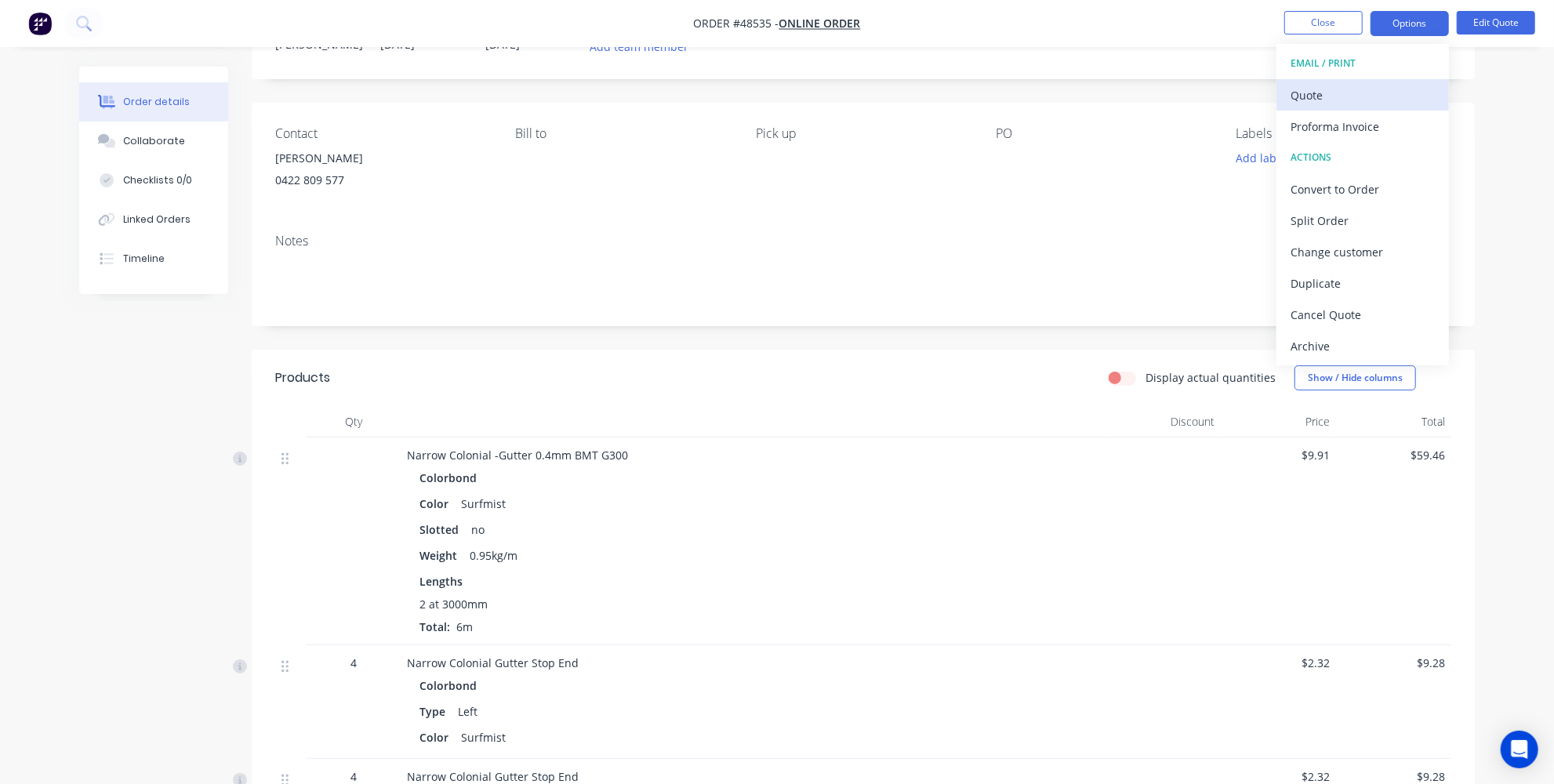
click at [1343, 94] on div "Quote" at bounding box center [1362, 94] width 144 height 22
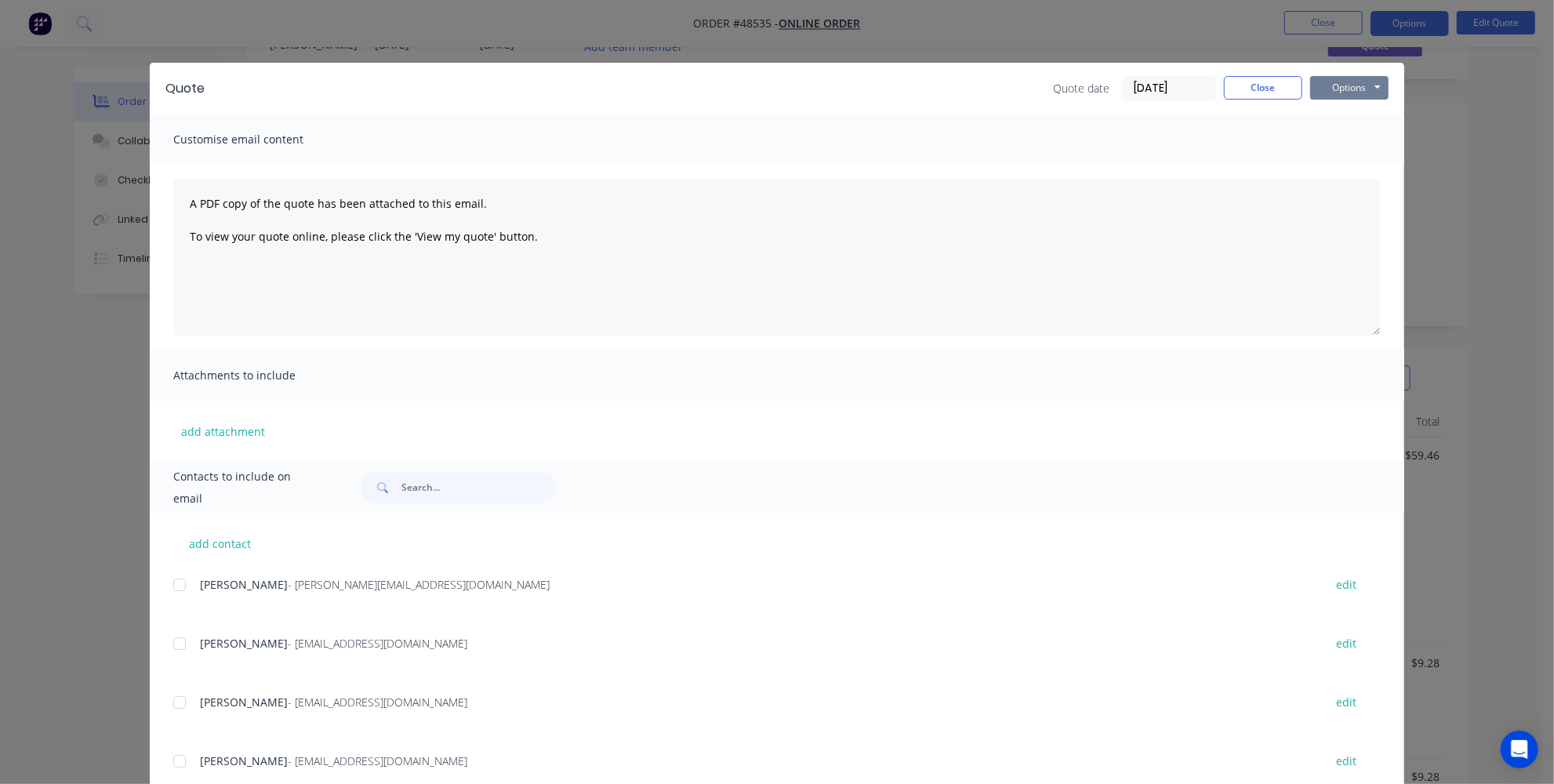
click at [1331, 85] on button "Options" at bounding box center [1349, 88] width 79 height 23
click at [1344, 141] on button "Print" at bounding box center [1359, 141] width 100 height 26
